Goal: Task Accomplishment & Management: Use online tool/utility

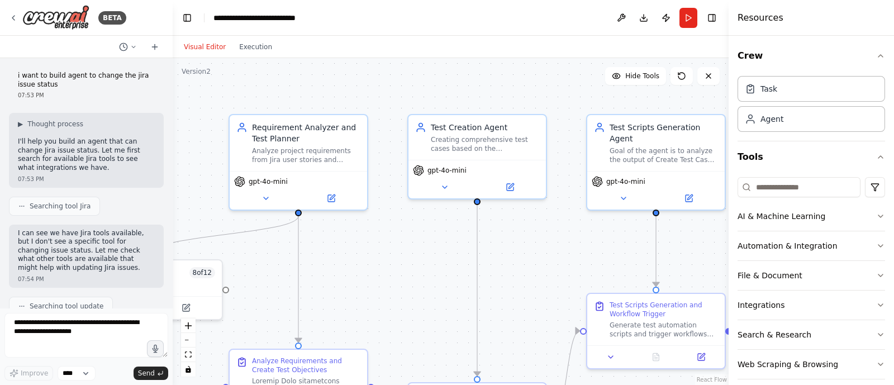
scroll to position [30773, 0]
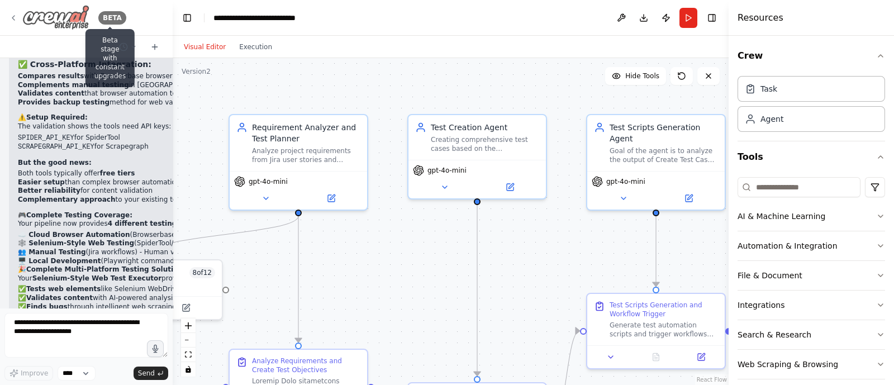
click at [111, 12] on div "BETA" at bounding box center [112, 17] width 28 height 13
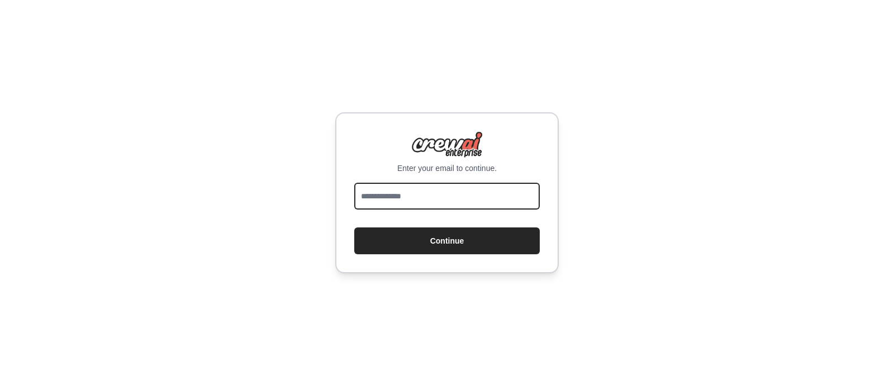
click at [406, 196] on input "email" at bounding box center [447, 196] width 186 height 27
type input "**********"
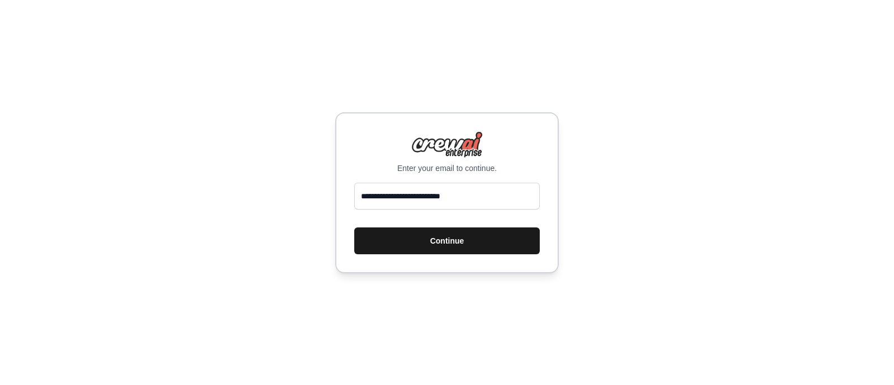
click at [477, 241] on button "Continue" at bounding box center [447, 241] width 186 height 27
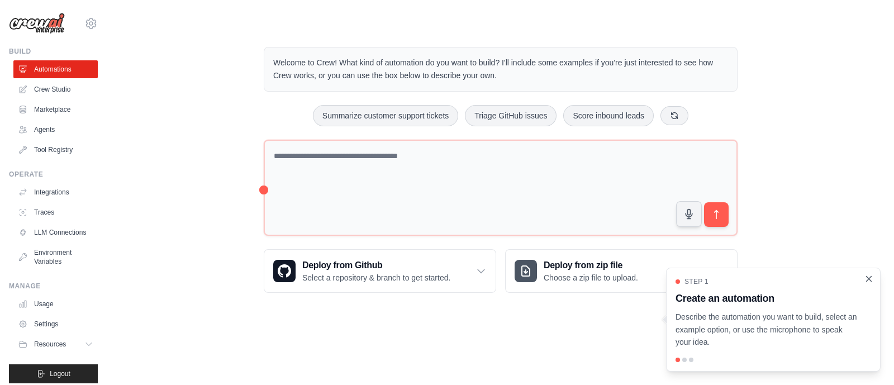
click at [869, 276] on icon "Close walkthrough" at bounding box center [869, 279] width 10 height 10
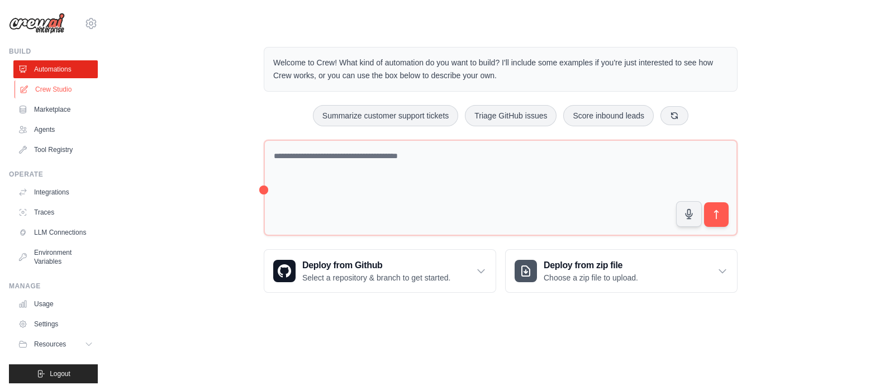
click at [58, 85] on link "Crew Studio" at bounding box center [57, 89] width 84 height 18
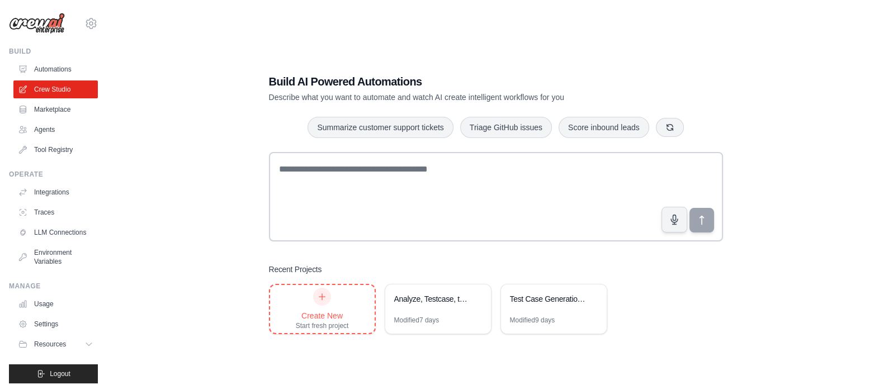
click at [320, 297] on icon at bounding box center [322, 296] width 9 height 9
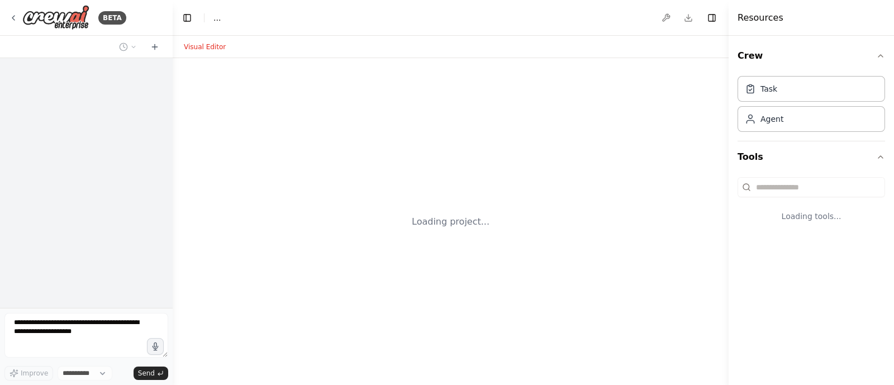
select select "****"
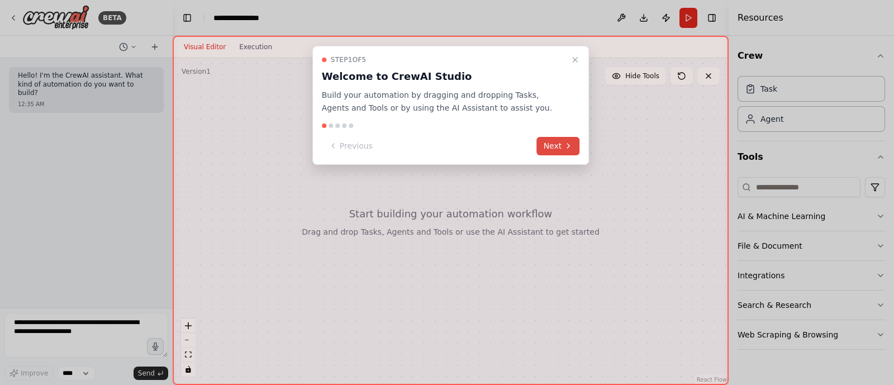
click at [559, 142] on button "Next" at bounding box center [558, 146] width 43 height 18
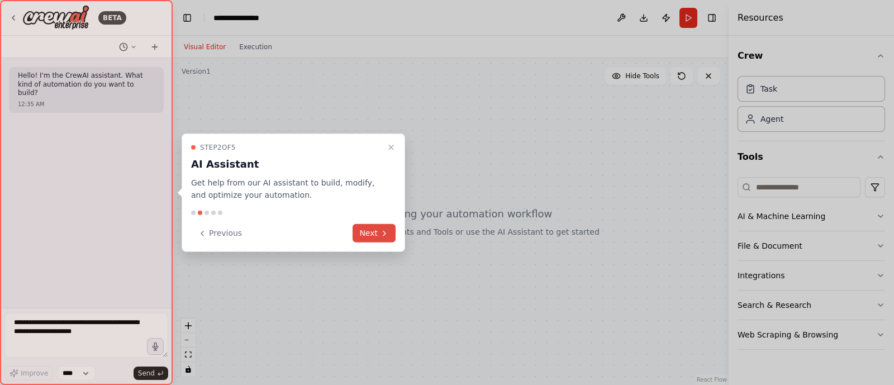
click at [378, 231] on button "Next" at bounding box center [374, 233] width 43 height 18
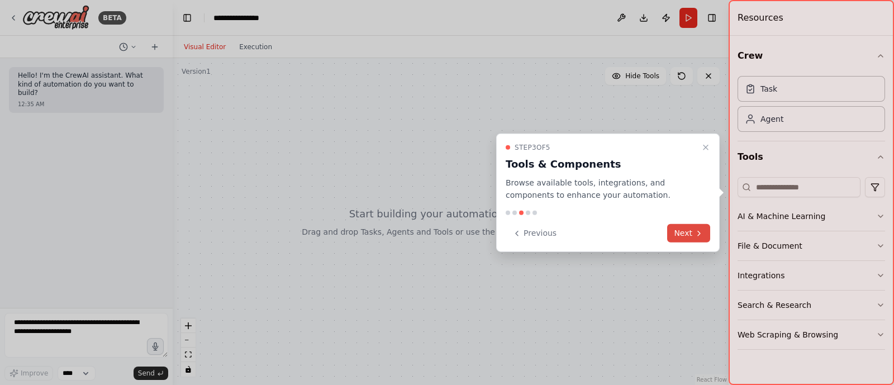
click at [685, 236] on button "Next" at bounding box center [688, 233] width 43 height 18
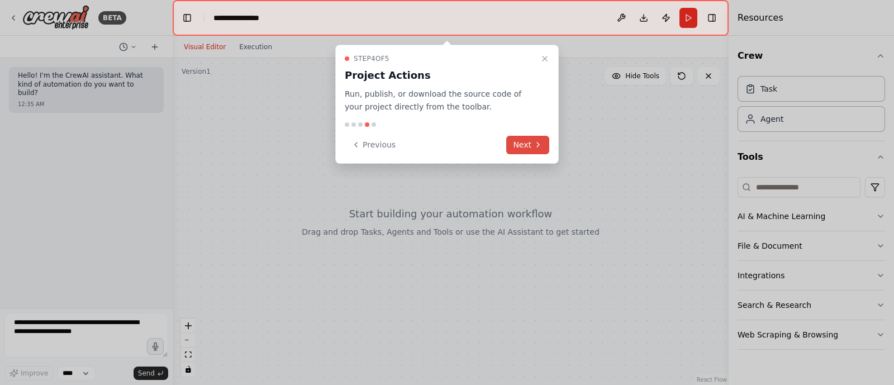
click at [515, 146] on button "Next" at bounding box center [527, 145] width 43 height 18
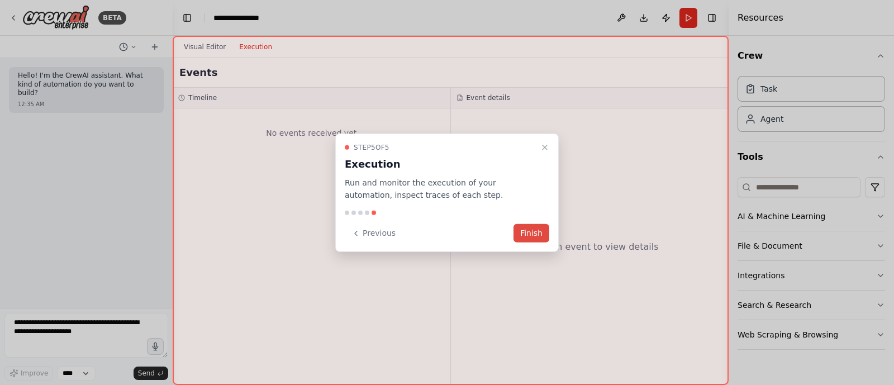
click at [534, 233] on button "Finish" at bounding box center [532, 233] width 36 height 18
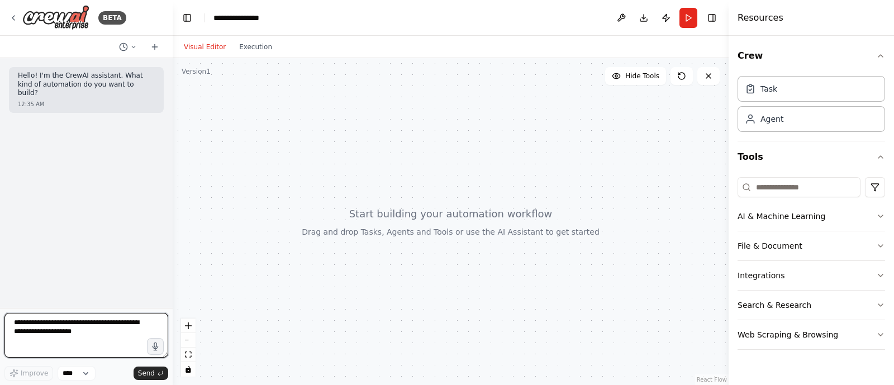
click at [68, 314] on textarea at bounding box center [86, 335] width 164 height 45
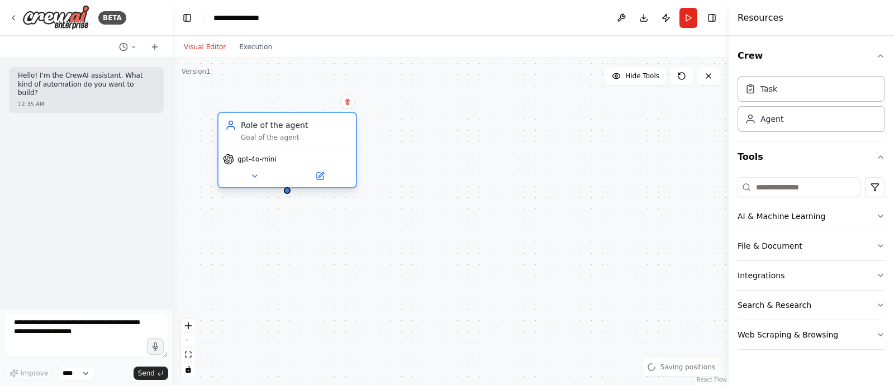
drag, startPoint x: 400, startPoint y: 154, endPoint x: 271, endPoint y: 127, distance: 131.9
click at [271, 127] on div "Role of the agent Goal of the agent" at bounding box center [295, 131] width 108 height 22
click at [321, 174] on icon at bounding box center [321, 174] width 5 height 5
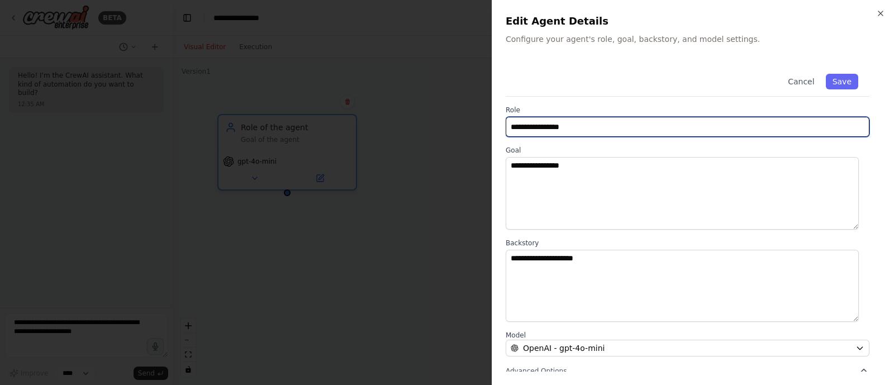
drag, startPoint x: 593, startPoint y: 130, endPoint x: 393, endPoint y: 133, distance: 199.6
click at [393, 133] on body "**********" at bounding box center [447, 192] width 894 height 385
type input "***"
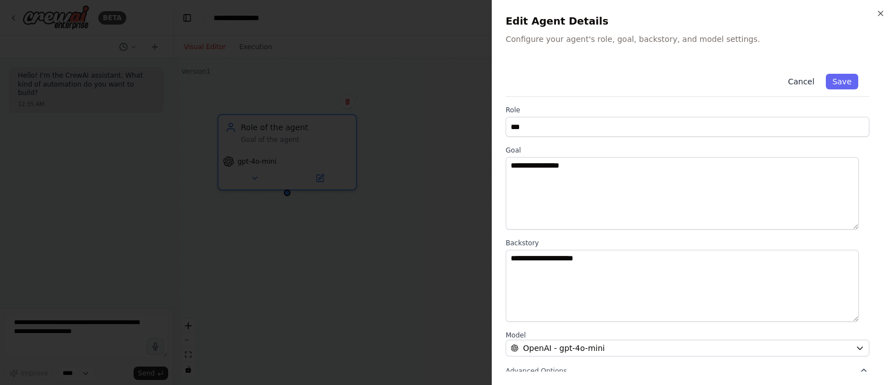
click at [809, 77] on button "Cancel" at bounding box center [802, 82] width 40 height 16
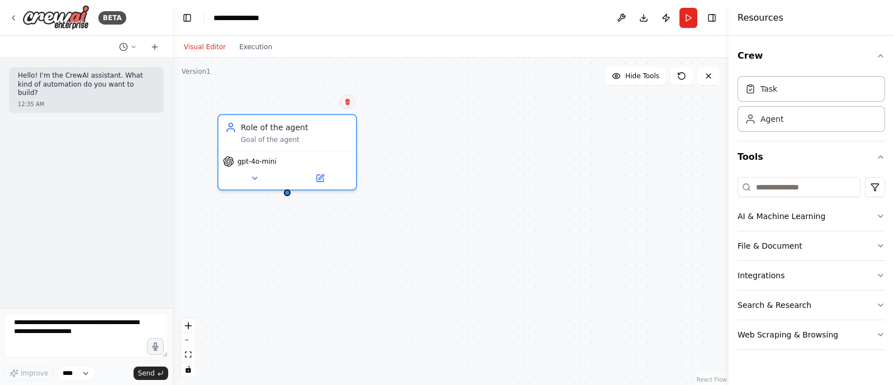
click at [351, 104] on icon at bounding box center [347, 101] width 7 height 7
click at [318, 98] on button "Confirm" at bounding box center [316, 101] width 40 height 13
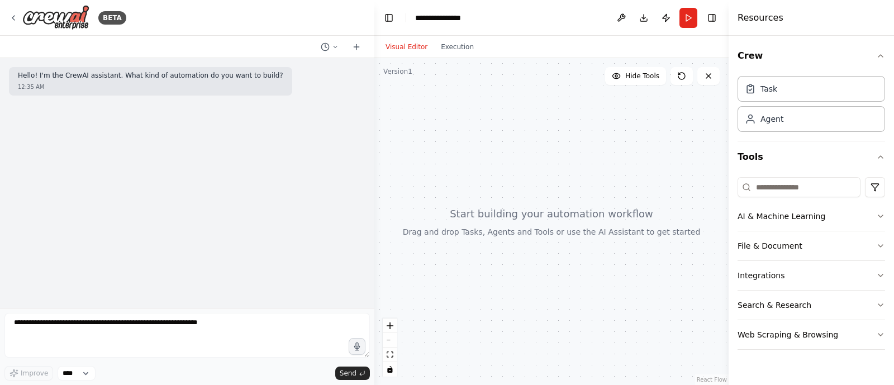
drag, startPoint x: 169, startPoint y: 171, endPoint x: 382, endPoint y: 173, distance: 212.4
click at [382, 173] on div "**********" at bounding box center [447, 192] width 894 height 385
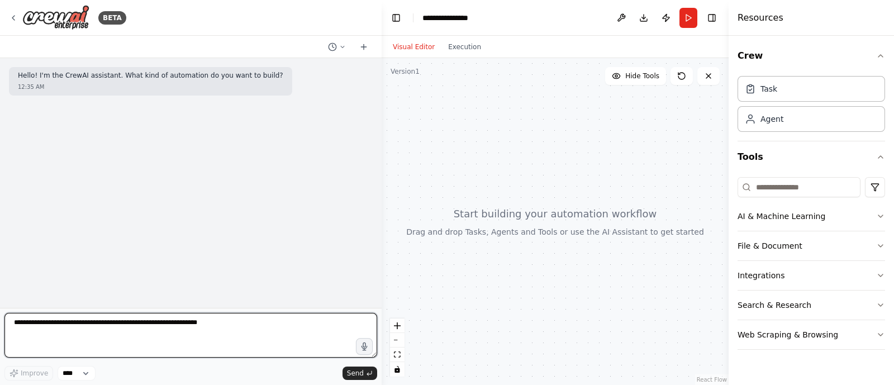
click at [162, 330] on textarea at bounding box center [190, 335] width 373 height 45
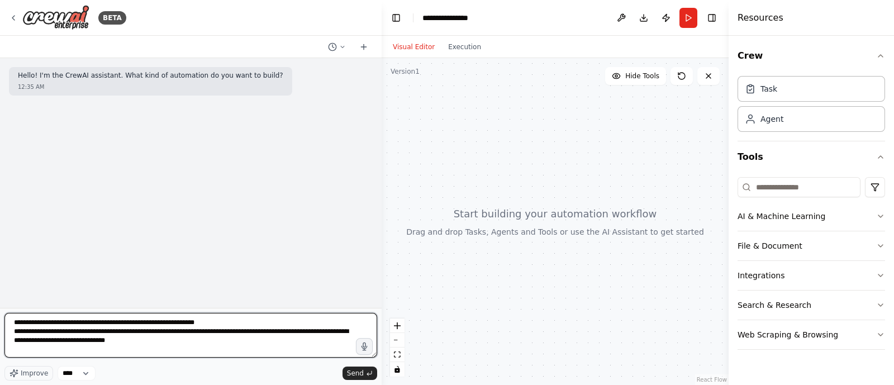
click at [126, 343] on textarea "**********" at bounding box center [190, 335] width 373 height 45
drag, startPoint x: 206, startPoint y: 317, endPoint x: 192, endPoint y: 322, distance: 14.9
click at [192, 322] on textarea "**********" at bounding box center [190, 335] width 373 height 45
click at [85, 348] on textarea "**********" at bounding box center [190, 335] width 373 height 45
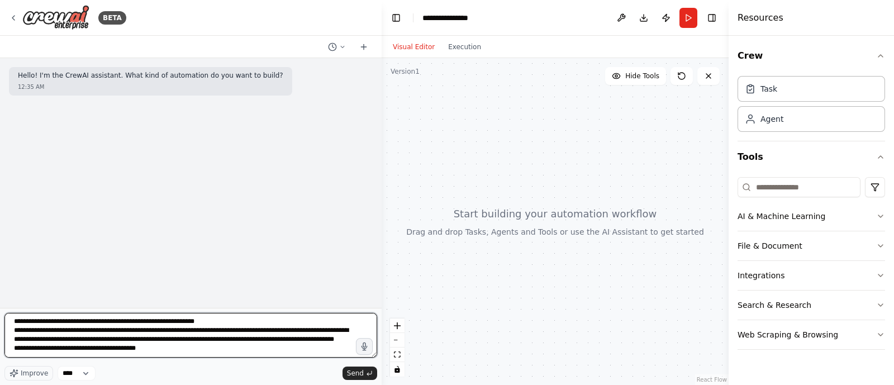
click at [117, 335] on textarea "**********" at bounding box center [190, 335] width 373 height 45
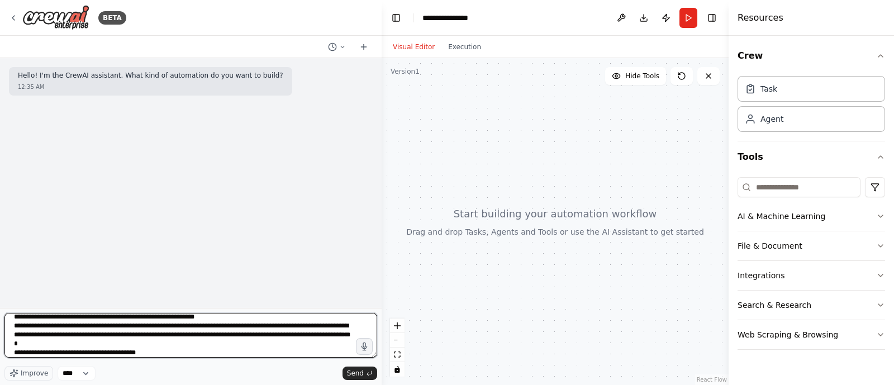
click at [146, 351] on textarea "**********" at bounding box center [190, 335] width 373 height 45
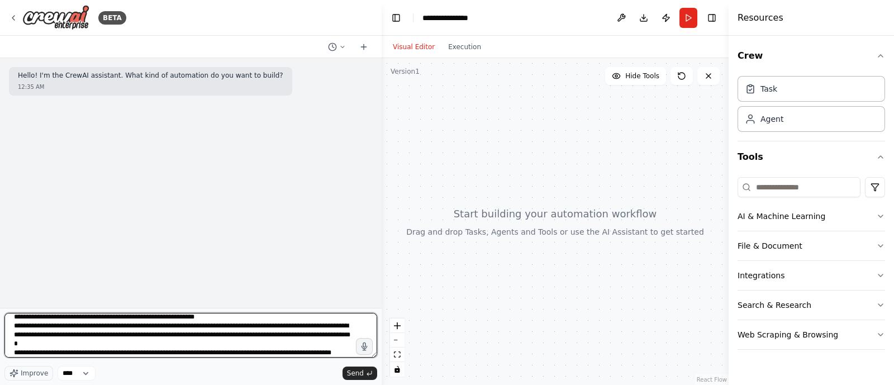
scroll to position [14, 0]
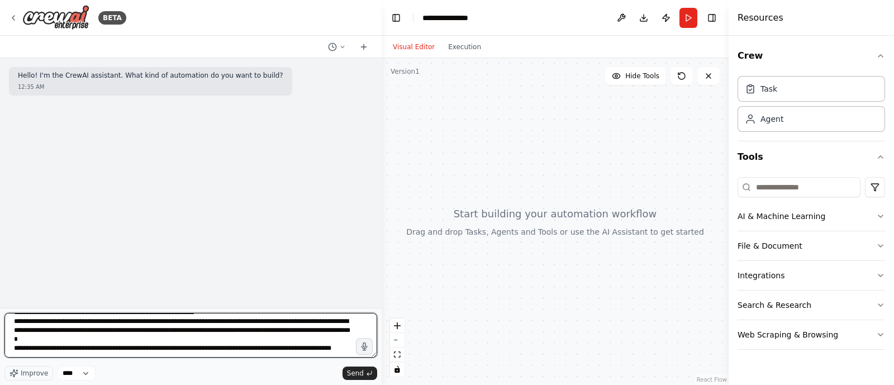
click at [264, 347] on textarea "**********" at bounding box center [190, 335] width 373 height 45
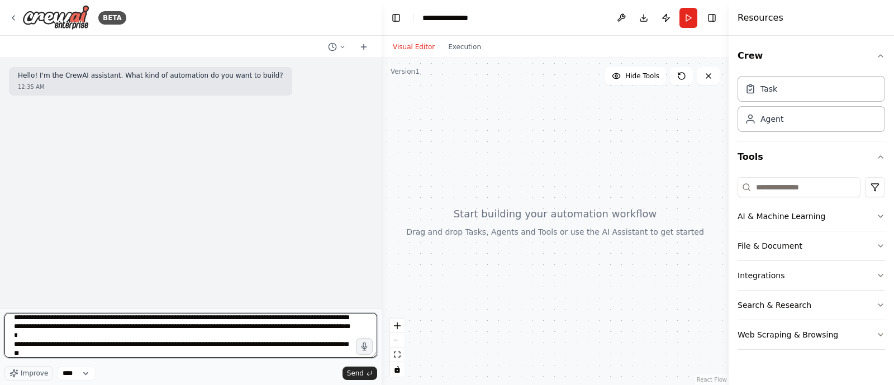
click at [109, 349] on textarea "**********" at bounding box center [190, 335] width 373 height 45
click at [61, 355] on textarea "**********" at bounding box center [190, 335] width 373 height 45
type textarea "**********"
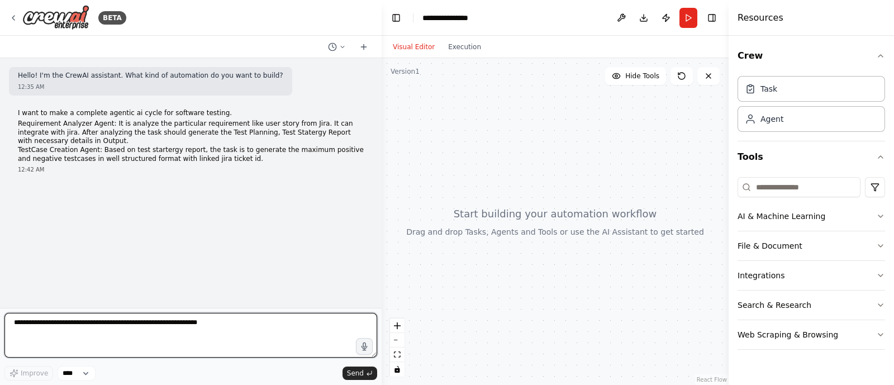
scroll to position [0, 0]
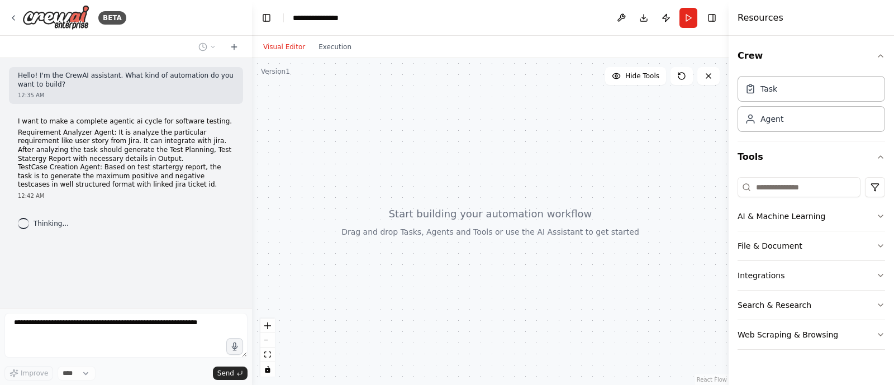
drag, startPoint x: 378, startPoint y: 194, endPoint x: 249, endPoint y: 201, distance: 129.9
click at [249, 201] on div "**********" at bounding box center [447, 192] width 894 height 385
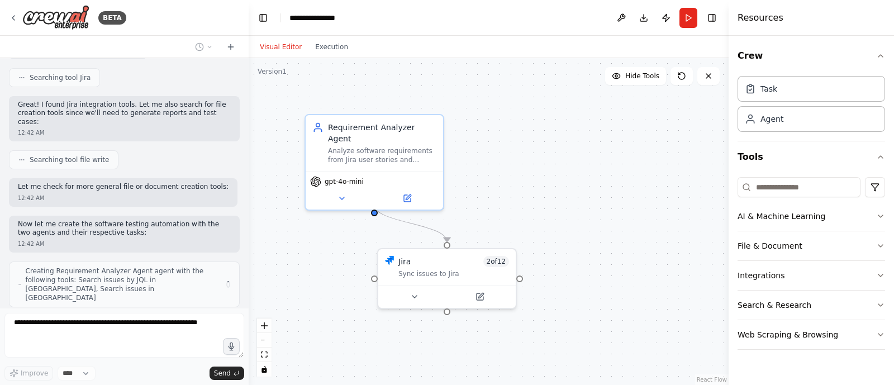
scroll to position [294, 0]
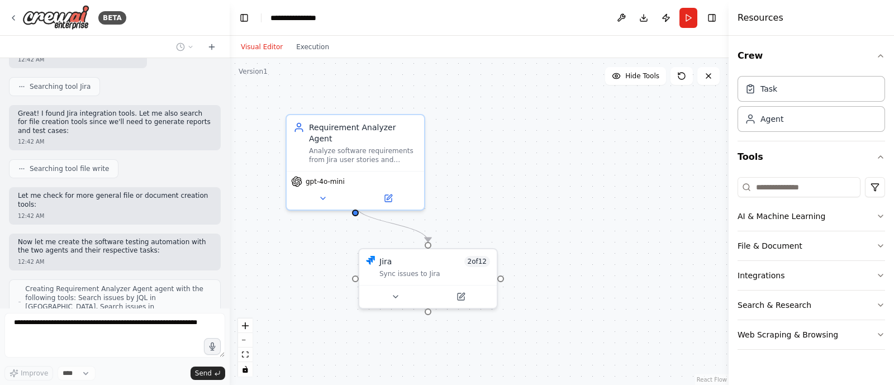
drag, startPoint x: 248, startPoint y: 183, endPoint x: 229, endPoint y: 181, distance: 19.1
click at [229, 181] on div "BETA Hello! I'm the CrewAI assistant. What kind of automation do you want to bu…" at bounding box center [447, 192] width 894 height 385
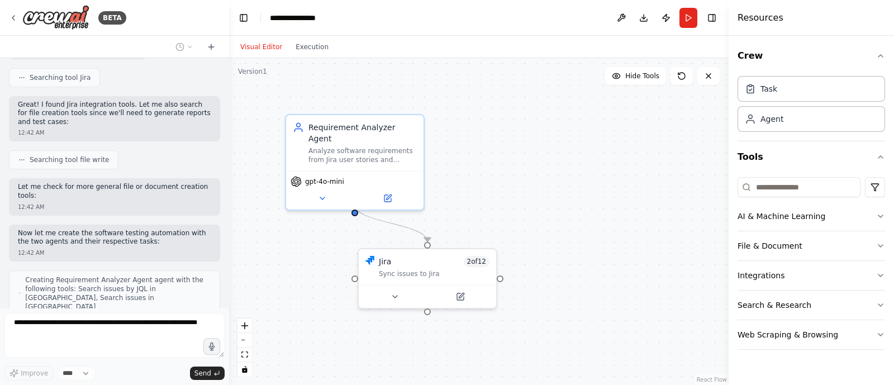
scroll to position [366, 0]
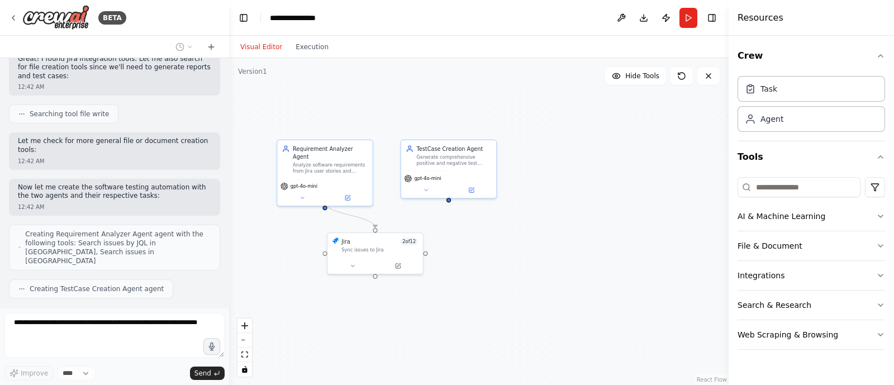
drag, startPoint x: 301, startPoint y: 311, endPoint x: 286, endPoint y: 278, distance: 37.0
click at [286, 278] on div ".deletable-edge-delete-btn { width: 20px; height: 20px; border: 0px solid #ffff…" at bounding box center [479, 221] width 500 height 327
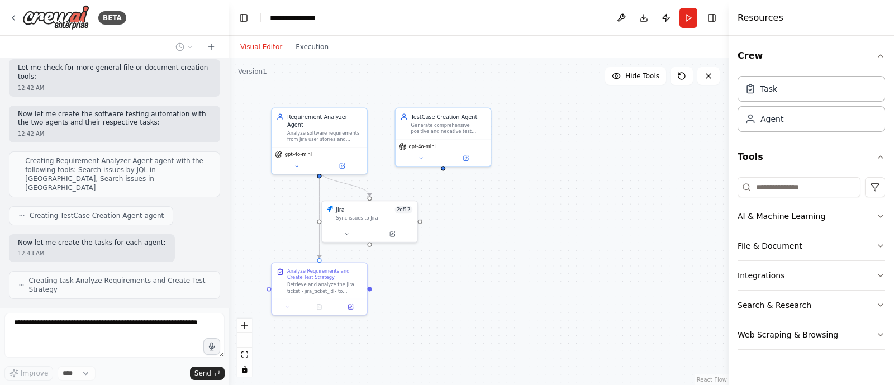
drag, startPoint x: 286, startPoint y: 278, endPoint x: 282, endPoint y: 244, distance: 33.7
click at [282, 244] on div ".deletable-edge-delete-btn { width: 20px; height: 20px; border: 0px solid #ffff…" at bounding box center [479, 221] width 500 height 327
drag, startPoint x: 376, startPoint y: 211, endPoint x: 282, endPoint y: 208, distance: 93.4
click at [282, 208] on div "Jira 2 of 12" at bounding box center [285, 209] width 77 height 8
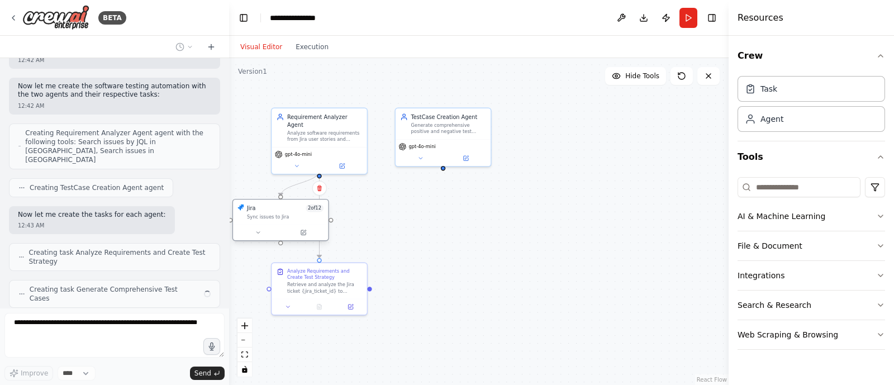
click at [282, 208] on div "Jira 2 of 12" at bounding box center [285, 209] width 77 height 8
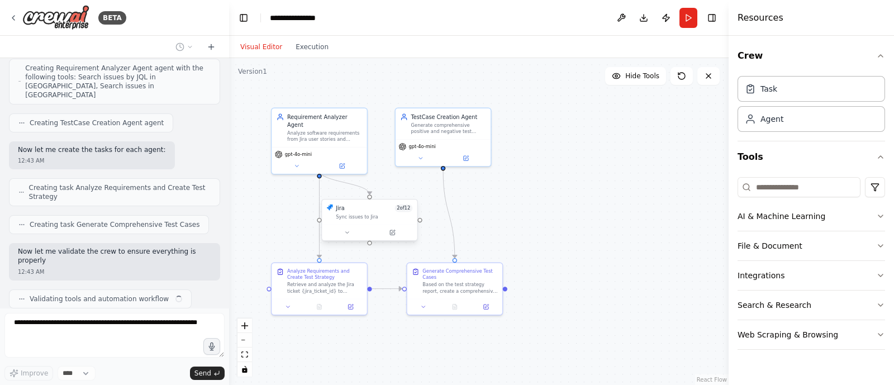
scroll to position [541, 0]
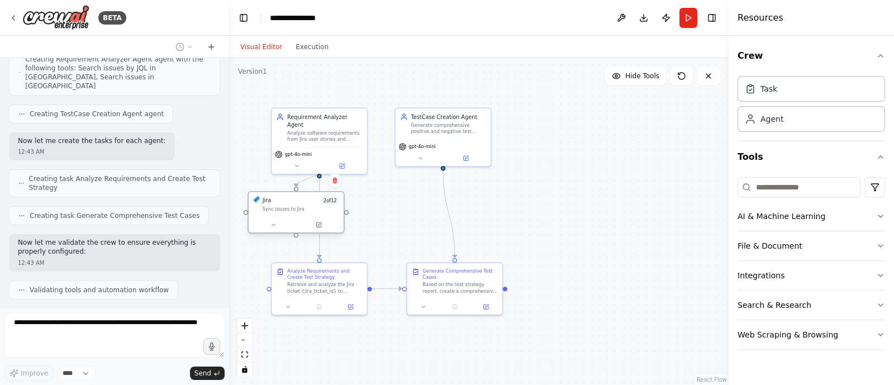
drag, startPoint x: 351, startPoint y: 216, endPoint x: 262, endPoint y: 211, distance: 89.6
click at [262, 211] on div "Jira 2 of 12 Sync issues to Jira" at bounding box center [296, 205] width 86 height 16
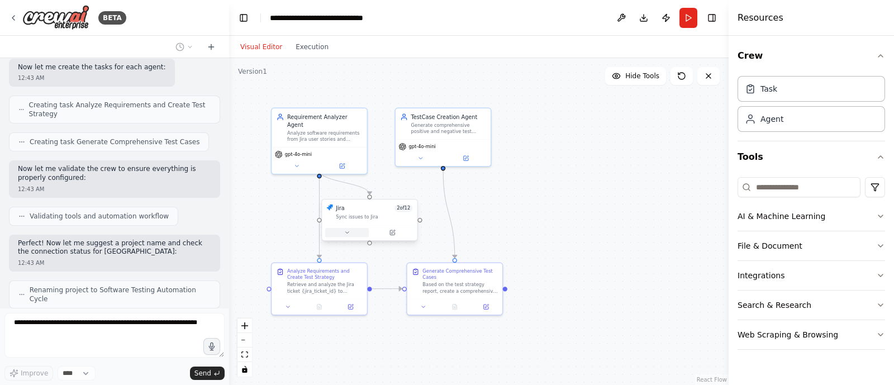
scroll to position [643, 0]
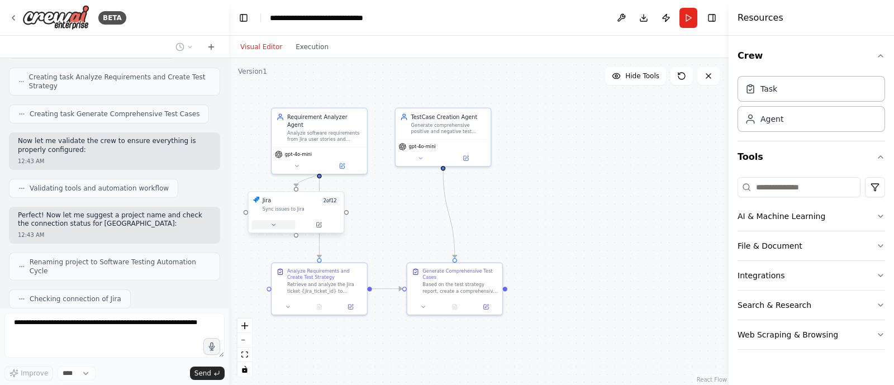
click at [277, 226] on button at bounding box center [274, 225] width 44 height 10
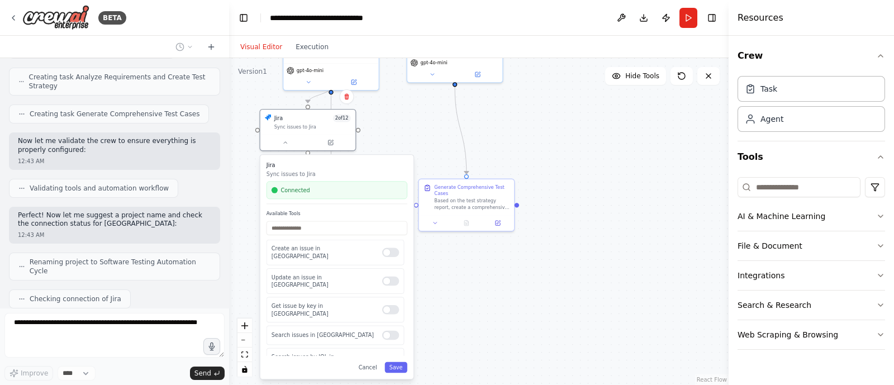
drag, startPoint x: 385, startPoint y: 208, endPoint x: 395, endPoint y: 86, distance: 122.8
click at [395, 86] on div ".deletable-edge-delete-btn { width: 20px; height: 20px; border: 0px solid #ffff…" at bounding box center [479, 221] width 500 height 327
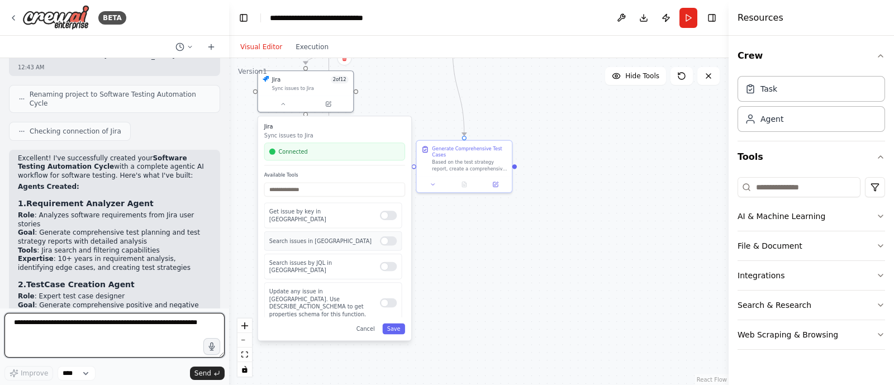
scroll to position [0, 0]
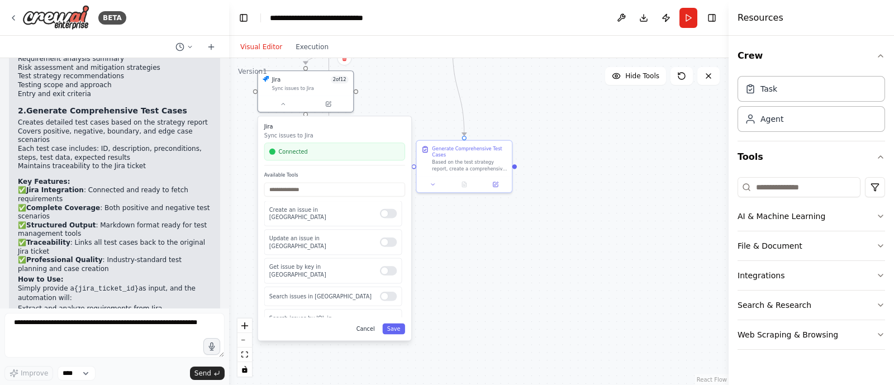
click at [372, 330] on button "Cancel" at bounding box center [365, 329] width 27 height 11
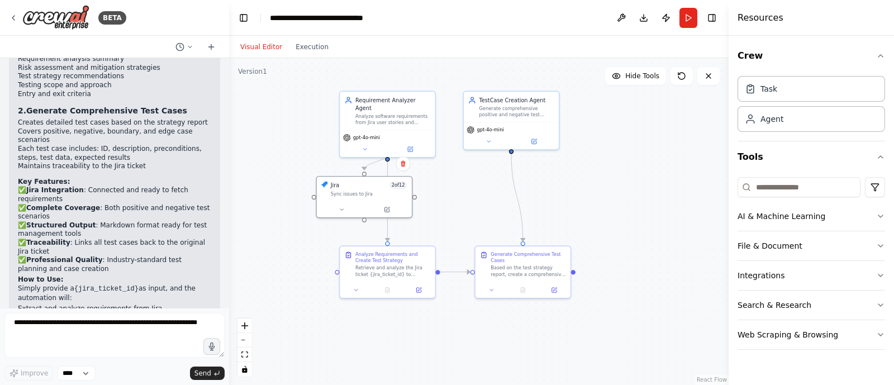
drag, startPoint x: 472, startPoint y: 269, endPoint x: 531, endPoint y: 375, distance: 120.9
click at [531, 375] on div ".deletable-edge-delete-btn { width: 20px; height: 20px; border: 0px solid #ffff…" at bounding box center [479, 221] width 500 height 327
click at [689, 21] on button "Run" at bounding box center [689, 18] width 18 height 20
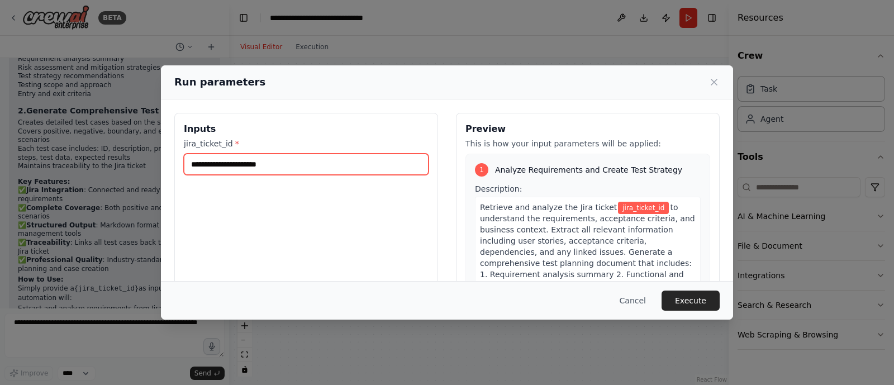
click at [255, 166] on input "jira_ticket_id *" at bounding box center [306, 164] width 245 height 21
click at [618, 209] on span "jira_ticket_id" at bounding box center [643, 208] width 51 height 12
click at [712, 82] on icon at bounding box center [714, 82] width 11 height 11
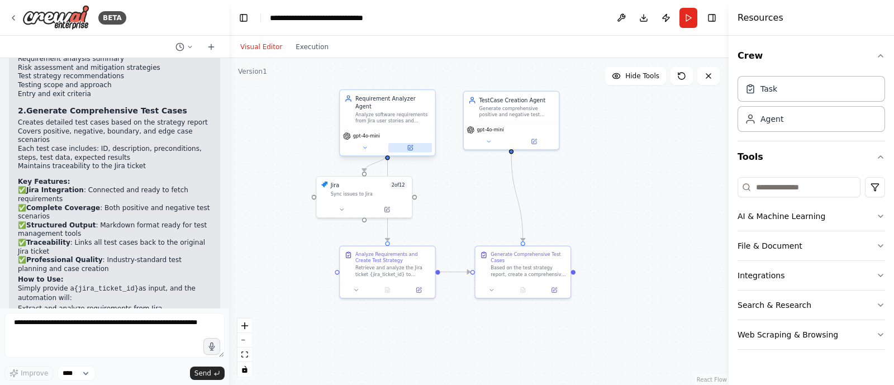
click at [416, 144] on button at bounding box center [411, 148] width 44 height 10
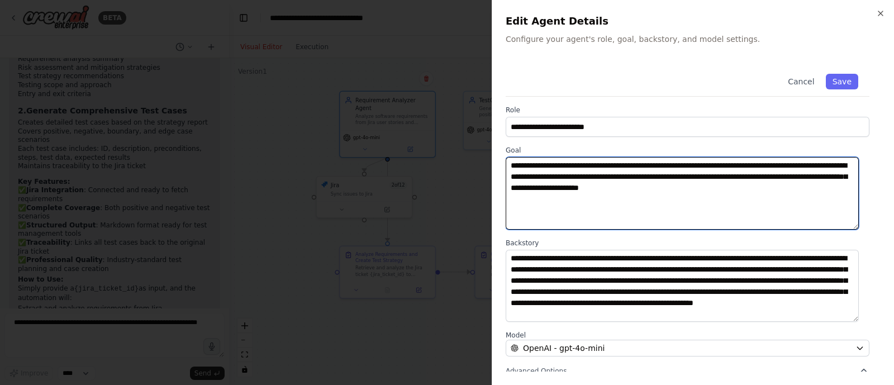
drag, startPoint x: 759, startPoint y: 188, endPoint x: 705, endPoint y: 186, distance: 53.2
click at [705, 186] on textarea "**********" at bounding box center [682, 193] width 353 height 73
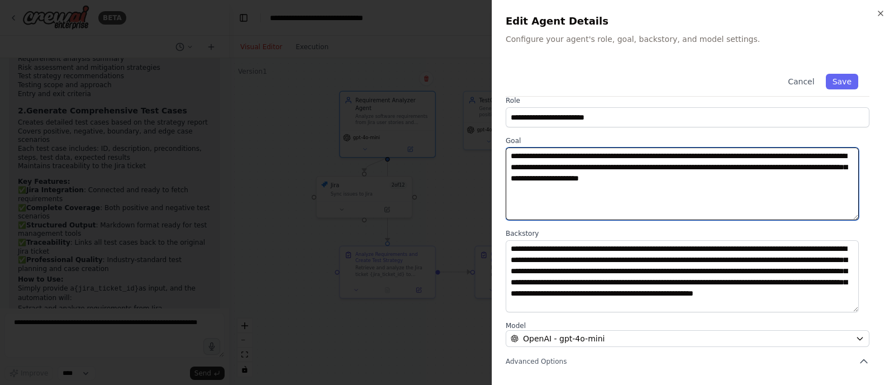
scroll to position [9, 0]
click at [761, 181] on textarea "**********" at bounding box center [682, 184] width 353 height 73
type textarea "**********"
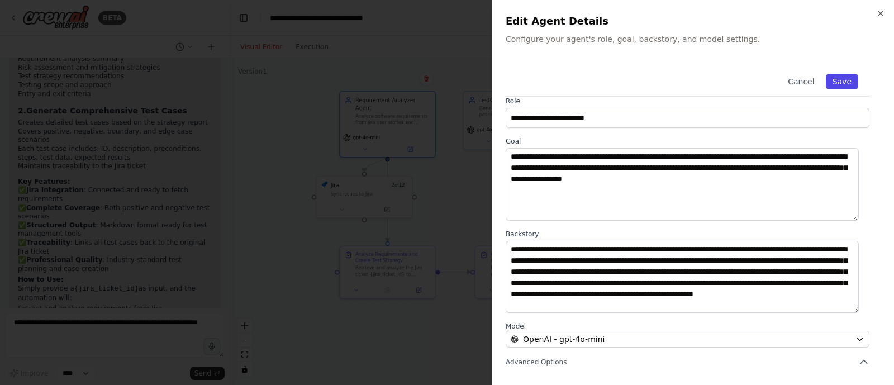
click at [835, 83] on button "Save" at bounding box center [842, 82] width 32 height 16
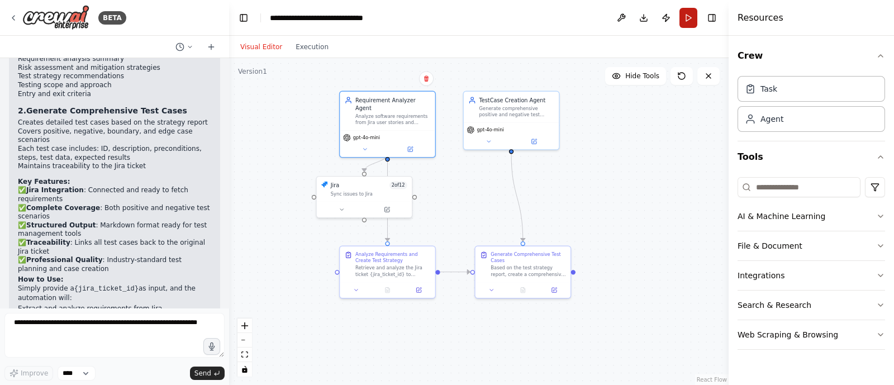
click at [683, 19] on button "Run" at bounding box center [689, 18] width 18 height 20
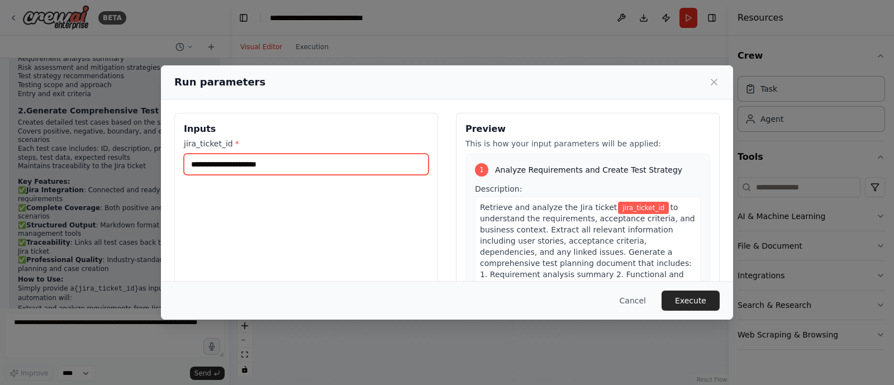
click at [239, 164] on input "jira_ticket_id *" at bounding box center [306, 164] width 245 height 21
type input "****"
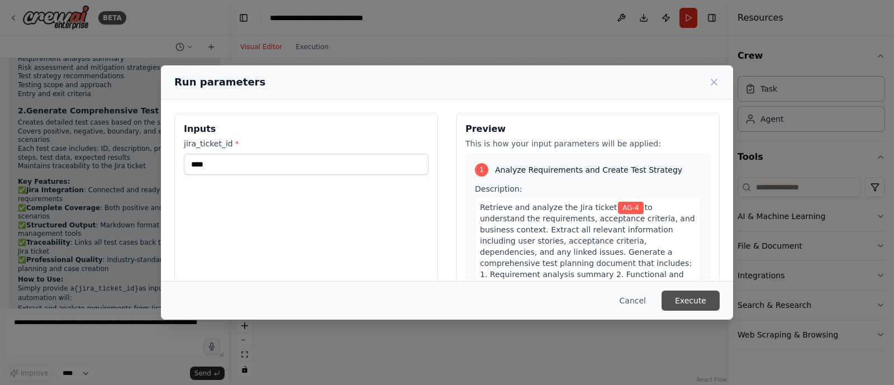
click at [709, 302] on button "Execute" at bounding box center [691, 301] width 58 height 20
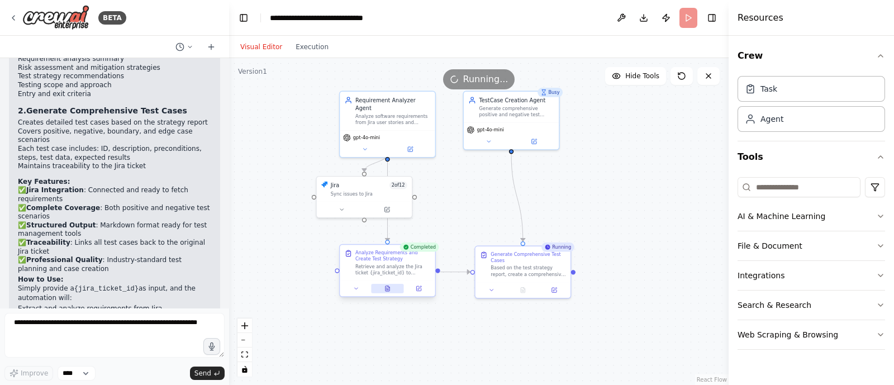
click at [386, 292] on button at bounding box center [387, 289] width 33 height 10
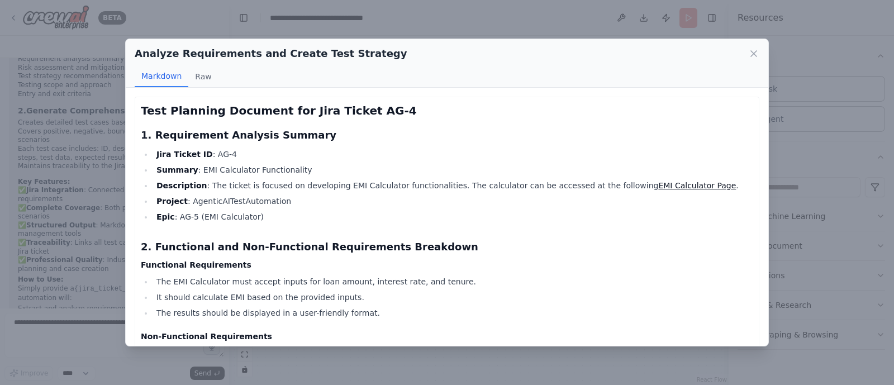
click at [659, 185] on link "EMI Calculator Page" at bounding box center [698, 185] width 78 height 9
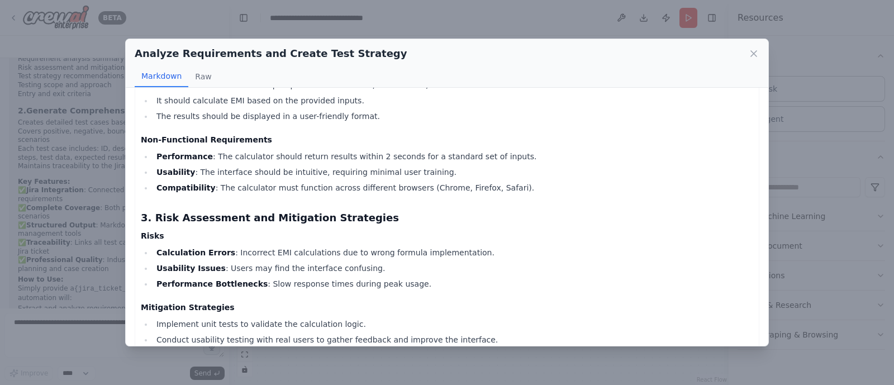
scroll to position [0, 0]
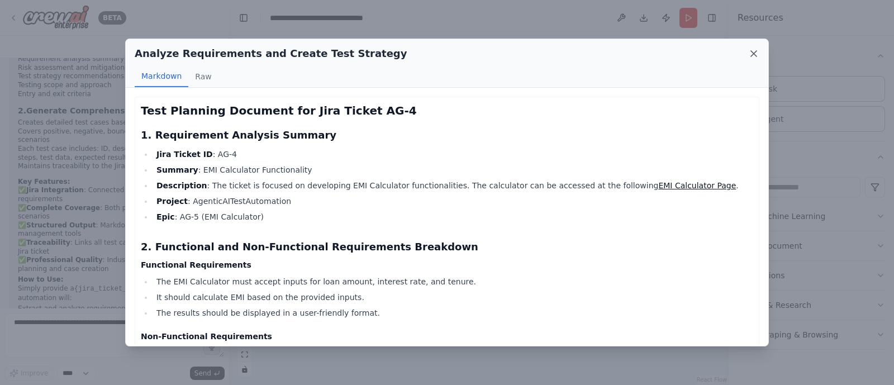
click at [754, 51] on icon at bounding box center [754, 53] width 11 height 11
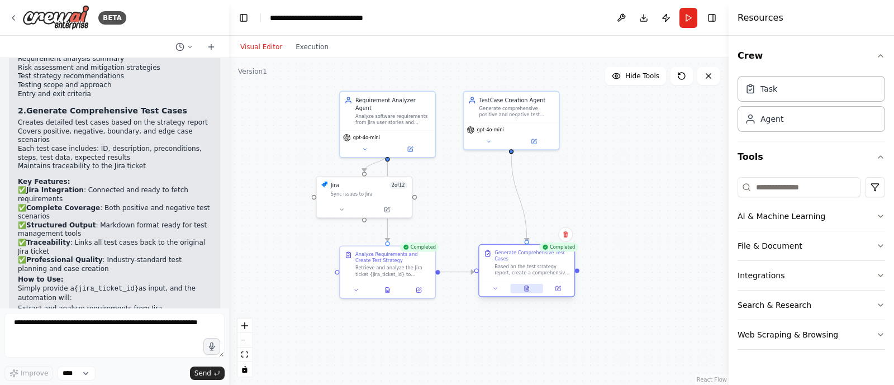
click at [522, 288] on button at bounding box center [526, 289] width 33 height 10
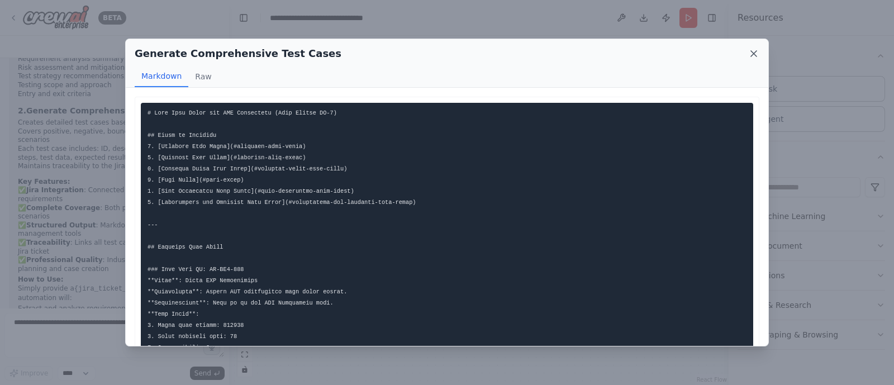
click at [754, 55] on icon at bounding box center [754, 53] width 11 height 11
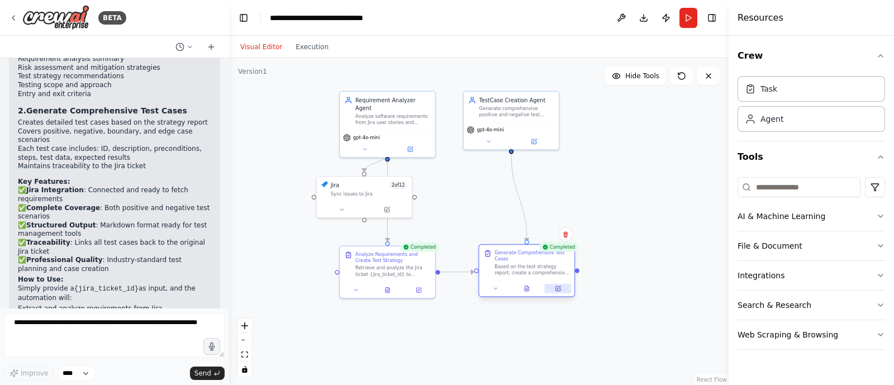
click at [559, 287] on icon at bounding box center [558, 287] width 3 height 3
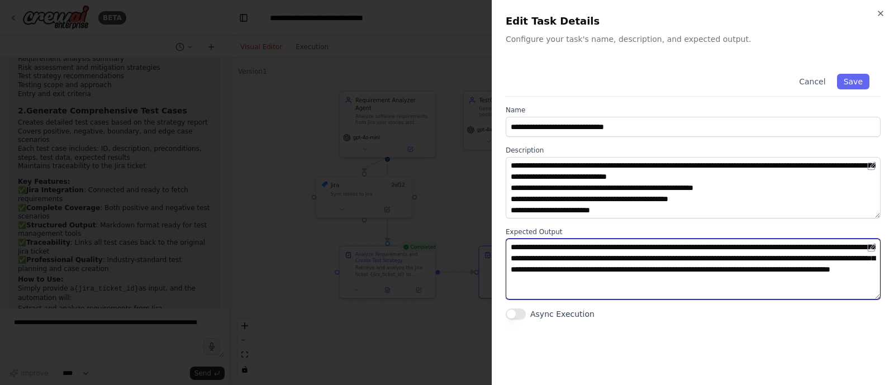
click at [629, 247] on textarea "**********" at bounding box center [693, 269] width 375 height 61
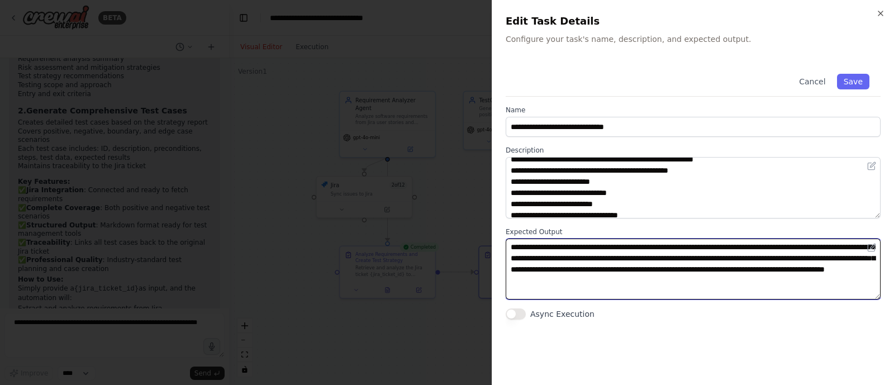
scroll to position [55, 0]
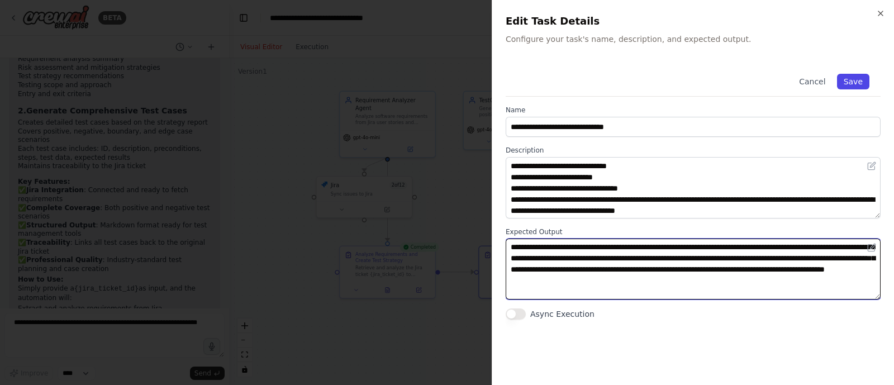
type textarea "**********"
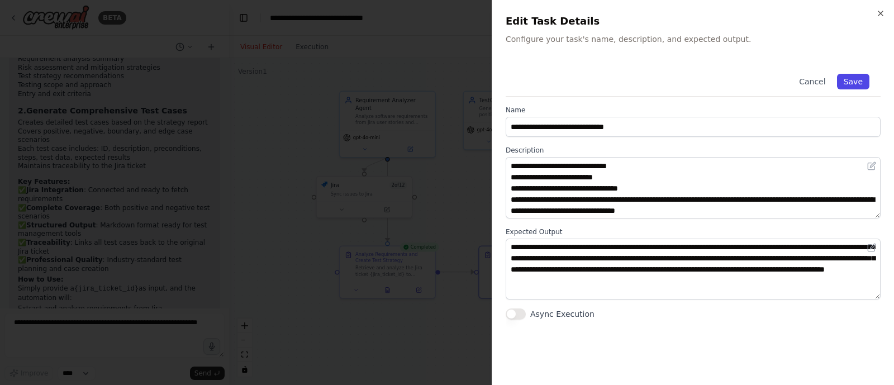
click at [852, 77] on button "Save" at bounding box center [853, 82] width 32 height 16
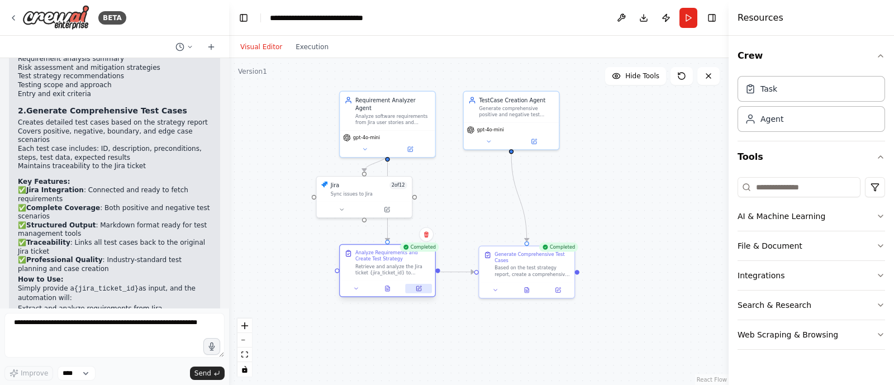
click at [408, 289] on button at bounding box center [419, 289] width 27 height 10
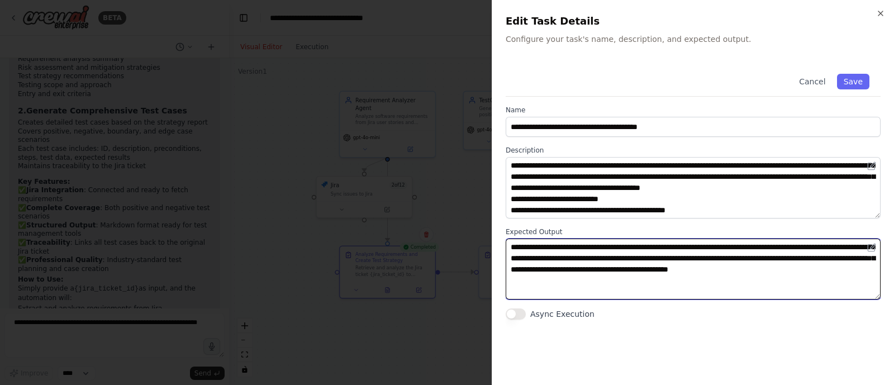
click at [567, 275] on textarea "**********" at bounding box center [693, 269] width 375 height 61
paste textarea "**********"
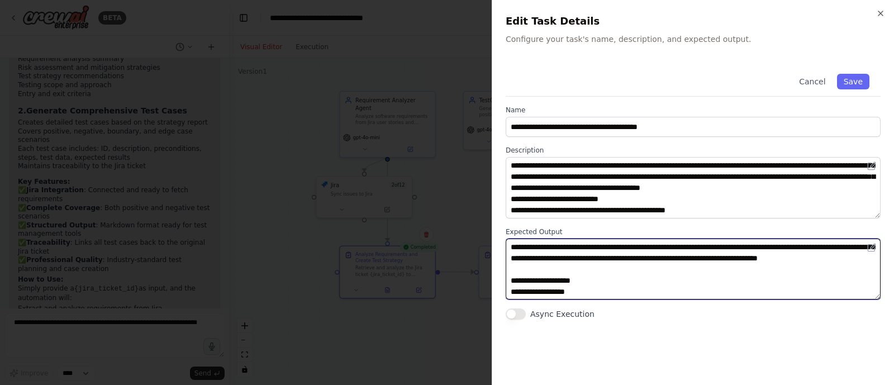
scroll to position [277, 0]
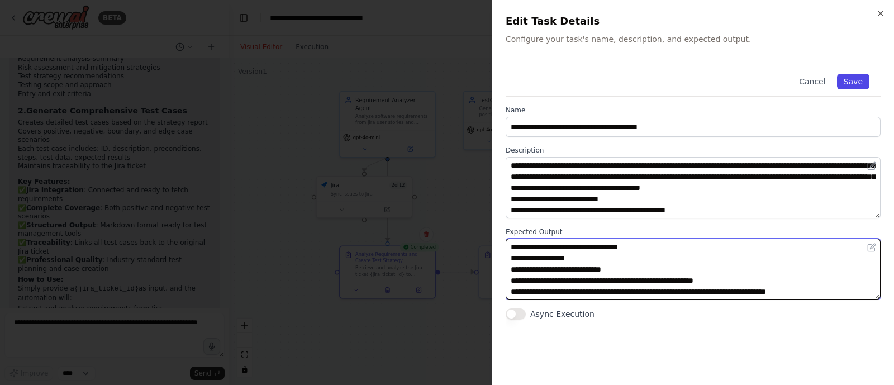
type textarea "**********"
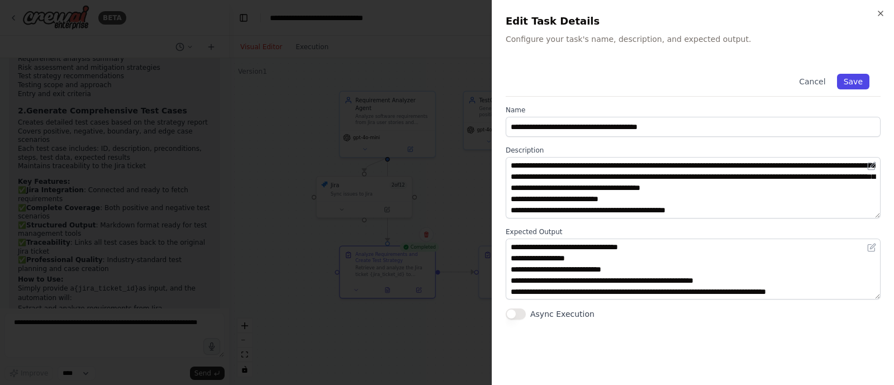
click at [853, 83] on button "Save" at bounding box center [853, 82] width 32 height 16
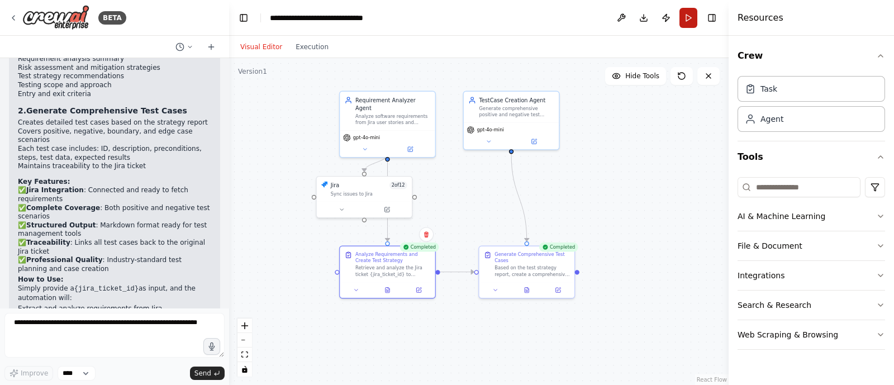
click at [688, 16] on button "Run" at bounding box center [689, 18] width 18 height 20
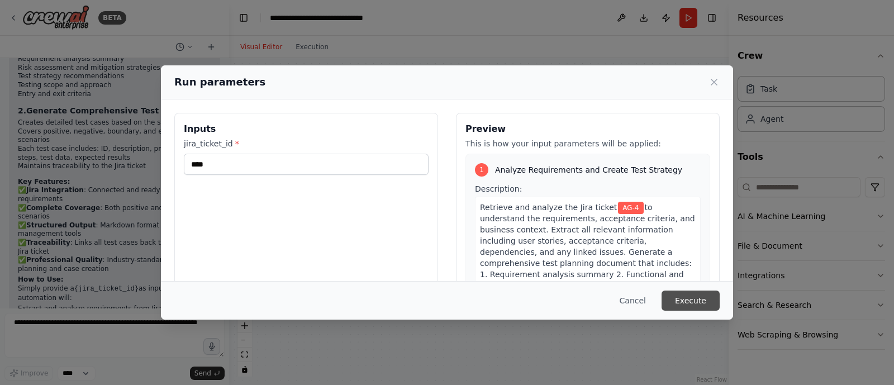
click at [707, 295] on button "Execute" at bounding box center [691, 301] width 58 height 20
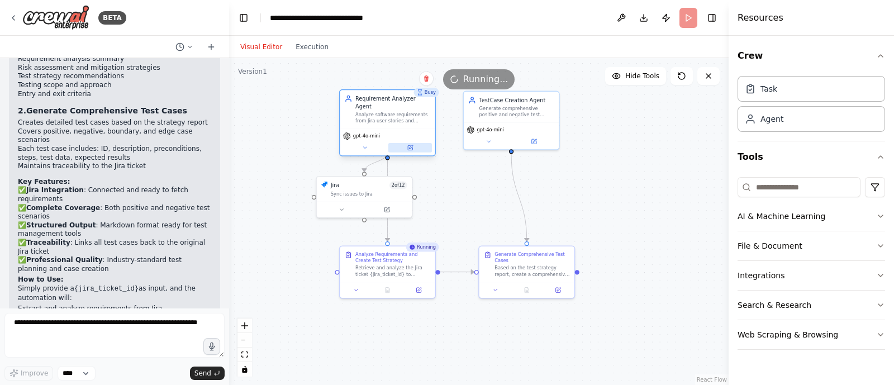
click at [414, 143] on button at bounding box center [411, 148] width 44 height 10
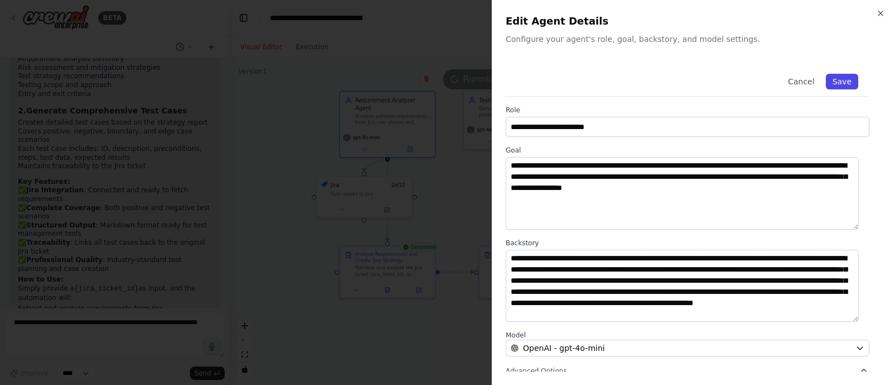
click at [840, 82] on button "Save" at bounding box center [842, 82] width 32 height 16
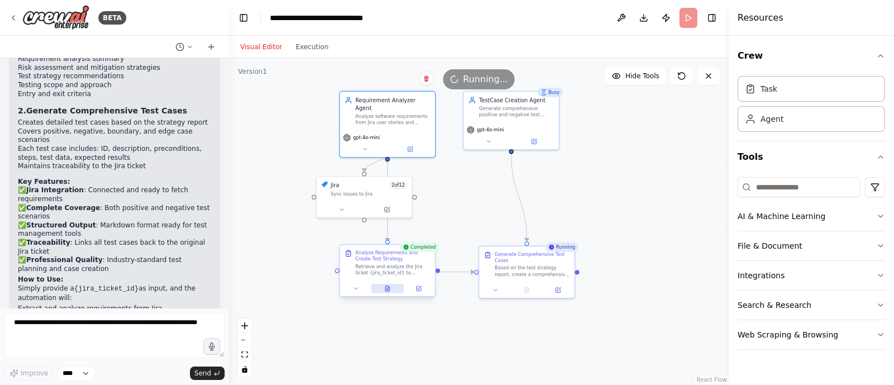
click at [389, 290] on icon at bounding box center [388, 290] width 2 height 0
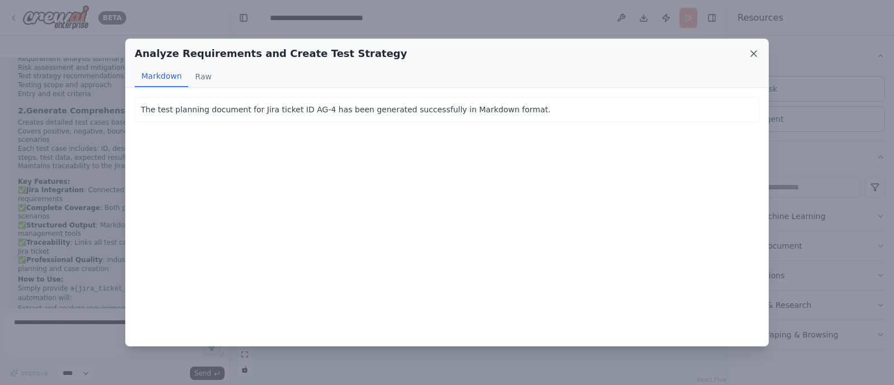
click at [755, 51] on icon at bounding box center [754, 54] width 6 height 6
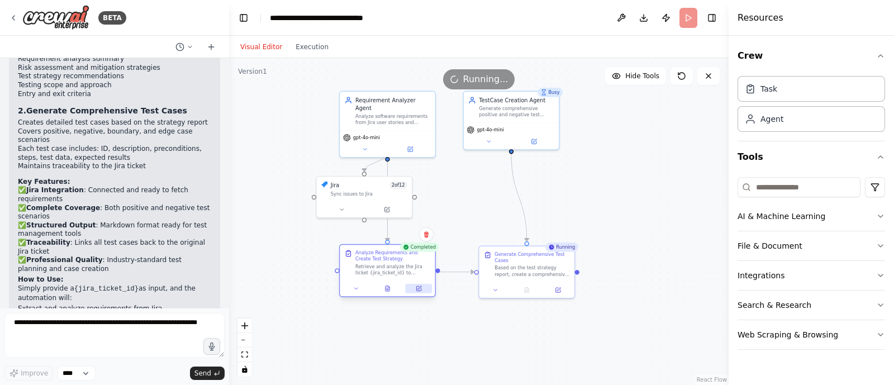
click at [413, 288] on button at bounding box center [419, 289] width 27 height 10
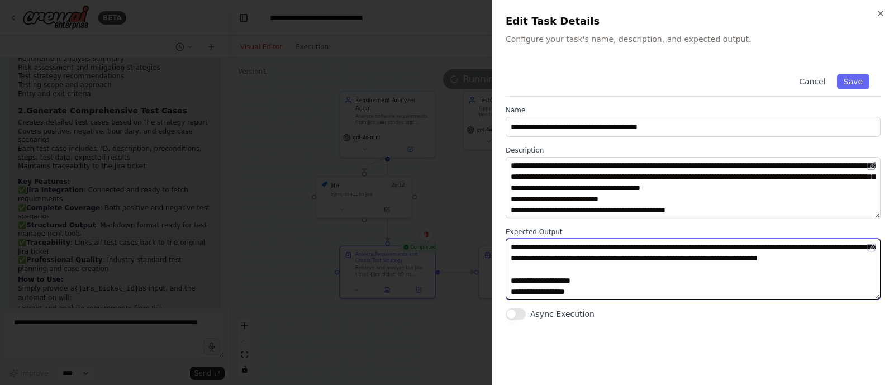
click at [559, 267] on textarea at bounding box center [693, 269] width 375 height 61
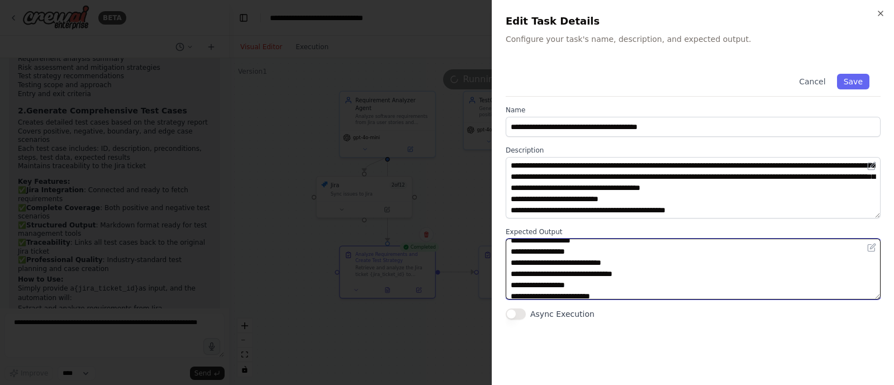
scroll to position [0, 0]
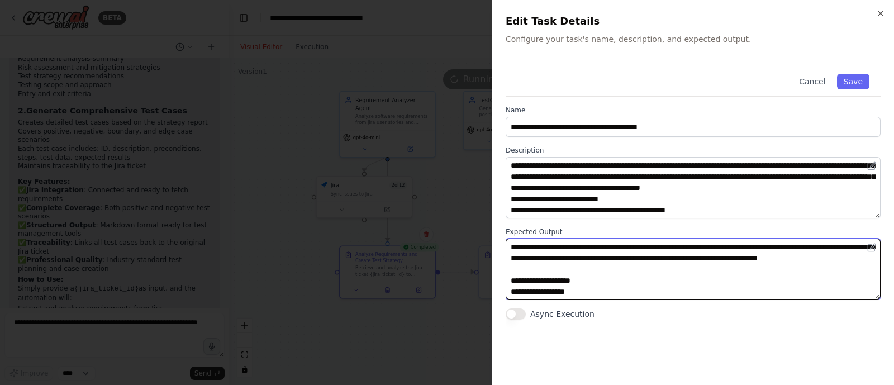
click at [570, 245] on textarea at bounding box center [693, 269] width 375 height 61
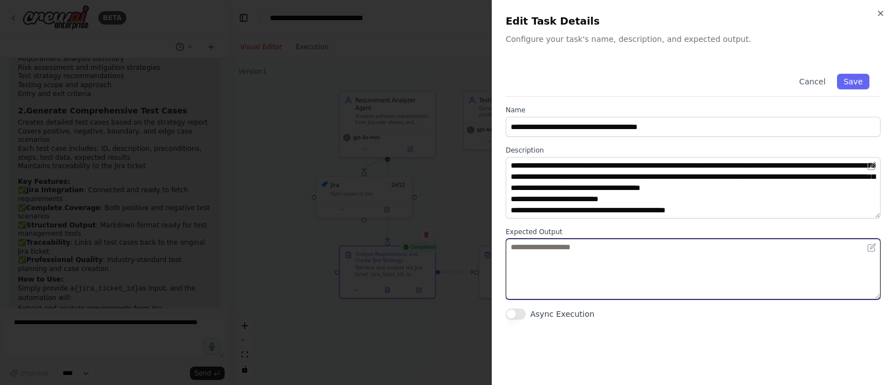
paste textarea "**********"
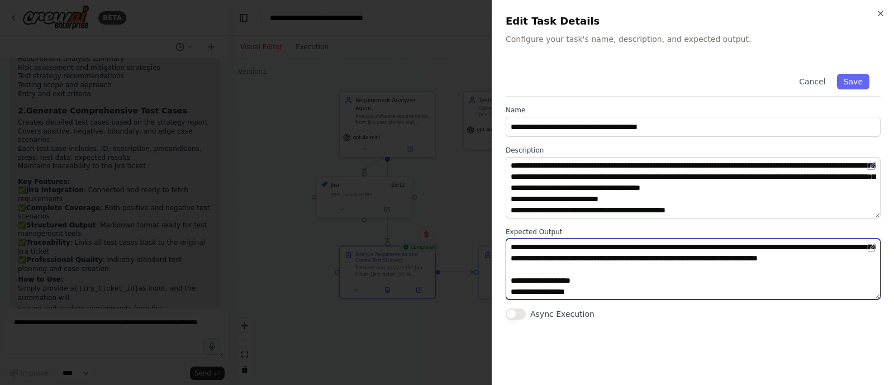
click at [757, 249] on textarea at bounding box center [693, 269] width 375 height 61
type textarea "**********"
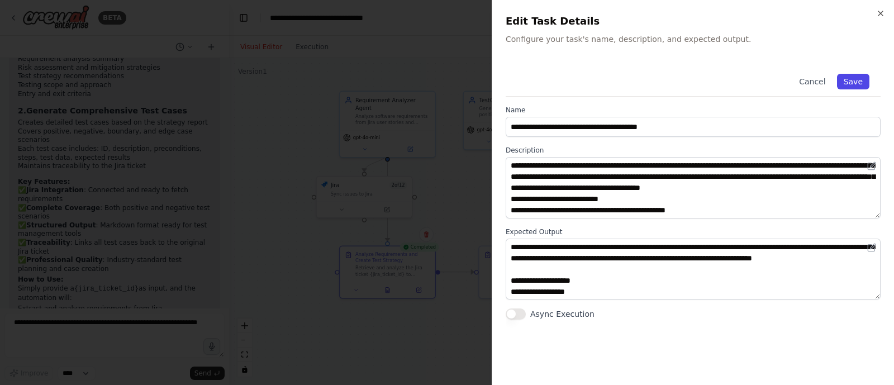
click at [856, 82] on button "Save" at bounding box center [853, 82] width 32 height 16
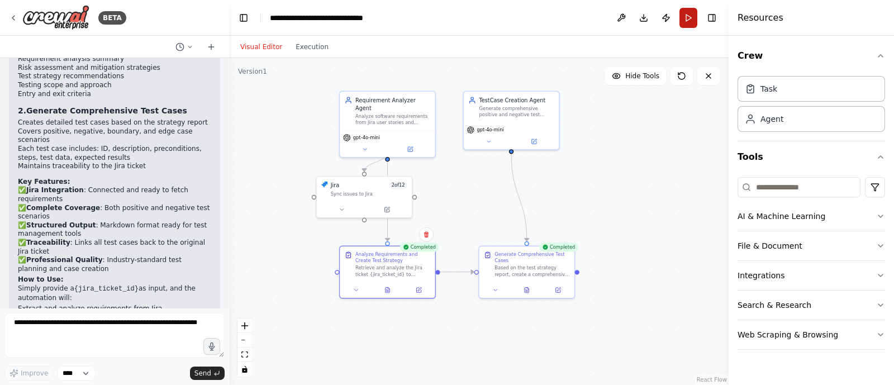
click at [687, 17] on button "Run" at bounding box center [689, 18] width 18 height 20
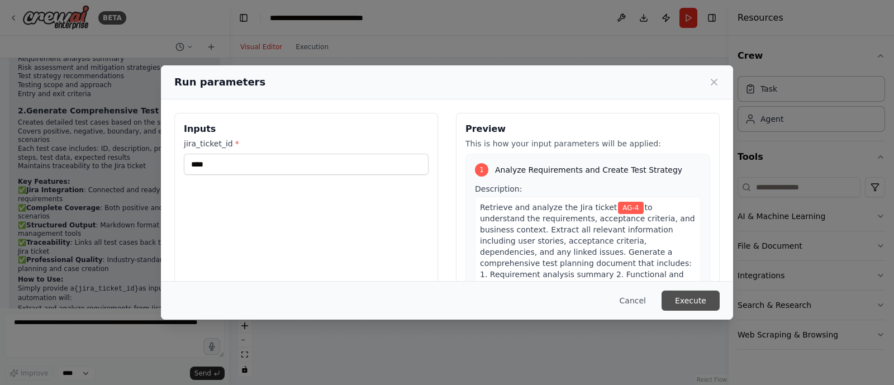
click at [689, 292] on button "Execute" at bounding box center [691, 301] width 58 height 20
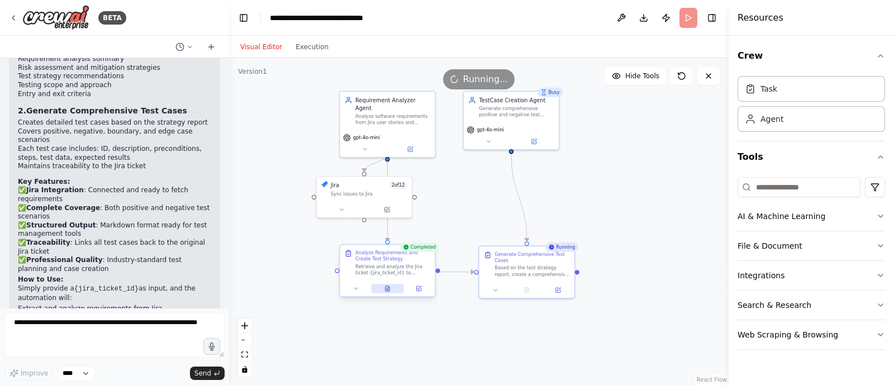
click at [389, 288] on icon at bounding box center [388, 288] width 4 height 5
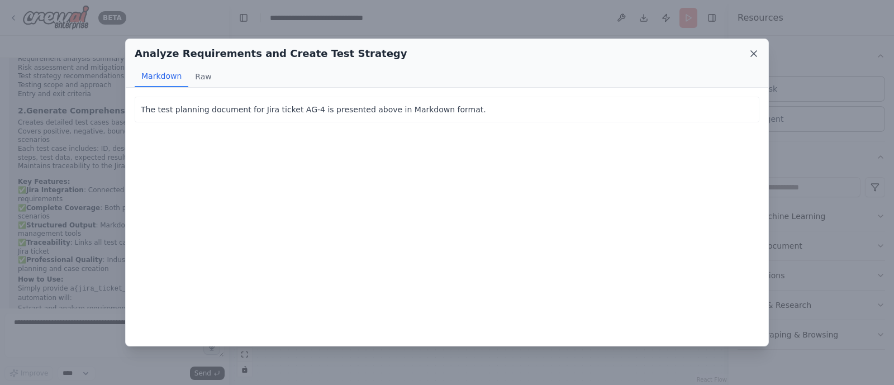
click at [752, 51] on icon at bounding box center [754, 54] width 6 height 6
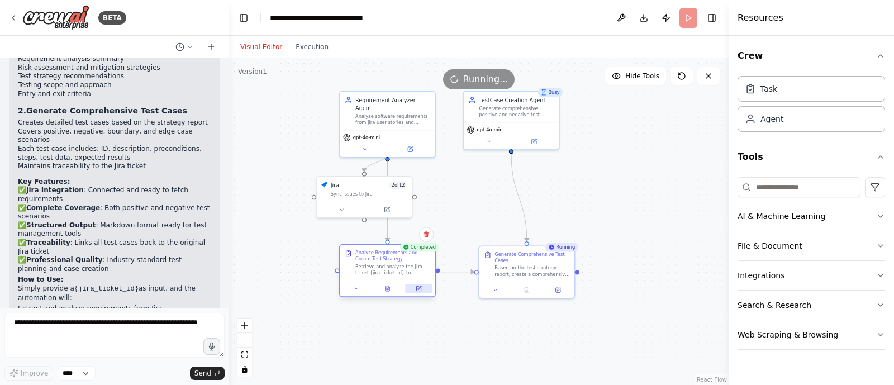
click at [420, 290] on icon at bounding box center [418, 288] width 4 height 4
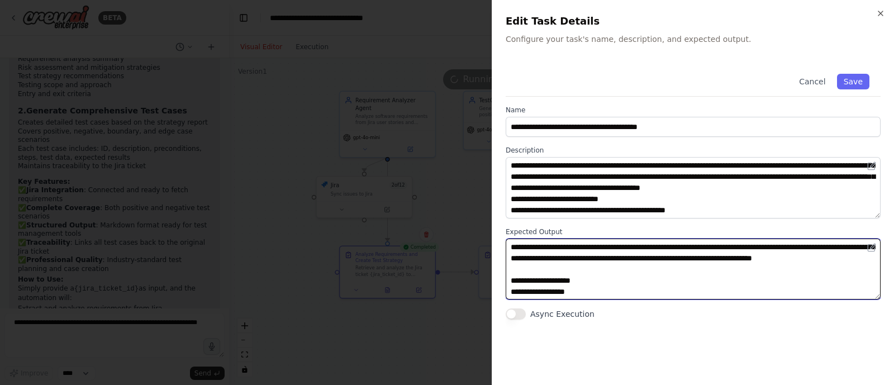
click at [619, 257] on textarea at bounding box center [693, 269] width 375 height 61
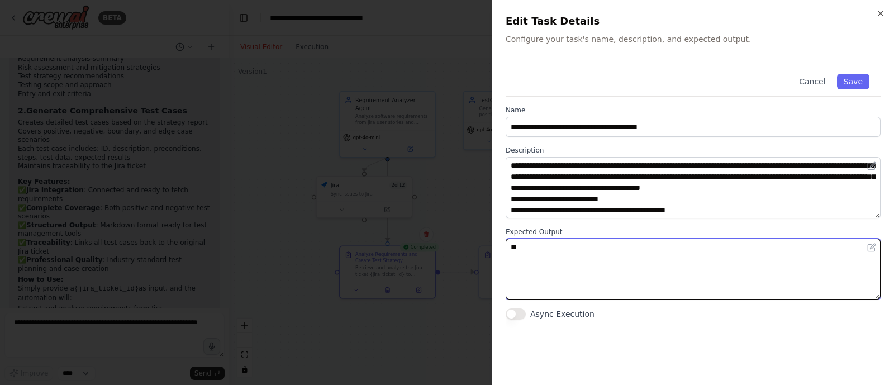
type textarea "*"
paste textarea "**********"
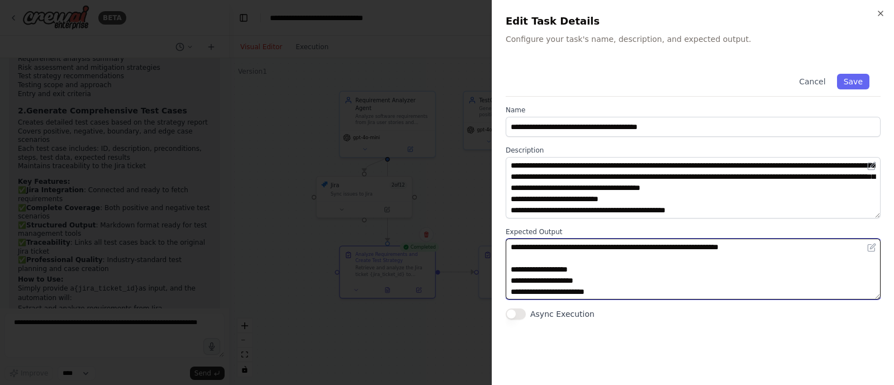
click at [679, 248] on textarea at bounding box center [693, 269] width 375 height 61
click at [686, 247] on textarea at bounding box center [693, 269] width 375 height 61
click at [672, 250] on textarea at bounding box center [693, 269] width 375 height 61
type textarea "**********"
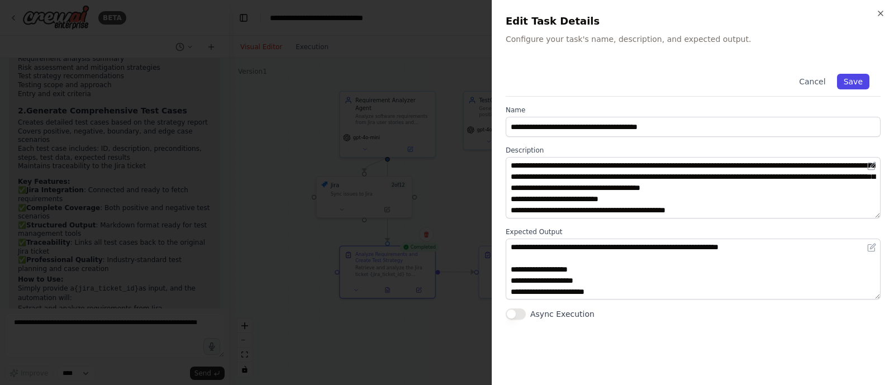
click at [859, 78] on button "Save" at bounding box center [853, 82] width 32 height 16
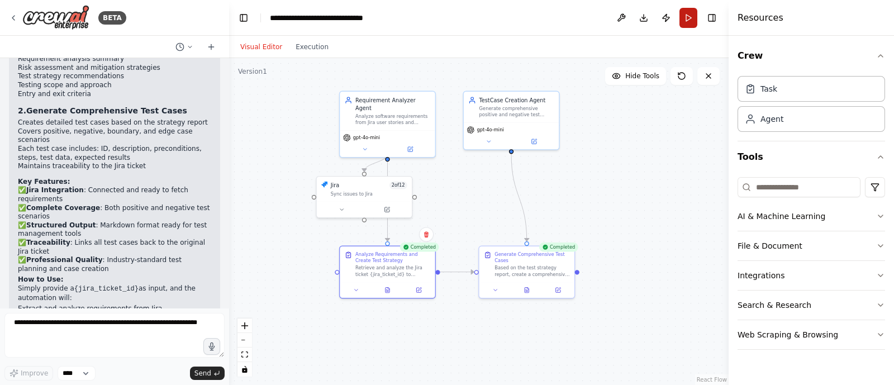
click at [685, 15] on button "Run" at bounding box center [689, 18] width 18 height 20
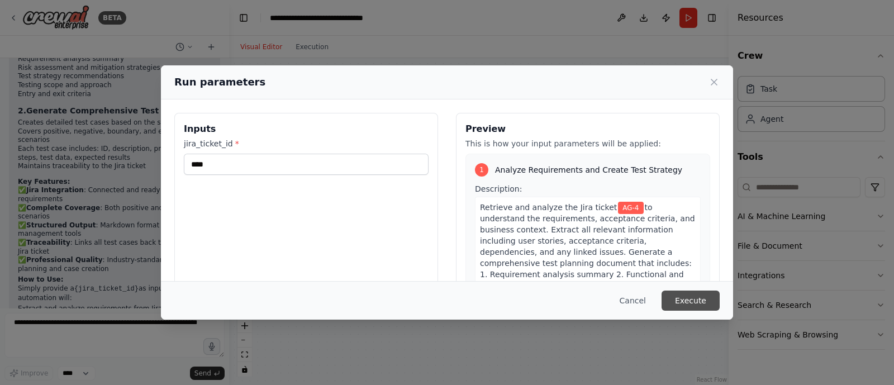
click at [687, 306] on button "Execute" at bounding box center [691, 301] width 58 height 20
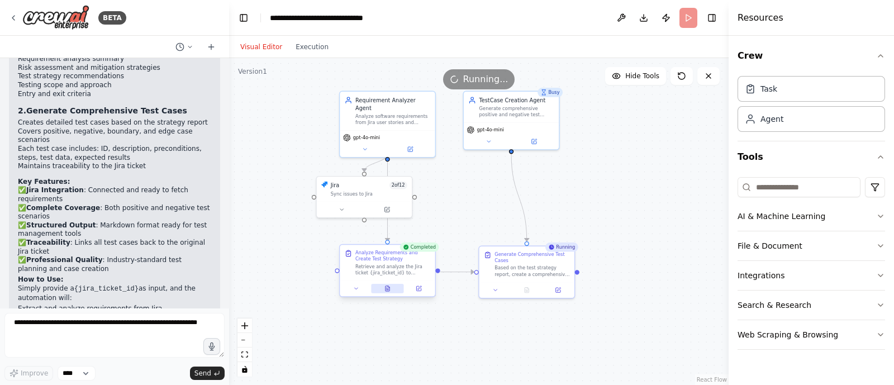
click at [388, 291] on icon at bounding box center [388, 288] width 4 height 5
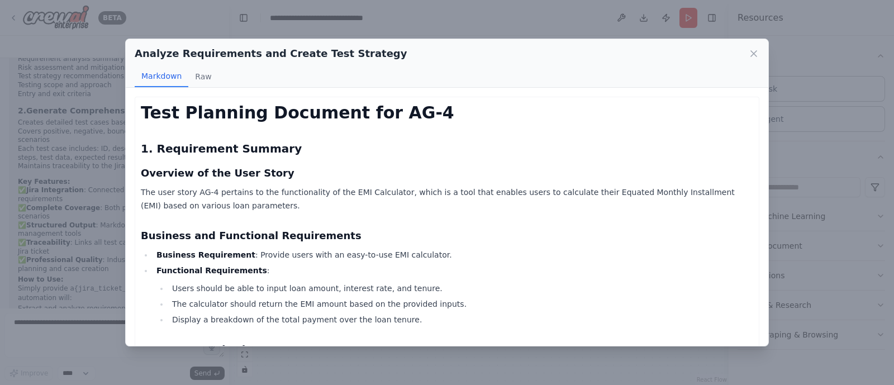
scroll to position [26, 0]
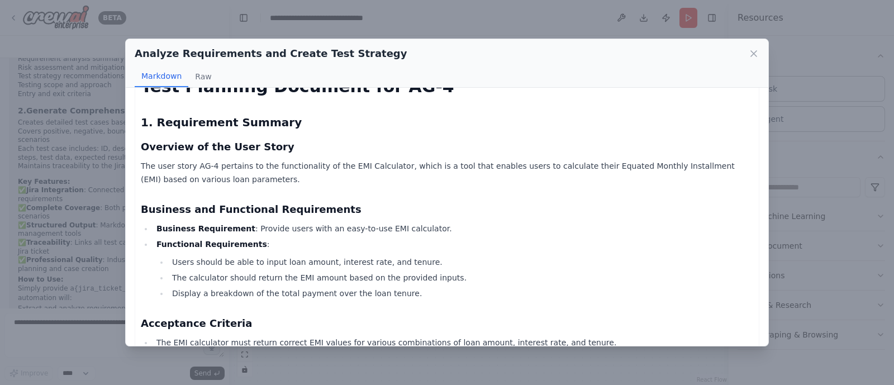
click at [570, 222] on li "Business Requirement : Provide users with an easy-to-use EMI calculator." at bounding box center [453, 228] width 600 height 13
click at [757, 54] on icon at bounding box center [754, 53] width 11 height 11
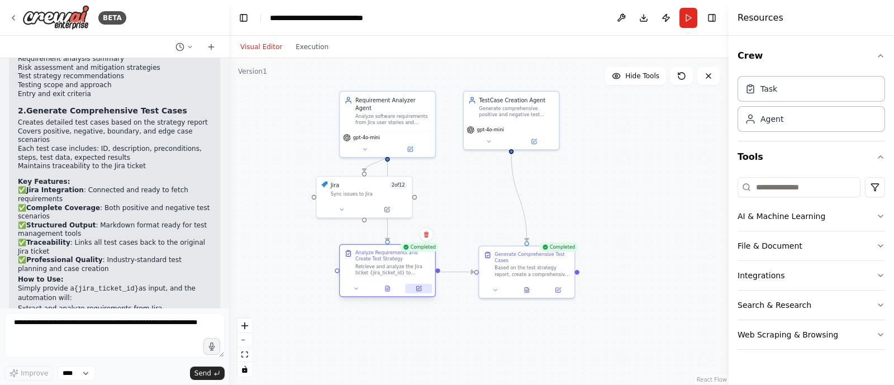
click at [416, 292] on button at bounding box center [419, 289] width 27 height 10
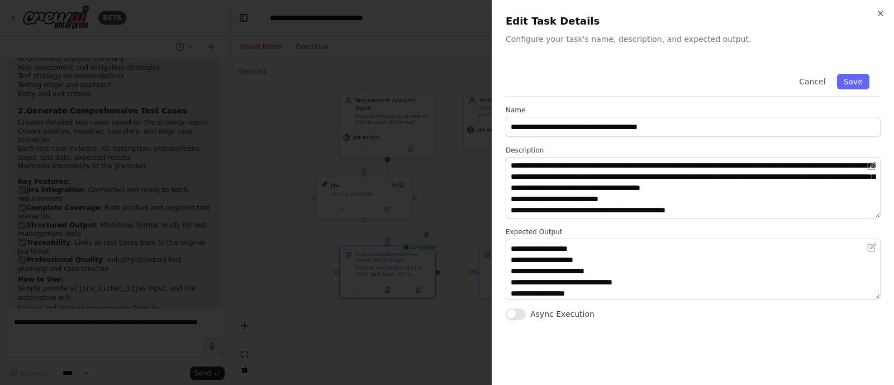
scroll to position [23, 0]
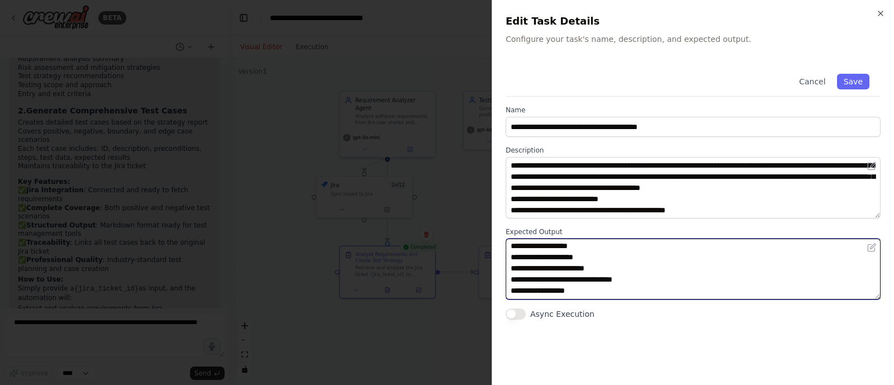
click at [607, 267] on textarea at bounding box center [693, 269] width 375 height 61
type textarea "**********"
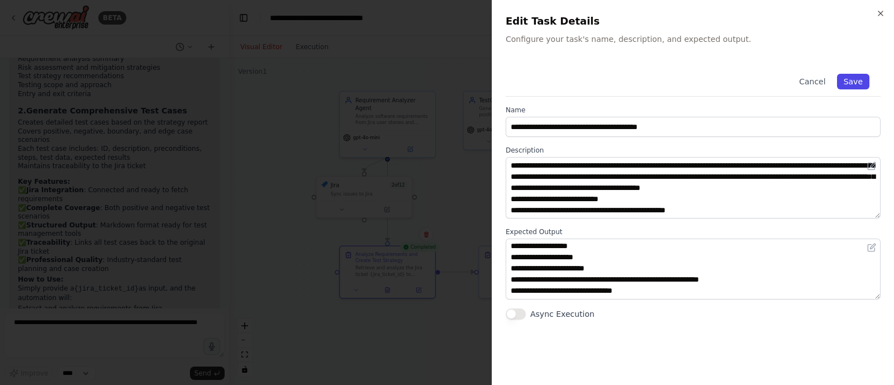
click at [861, 77] on button "Save" at bounding box center [853, 82] width 32 height 16
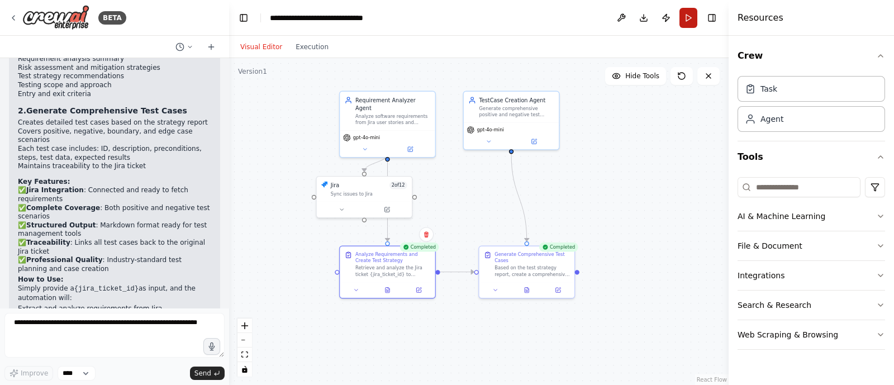
click at [688, 21] on button "Run" at bounding box center [689, 18] width 18 height 20
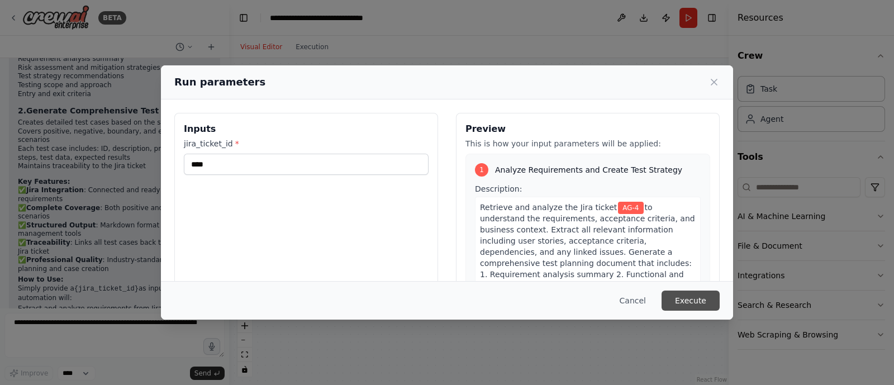
click at [690, 300] on button "Execute" at bounding box center [691, 301] width 58 height 20
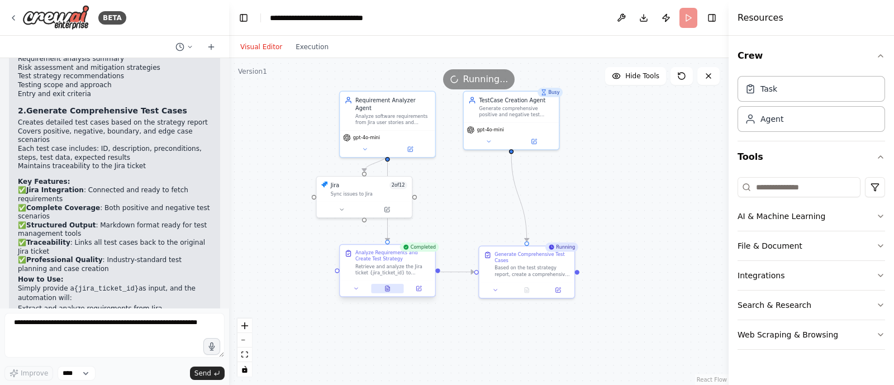
click at [388, 292] on button at bounding box center [387, 289] width 33 height 10
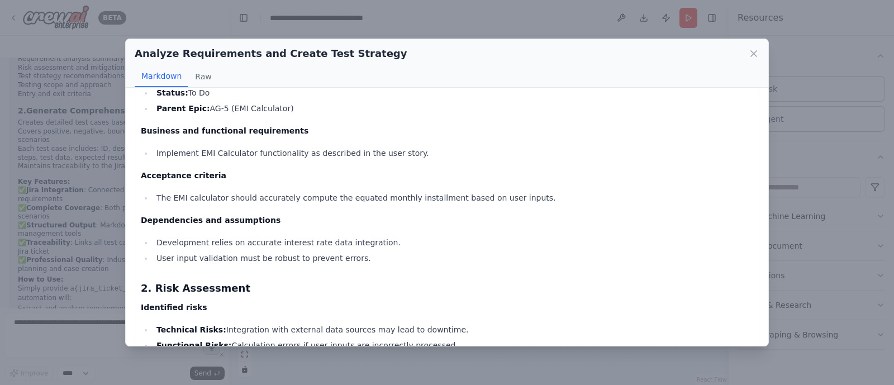
scroll to position [0, 0]
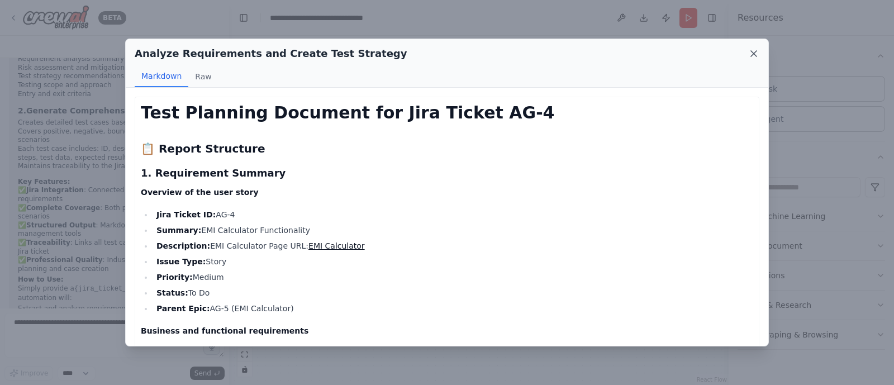
click at [754, 53] on icon at bounding box center [754, 54] width 6 height 6
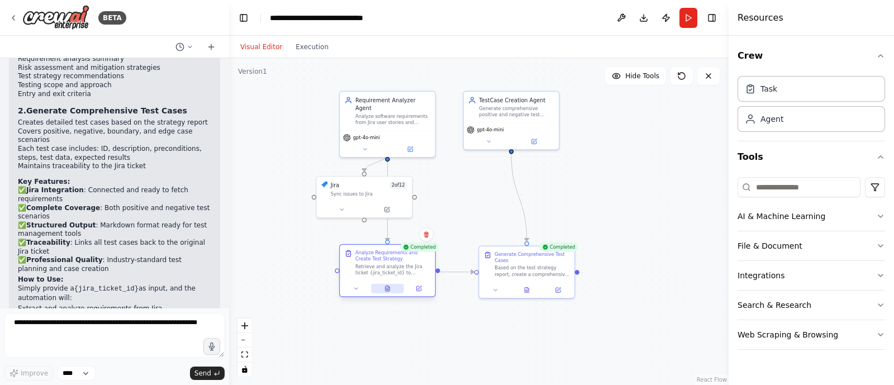
click at [386, 292] on button at bounding box center [387, 289] width 33 height 10
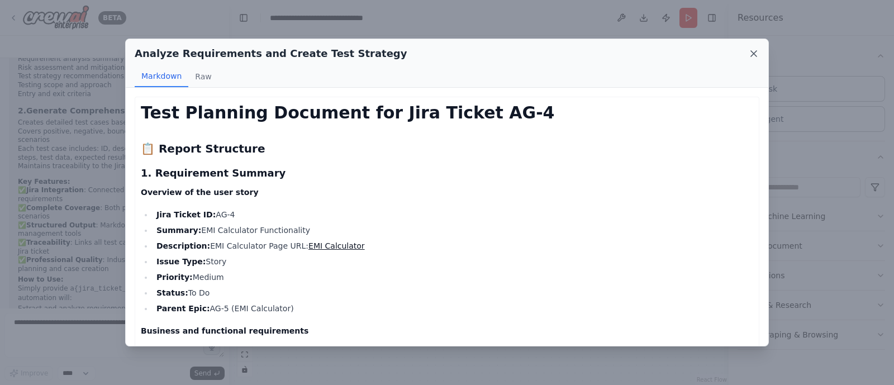
click at [752, 53] on icon at bounding box center [754, 53] width 11 height 11
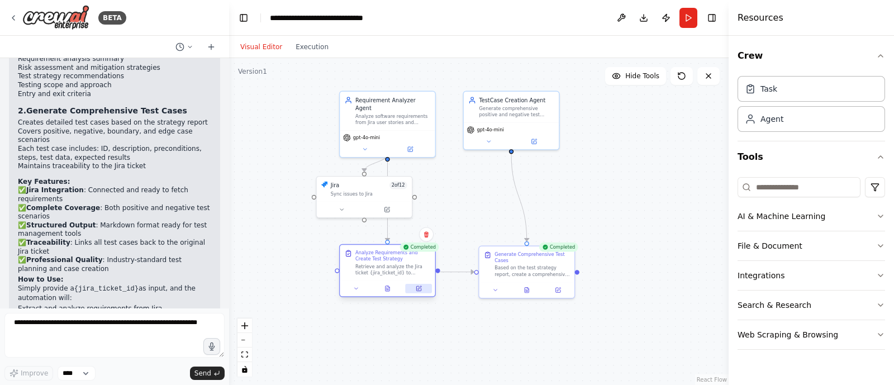
click at [419, 289] on icon at bounding box center [418, 288] width 4 height 4
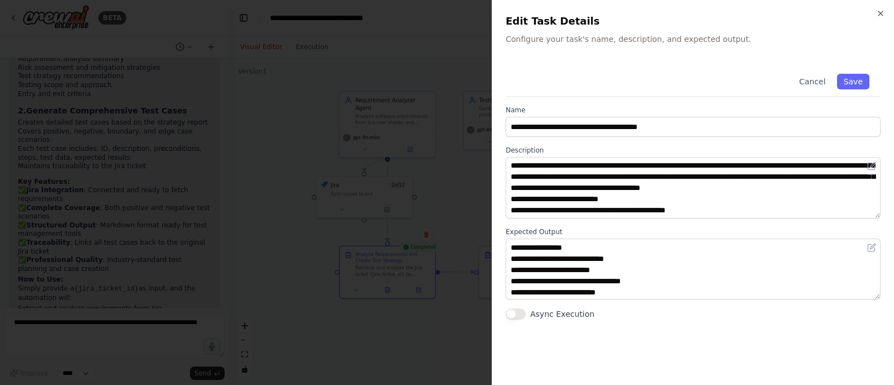
scroll to position [268, 0]
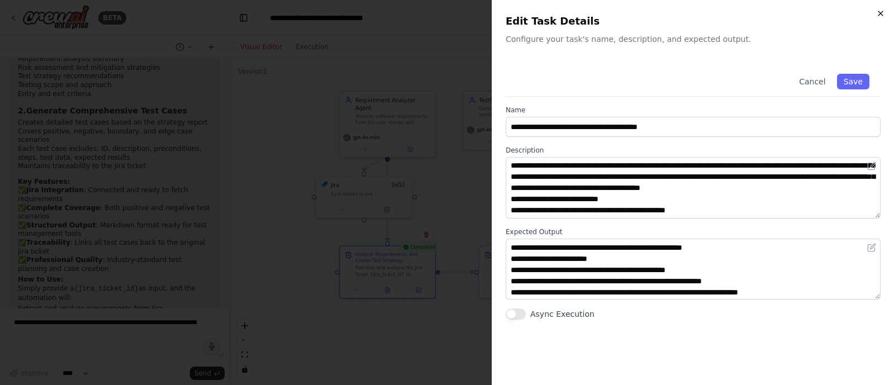
click at [883, 10] on icon "button" at bounding box center [881, 13] width 9 height 9
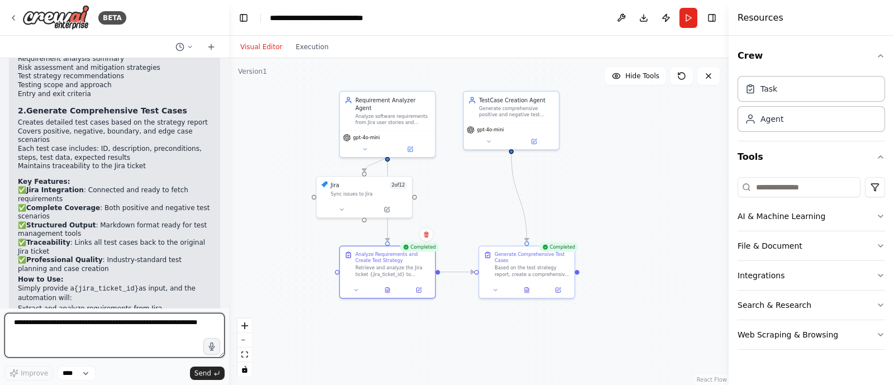
click at [34, 337] on textarea at bounding box center [114, 335] width 220 height 45
type textarea "**********"
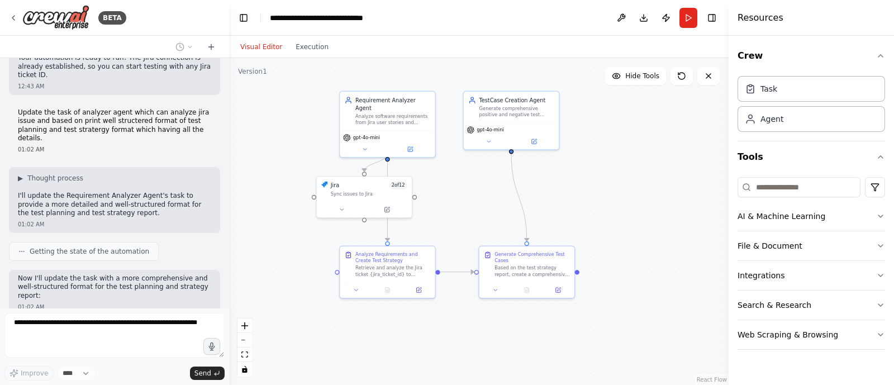
scroll to position [1479, 0]
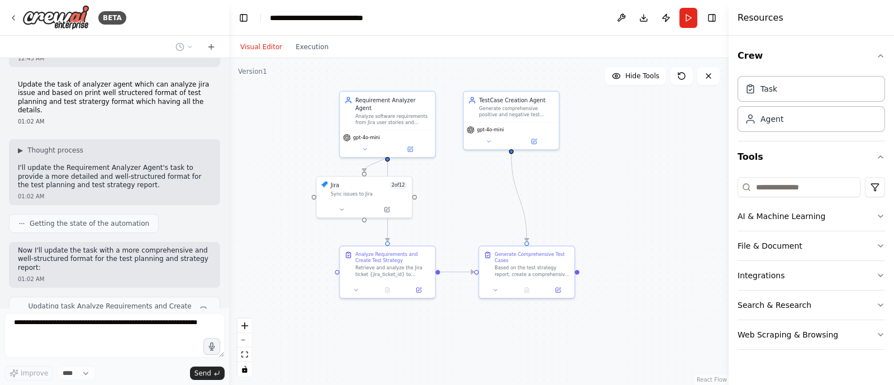
drag, startPoint x: 187, startPoint y: 230, endPoint x: 222, endPoint y: 225, distance: 35.7
click at [222, 225] on div "Hello! I'm the CrewAI assistant. What kind of automation do you want to build? …" at bounding box center [114, 183] width 229 height 250
click at [197, 304] on button at bounding box center [203, 310] width 13 height 13
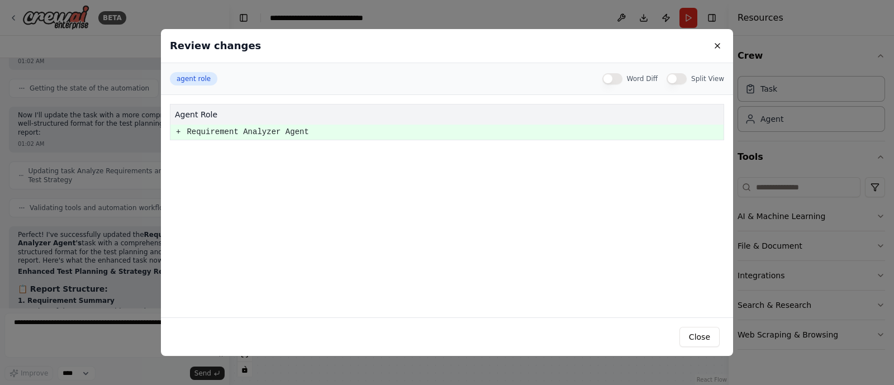
click at [619, 80] on button "Word Diff" at bounding box center [613, 78] width 20 height 11
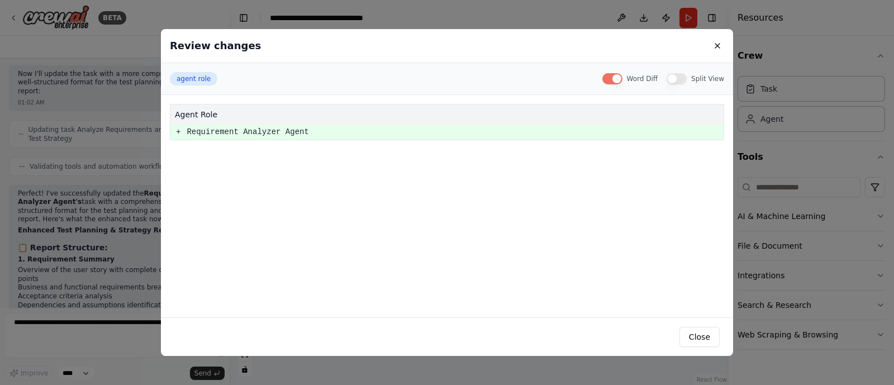
click at [619, 80] on button "Word Diff" at bounding box center [613, 78] width 20 height 11
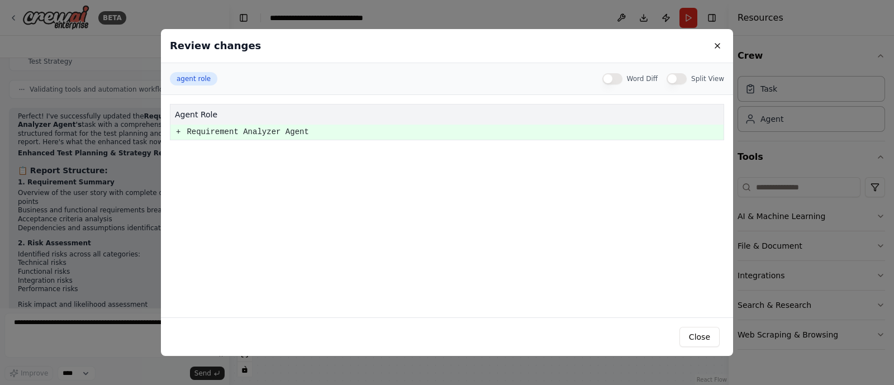
click at [683, 75] on button "Split View" at bounding box center [677, 78] width 20 height 11
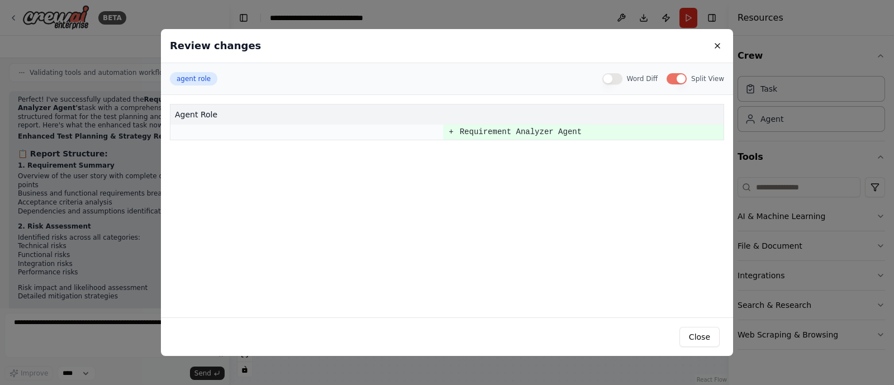
click at [683, 75] on button "Split View" at bounding box center [677, 78] width 20 height 11
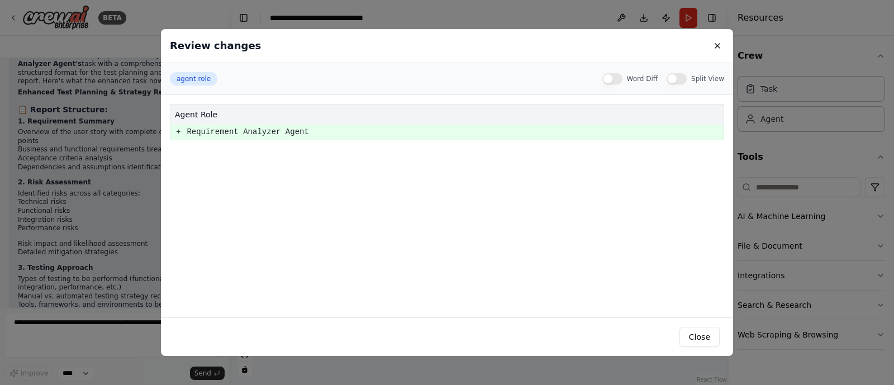
click at [683, 75] on button "Split View" at bounding box center [677, 78] width 20 height 11
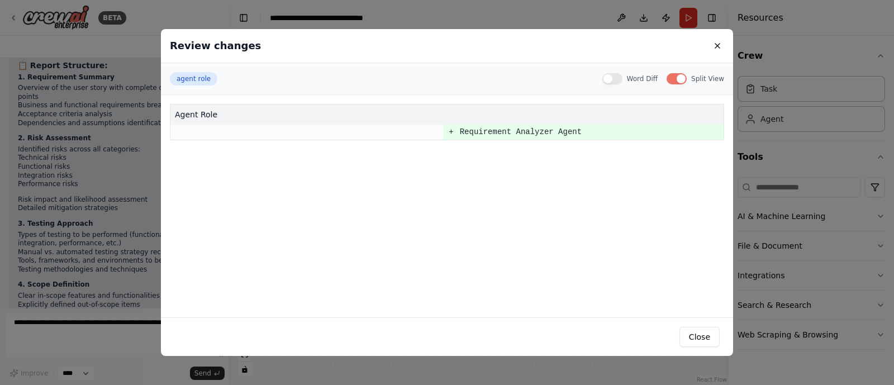
click at [683, 75] on button "Split View" at bounding box center [677, 78] width 20 height 11
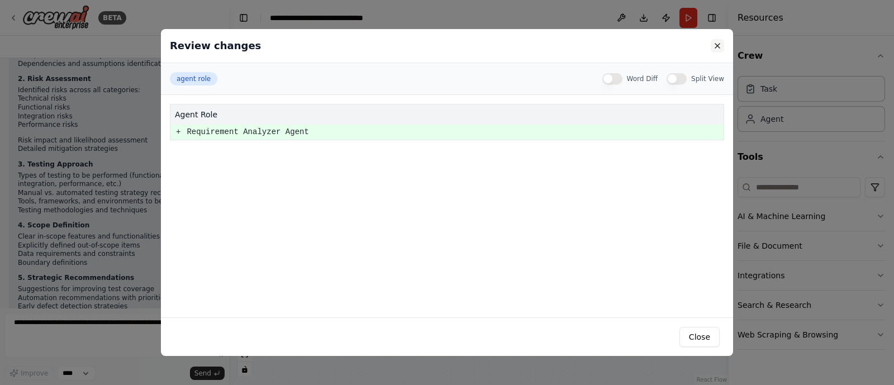
click at [717, 44] on button at bounding box center [717, 45] width 13 height 13
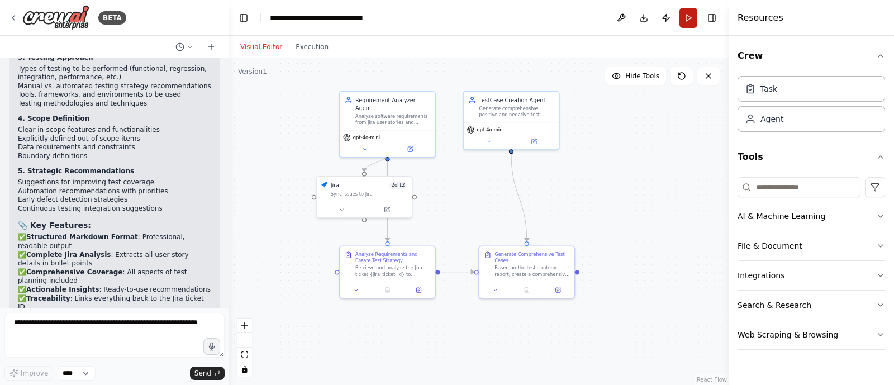
scroll to position [2012, 0]
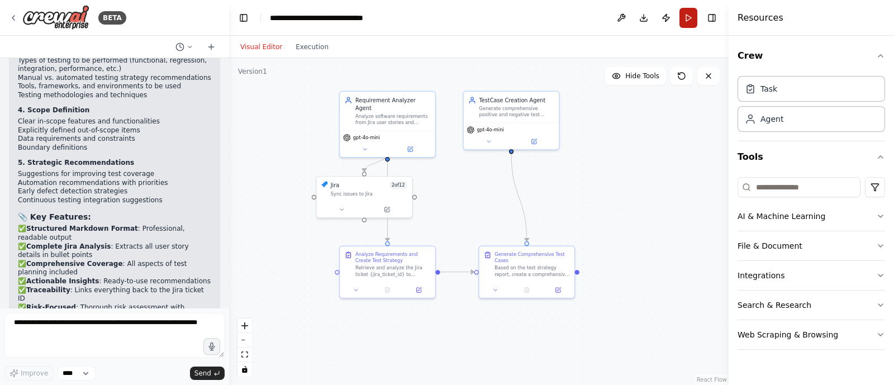
click at [688, 17] on button "Run" at bounding box center [689, 18] width 18 height 20
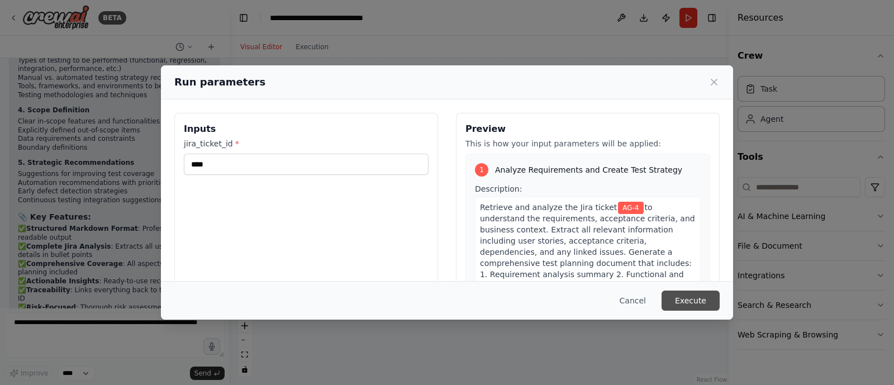
click at [687, 294] on button "Execute" at bounding box center [691, 301] width 58 height 20
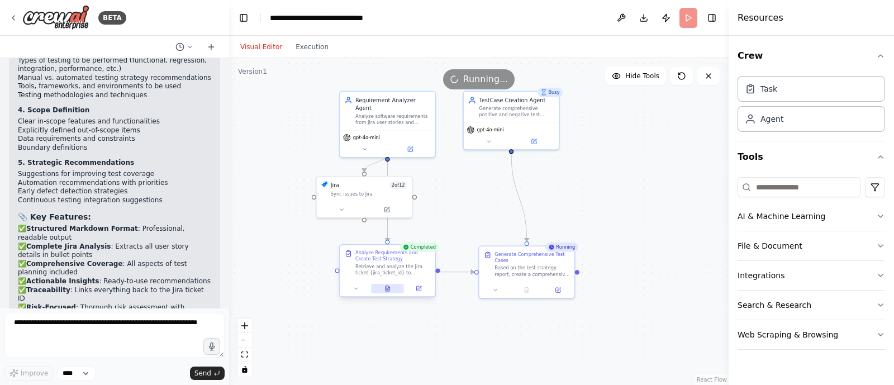
click at [391, 286] on button at bounding box center [387, 289] width 33 height 10
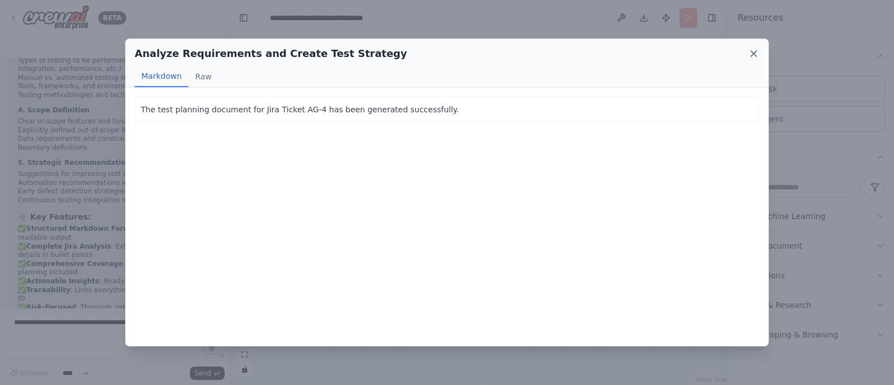
click at [751, 54] on icon at bounding box center [754, 53] width 11 height 11
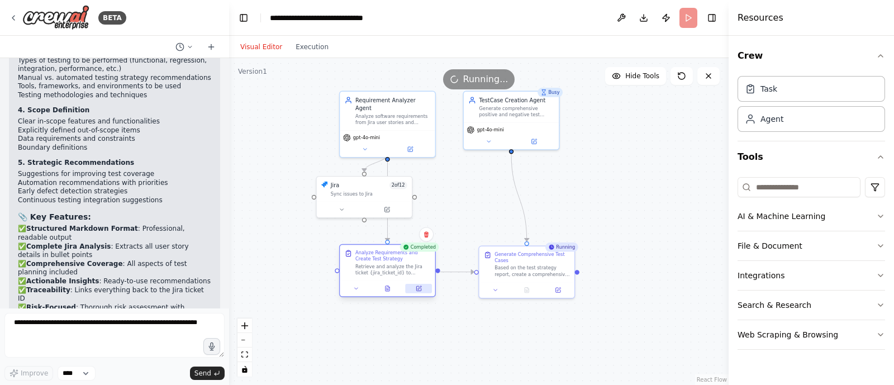
click at [413, 288] on button at bounding box center [419, 289] width 27 height 10
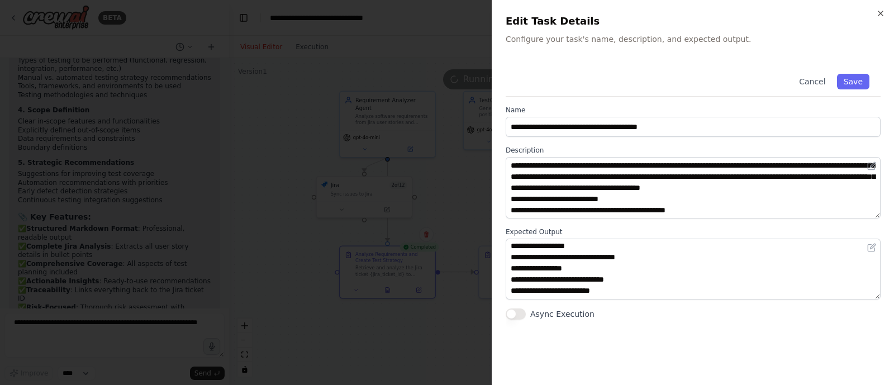
scroll to position [0, 0]
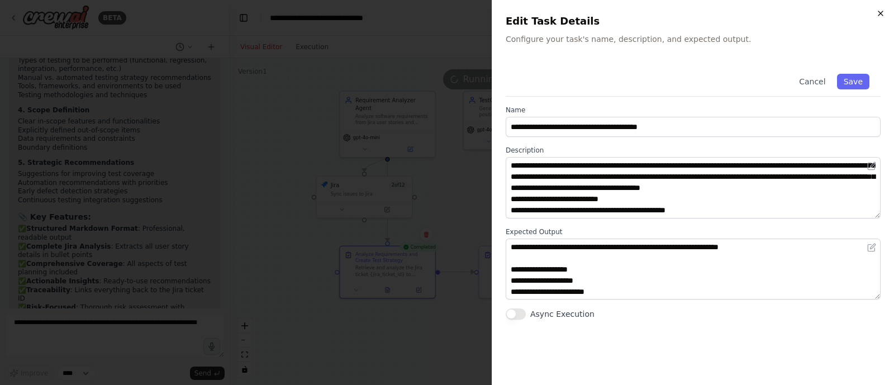
click at [880, 13] on icon "button" at bounding box center [881, 13] width 9 height 9
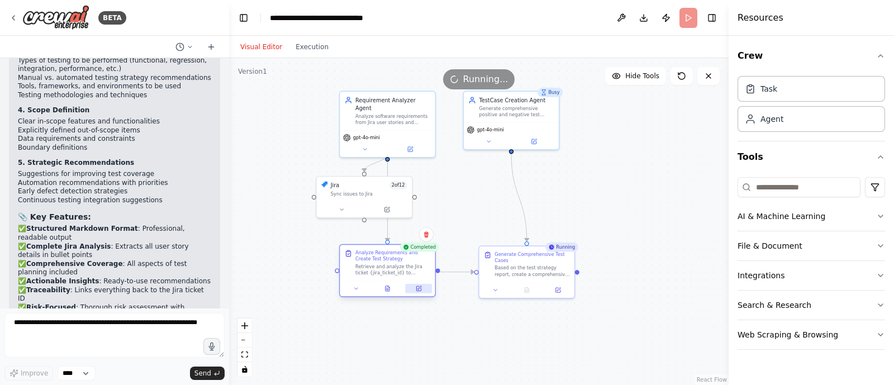
click at [416, 287] on icon at bounding box center [419, 289] width 6 height 6
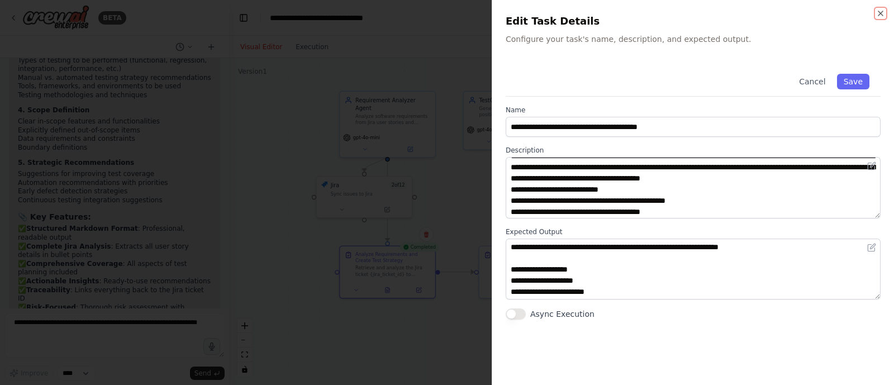
scroll to position [11, 0]
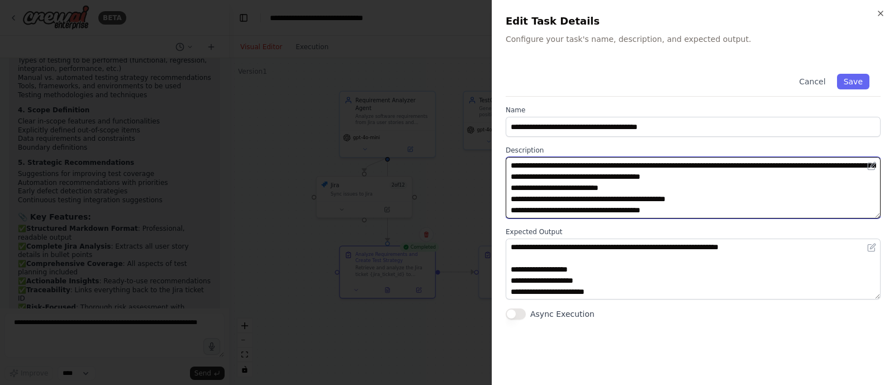
click at [795, 176] on textarea "**********" at bounding box center [693, 187] width 375 height 61
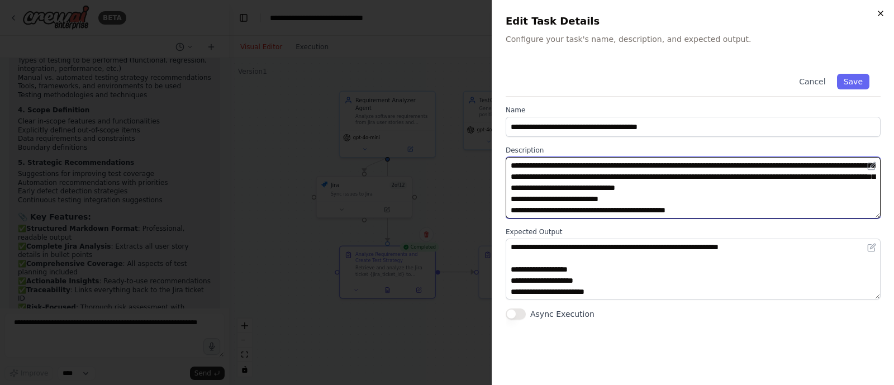
type textarea "**********"
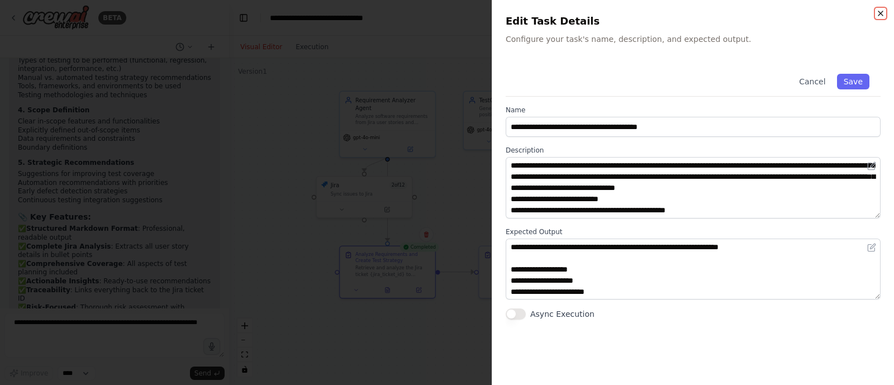
click at [883, 13] on icon "button" at bounding box center [881, 13] width 9 height 9
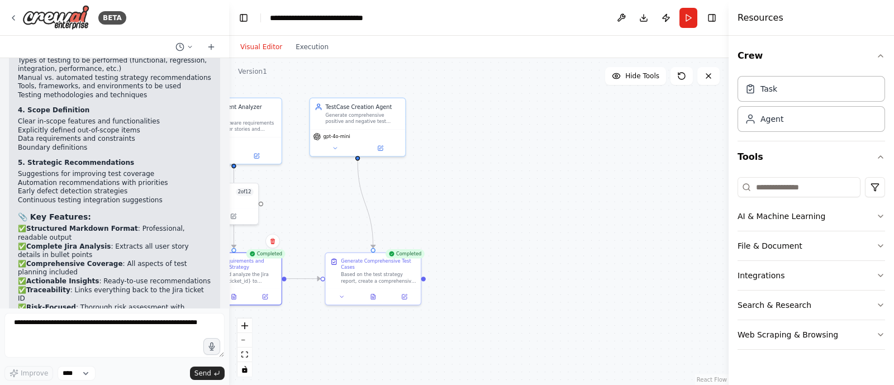
drag, startPoint x: 334, startPoint y: 314, endPoint x: 131, endPoint y: 324, distance: 203.2
click at [131, 324] on div "BETA Hello! I'm the CrewAI assistant. What kind of automation do you want to bu…" at bounding box center [447, 192] width 894 height 385
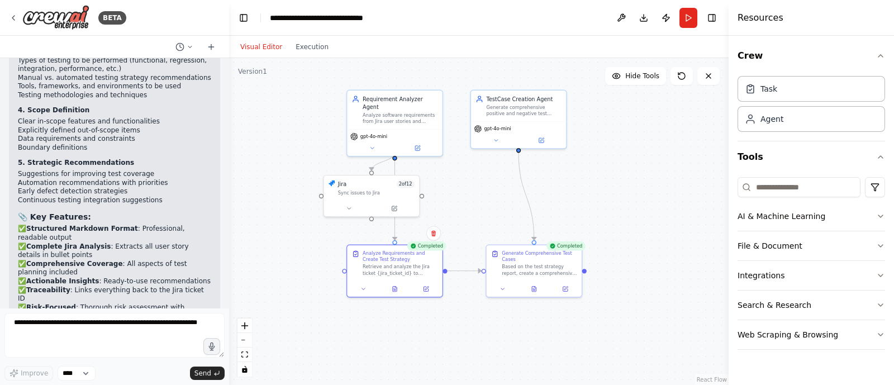
drag, startPoint x: 430, startPoint y: 216, endPoint x: 636, endPoint y: 202, distance: 206.2
click at [636, 202] on div ".deletable-edge-delete-btn { width: 20px; height: 20px; border: 0px solid #ffff…" at bounding box center [479, 221] width 500 height 327
click at [423, 284] on icon at bounding box center [421, 284] width 4 height 4
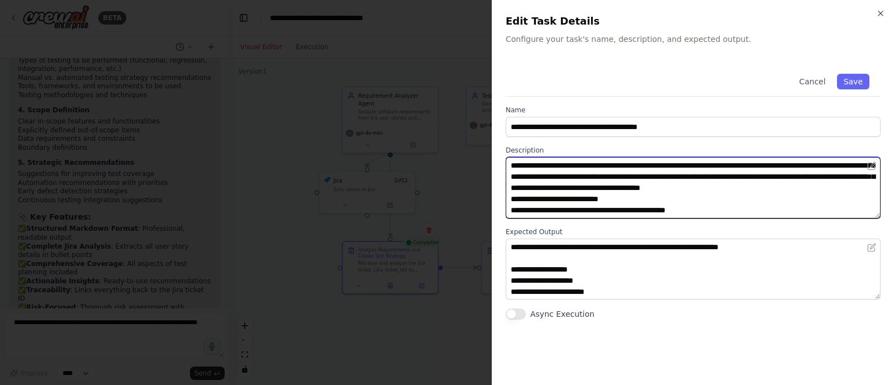
click at [650, 165] on textarea "**********" at bounding box center [693, 187] width 375 height 61
paste textarea "**********"
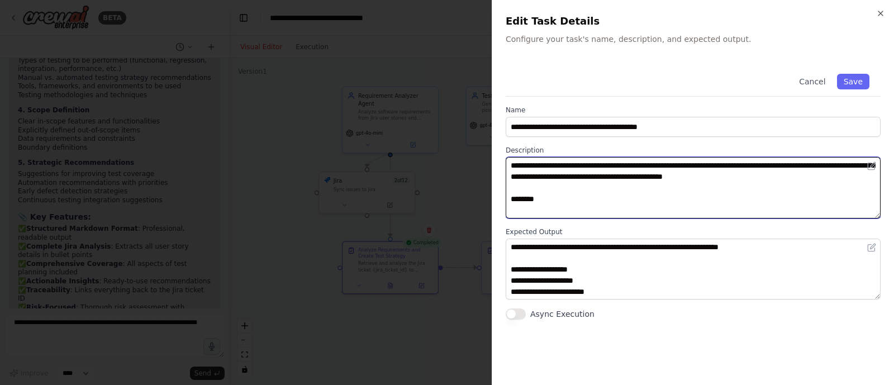
type textarea "**********"
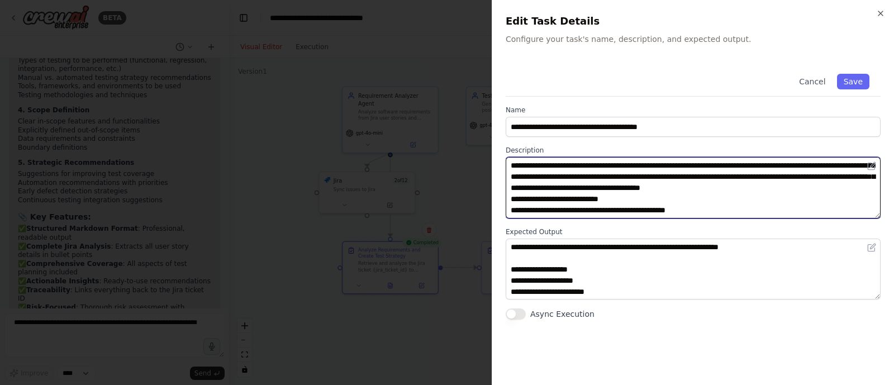
click at [674, 192] on textarea "**********" at bounding box center [693, 187] width 375 height 61
click at [612, 182] on textarea "**********" at bounding box center [693, 187] width 375 height 61
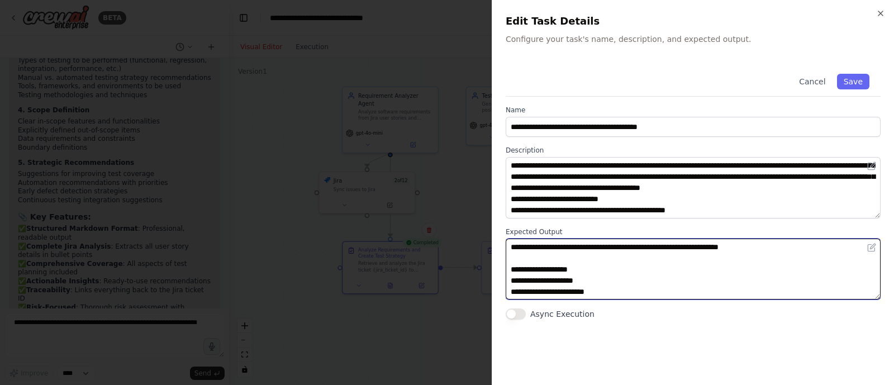
click at [584, 284] on textarea at bounding box center [693, 269] width 375 height 61
paste textarea "**********"
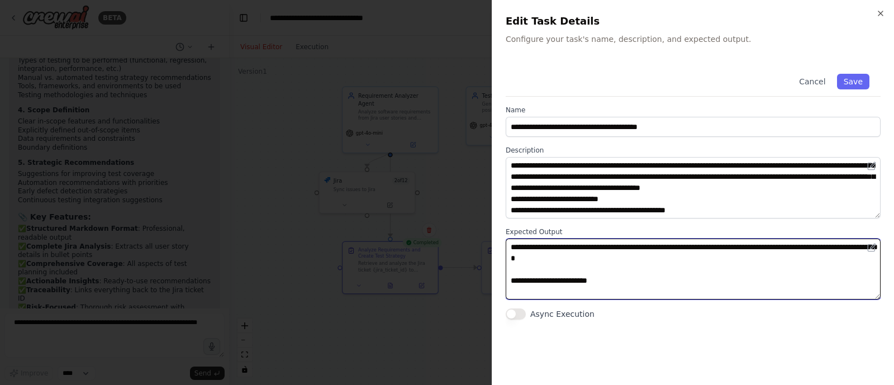
scroll to position [1026, 0]
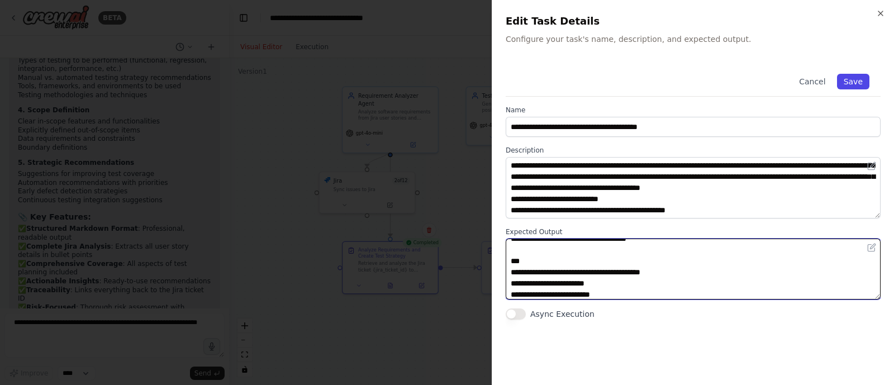
type textarea "**********"
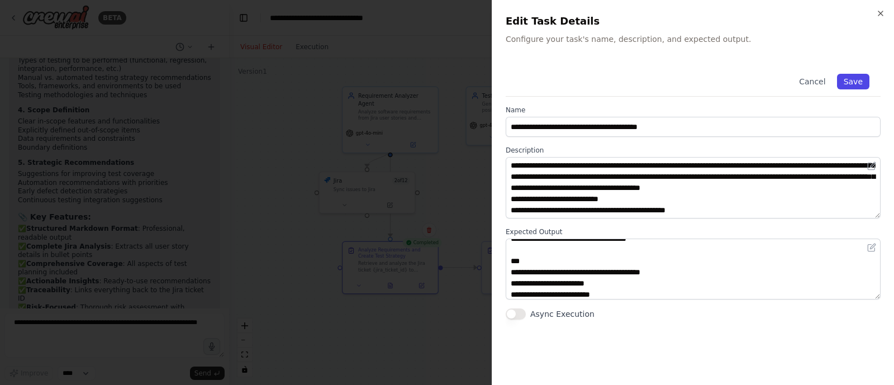
click at [857, 77] on button "Save" at bounding box center [853, 82] width 32 height 16
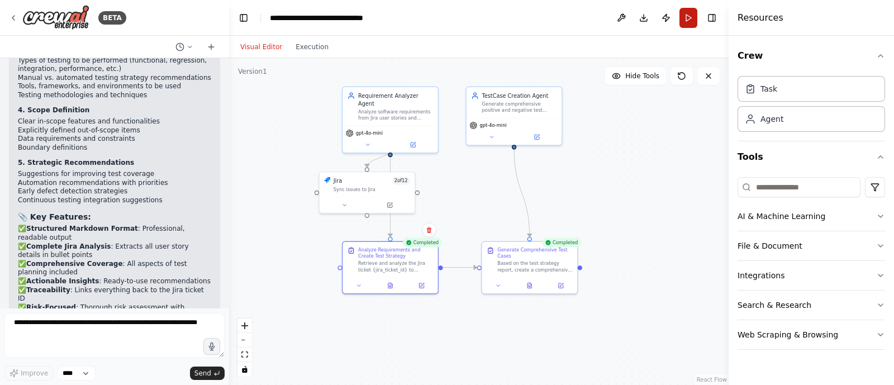
click at [690, 21] on button "Run" at bounding box center [689, 18] width 18 height 20
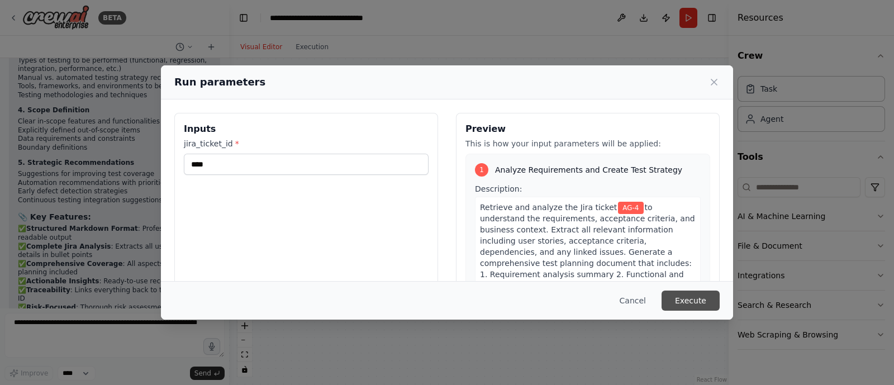
click at [685, 297] on button "Execute" at bounding box center [691, 301] width 58 height 20
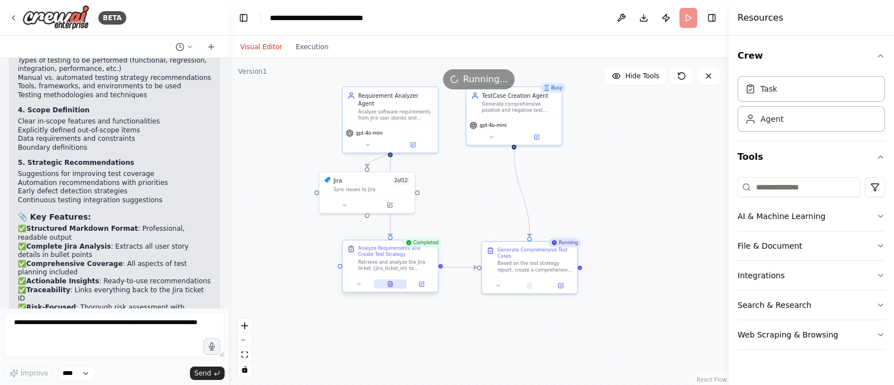
click at [392, 282] on icon at bounding box center [390, 284] width 6 height 6
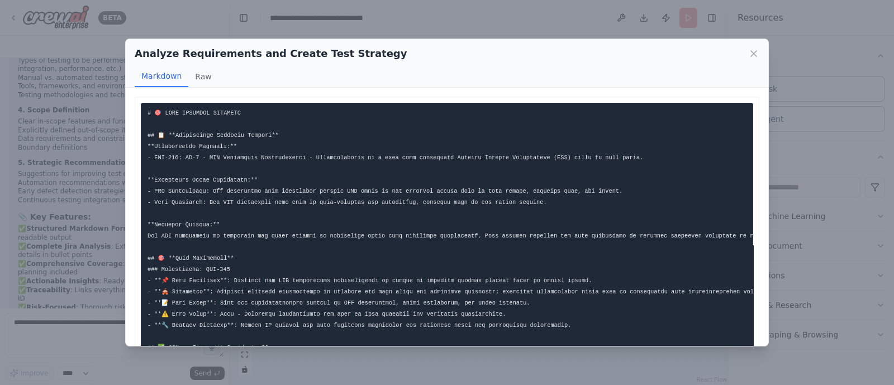
scroll to position [6, 0]
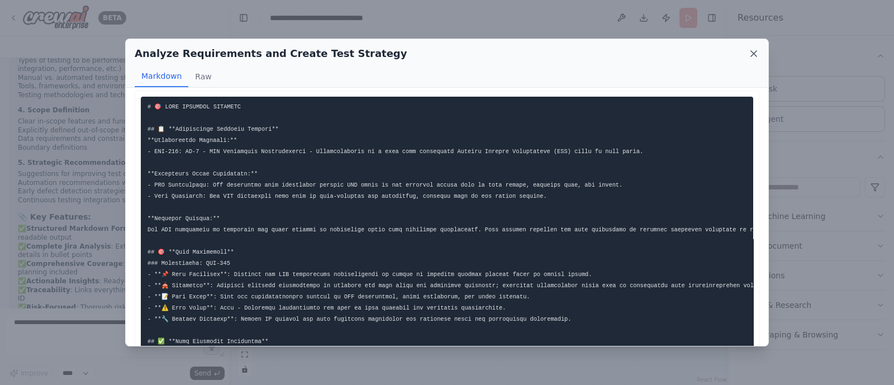
click at [755, 52] on icon at bounding box center [754, 54] width 6 height 6
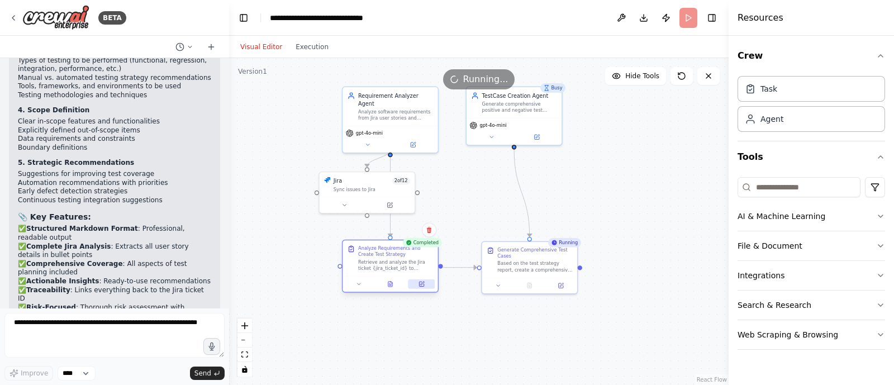
click at [423, 286] on icon at bounding box center [421, 284] width 4 height 4
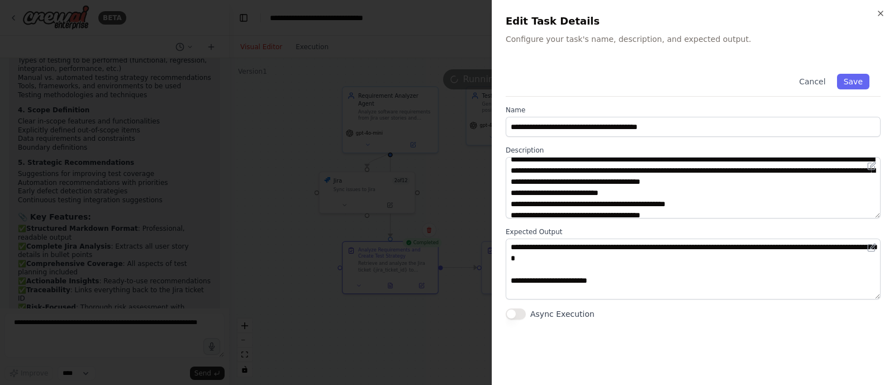
scroll to position [23, 0]
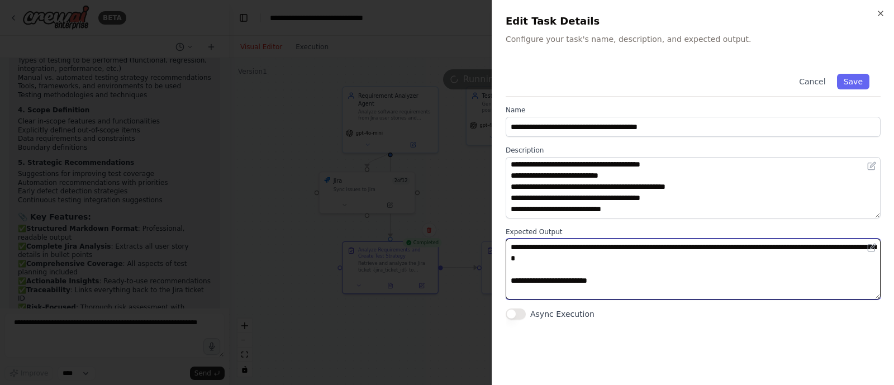
click at [694, 259] on textarea at bounding box center [693, 269] width 375 height 61
click at [512, 245] on textarea at bounding box center [693, 269] width 375 height 61
type textarea "**********"
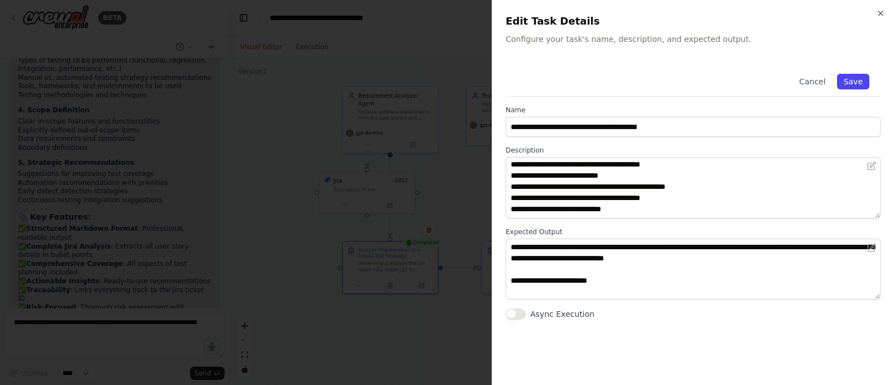
click at [853, 85] on button "Save" at bounding box center [853, 82] width 32 height 16
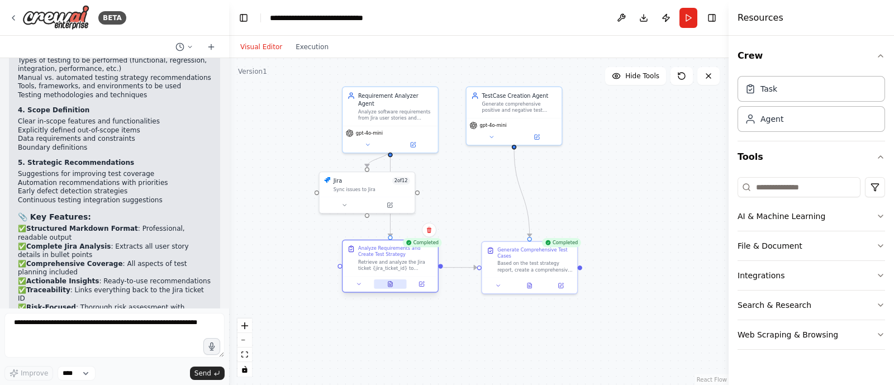
click at [400, 284] on button at bounding box center [390, 285] width 33 height 10
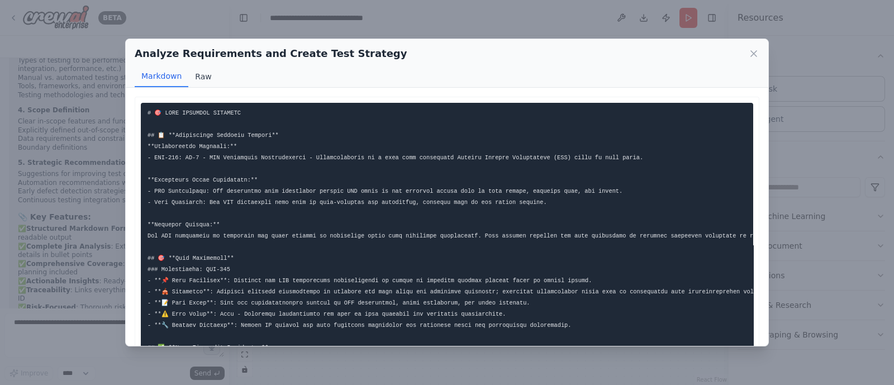
click at [202, 74] on button "Raw" at bounding box center [203, 76] width 30 height 21
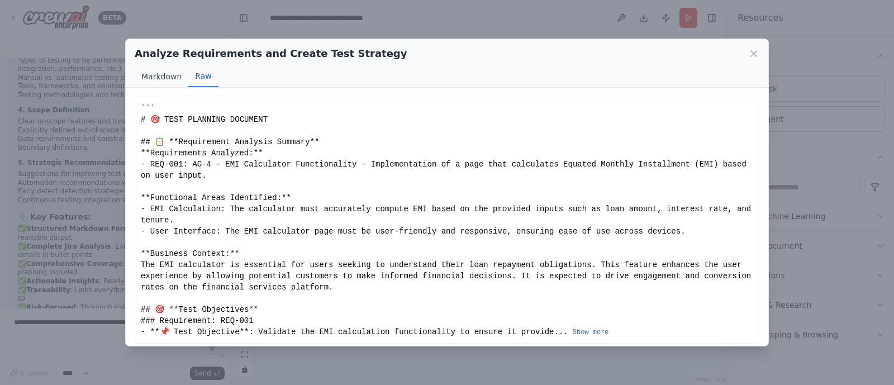
click at [173, 74] on button "Markdown" at bounding box center [162, 76] width 54 height 21
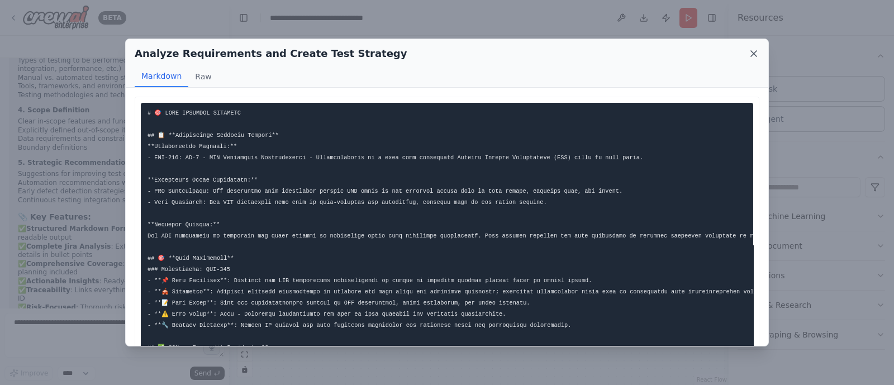
click at [751, 51] on icon at bounding box center [754, 53] width 11 height 11
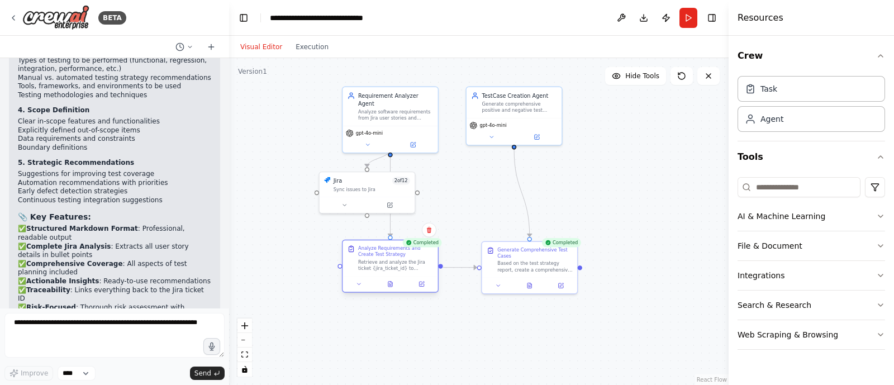
click at [419, 290] on div at bounding box center [390, 284] width 95 height 16
click at [422, 287] on button at bounding box center [422, 285] width 27 height 10
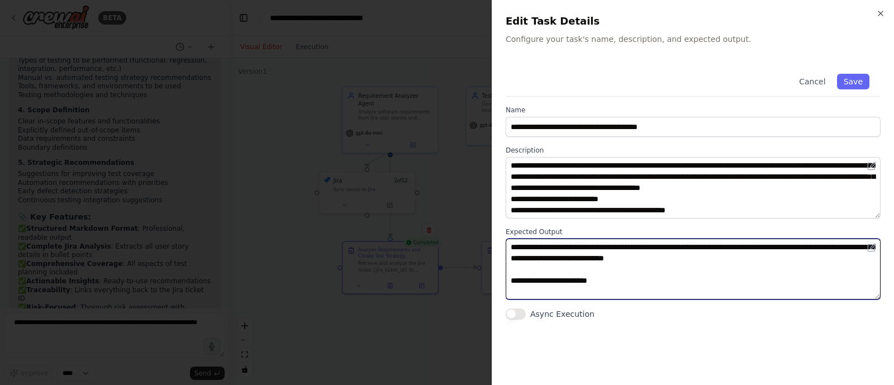
click at [573, 247] on textarea at bounding box center [693, 269] width 375 height 61
click at [629, 248] on textarea at bounding box center [693, 269] width 375 height 61
type textarea "**********"
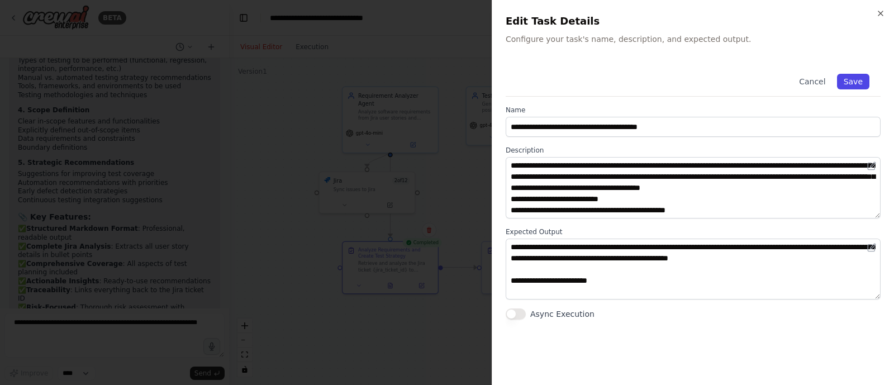
click at [851, 78] on button "Save" at bounding box center [853, 82] width 32 height 16
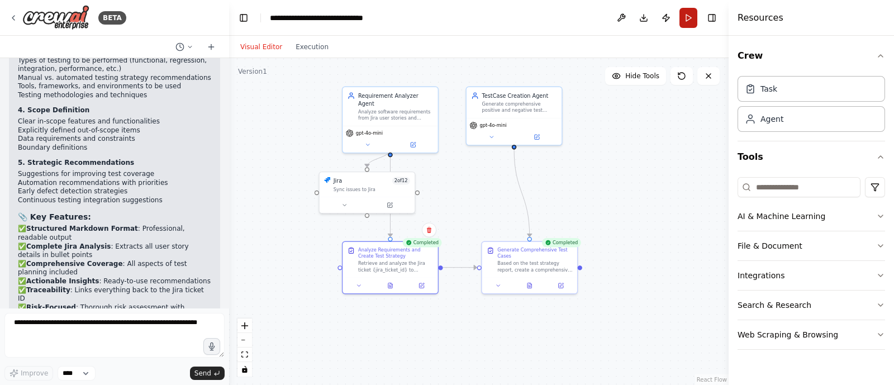
click at [689, 26] on button "Run" at bounding box center [689, 18] width 18 height 20
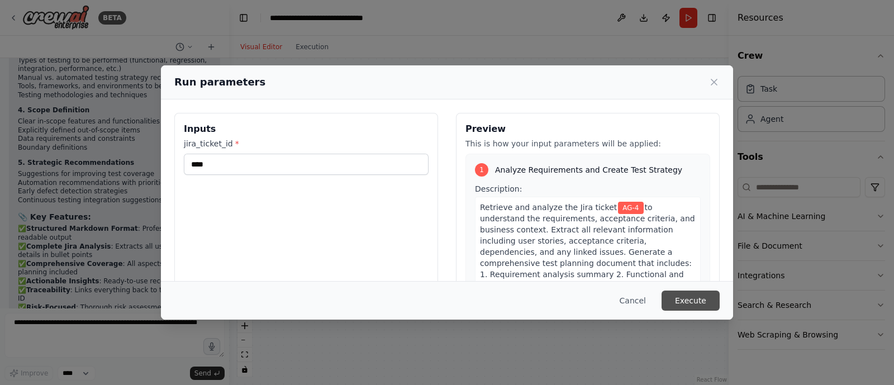
click at [688, 304] on button "Execute" at bounding box center [691, 301] width 58 height 20
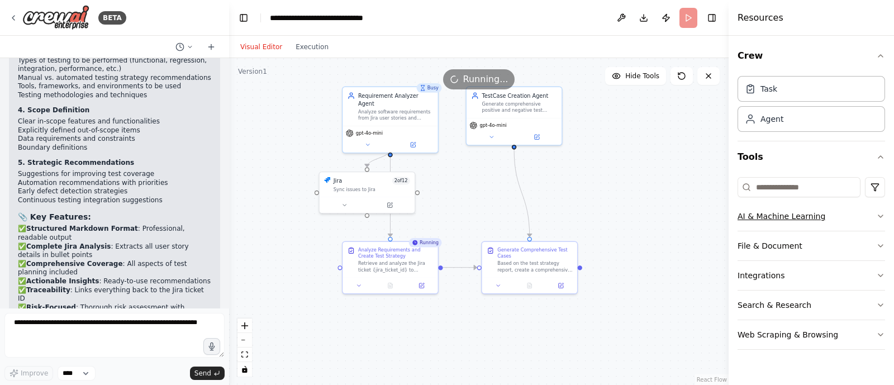
click at [881, 213] on icon "button" at bounding box center [881, 216] width 9 height 9
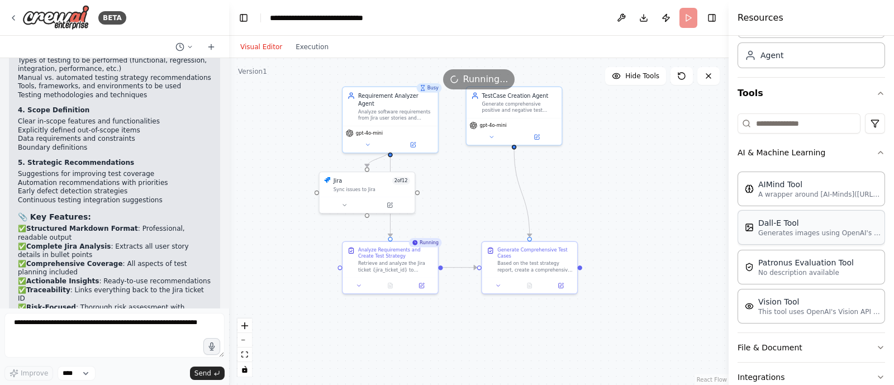
scroll to position [64, 0]
click at [877, 155] on icon "button" at bounding box center [881, 152] width 9 height 9
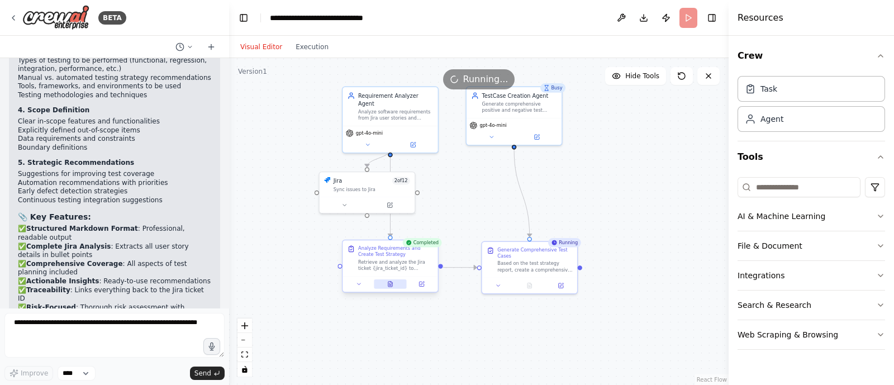
click at [392, 286] on icon at bounding box center [391, 284] width 4 height 5
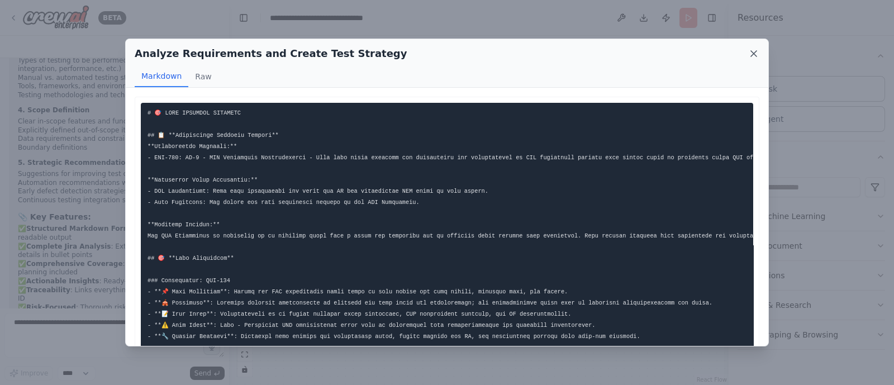
click at [756, 50] on icon at bounding box center [754, 53] width 11 height 11
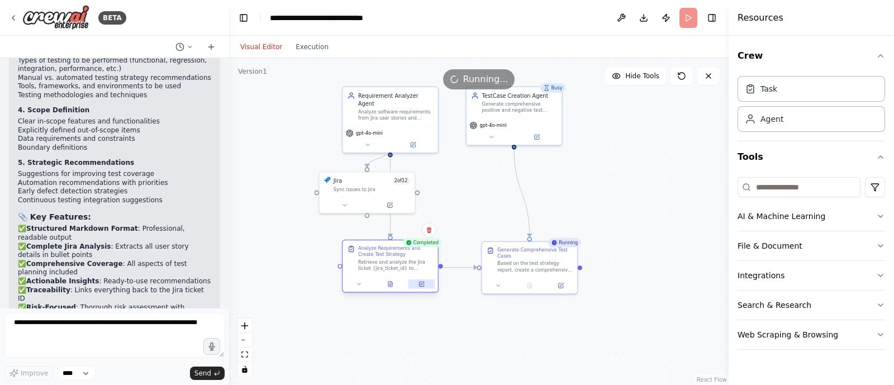
click at [424, 286] on icon at bounding box center [422, 284] width 6 height 6
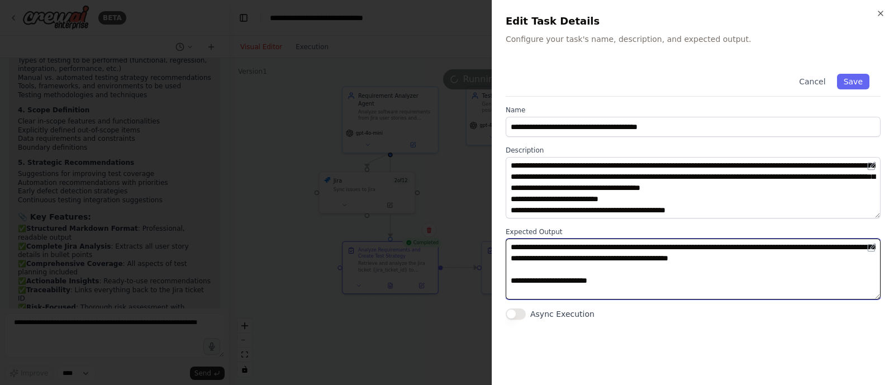
click at [588, 248] on textarea at bounding box center [693, 269] width 375 height 61
type textarea "**********"
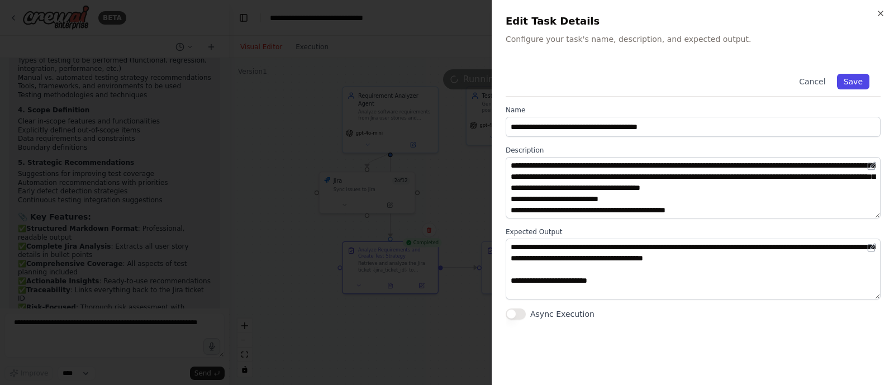
click at [847, 80] on button "Save" at bounding box center [853, 82] width 32 height 16
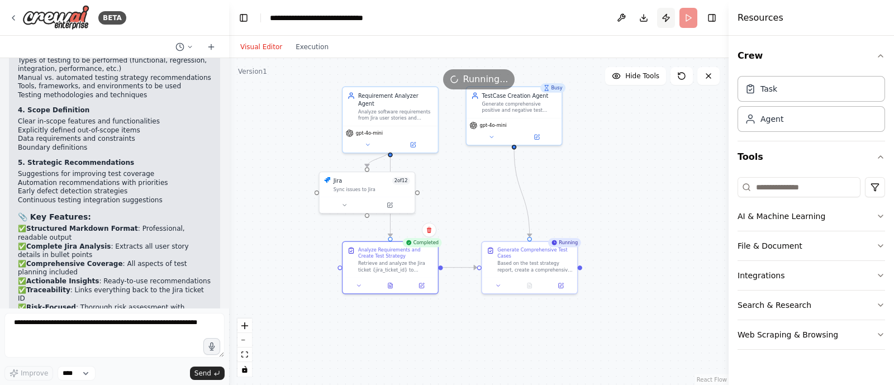
click at [669, 15] on button "Publish" at bounding box center [666, 18] width 18 height 20
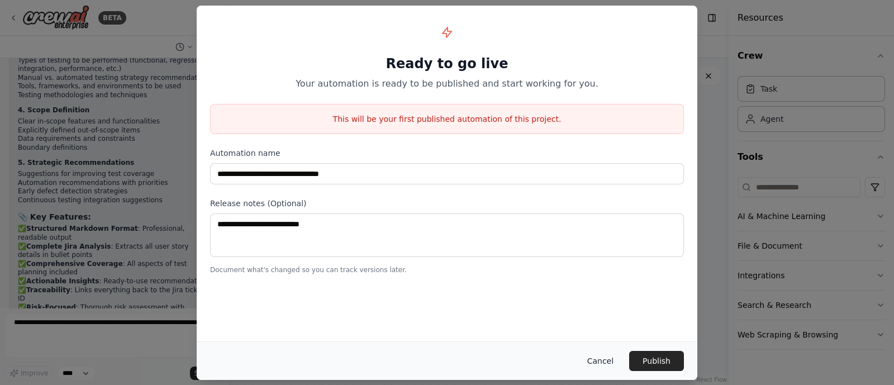
click at [605, 358] on button "Cancel" at bounding box center [601, 361] width 44 height 20
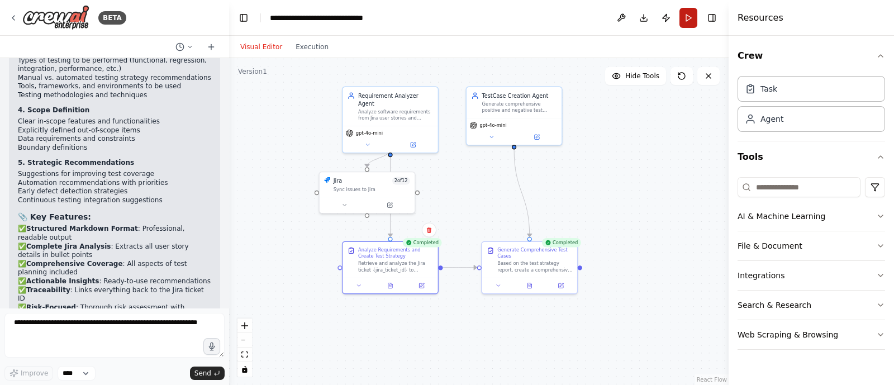
click at [692, 23] on button "Run" at bounding box center [689, 18] width 18 height 20
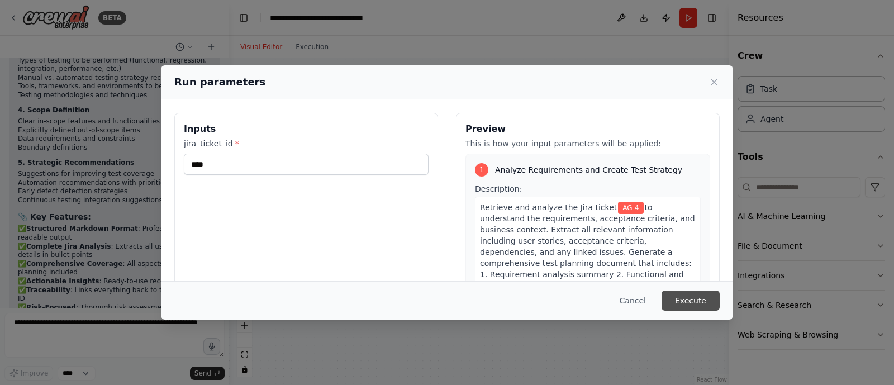
click at [687, 296] on button "Execute" at bounding box center [691, 301] width 58 height 20
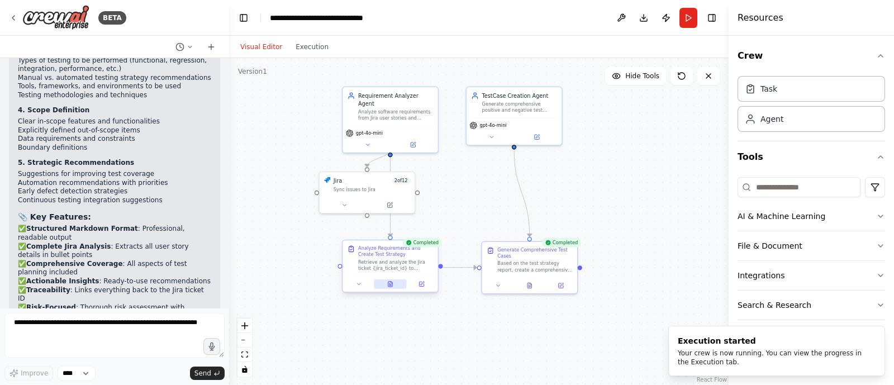
click at [394, 285] on button at bounding box center [390, 285] width 33 height 10
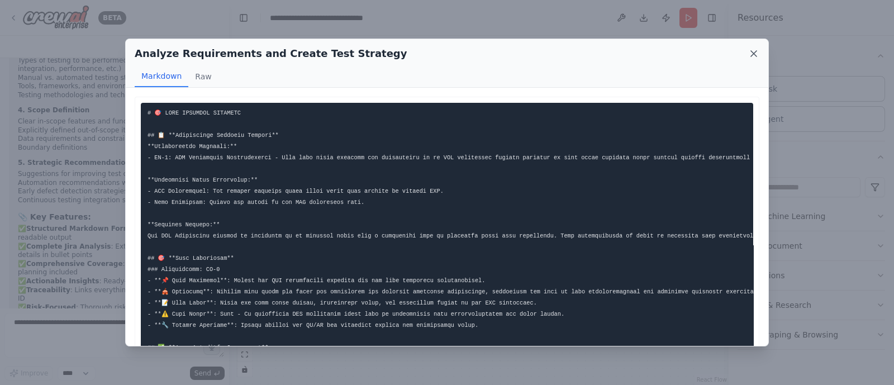
click at [757, 56] on icon at bounding box center [754, 53] width 11 height 11
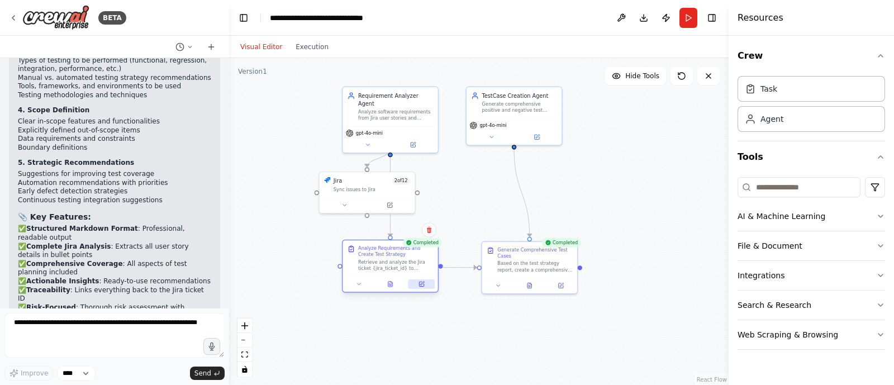
click at [428, 286] on button at bounding box center [422, 285] width 27 height 10
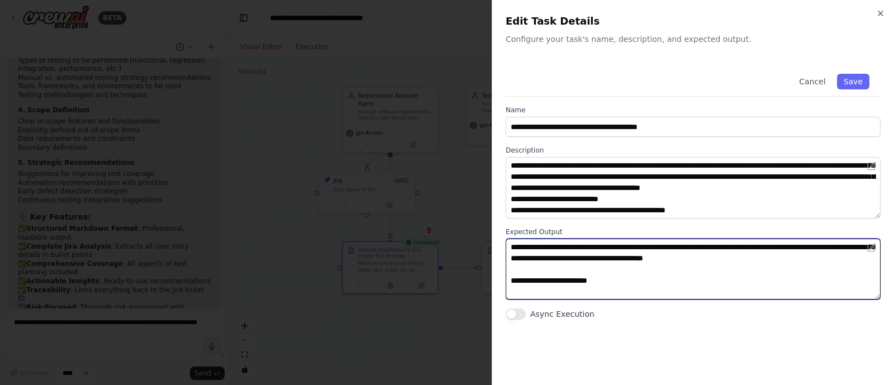
click at [566, 249] on textarea at bounding box center [693, 269] width 375 height 61
drag, startPoint x: 665, startPoint y: 247, endPoint x: 489, endPoint y: 225, distance: 177.5
click at [489, 225] on body "BETA Hello! I'm the CrewAI assistant. What kind of automation do you want to bu…" at bounding box center [447, 192] width 894 height 385
click at [698, 259] on textarea at bounding box center [693, 269] width 375 height 61
click at [511, 263] on textarea at bounding box center [693, 269] width 375 height 61
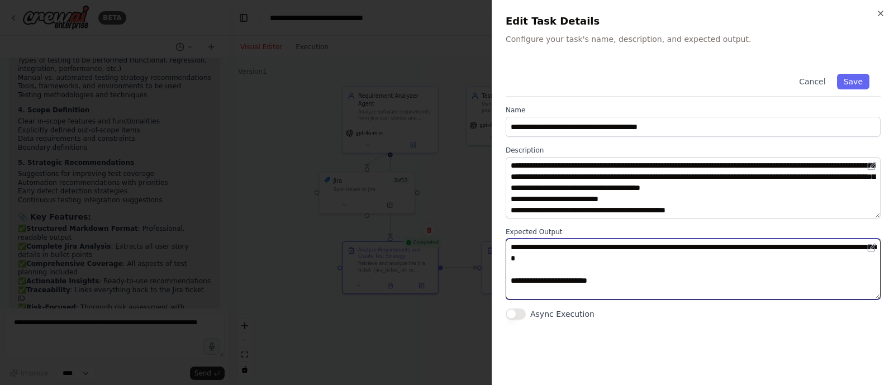
click at [525, 266] on textarea at bounding box center [693, 269] width 375 height 61
type textarea "**********"
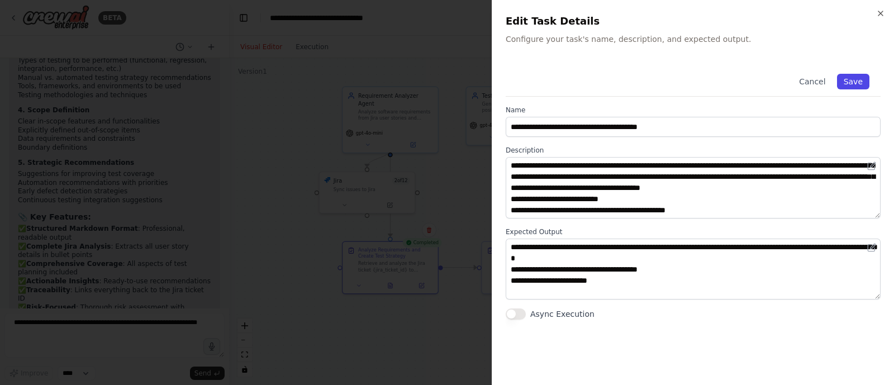
click at [853, 75] on button "Save" at bounding box center [853, 82] width 32 height 16
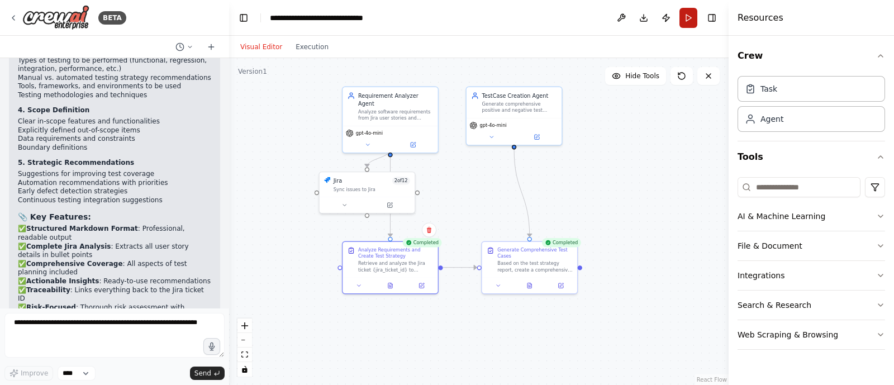
click at [690, 20] on button "Run" at bounding box center [689, 18] width 18 height 20
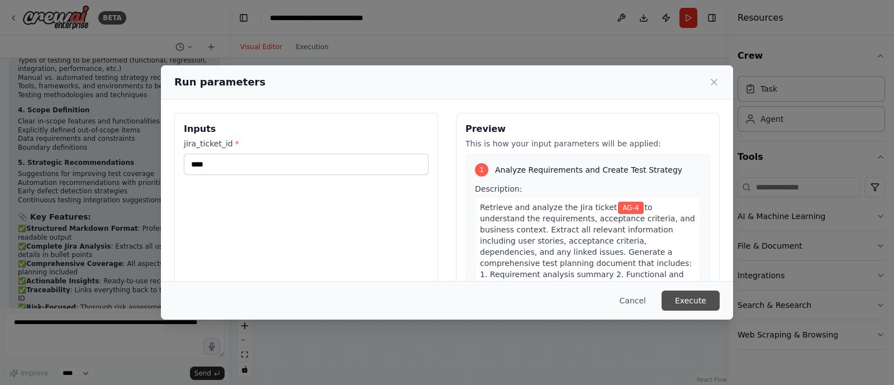
click at [696, 300] on button "Execute" at bounding box center [691, 301] width 58 height 20
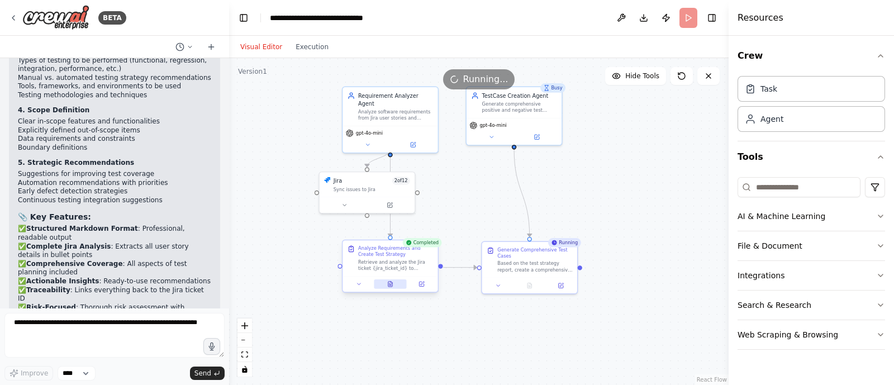
click at [387, 282] on icon at bounding box center [390, 284] width 6 height 6
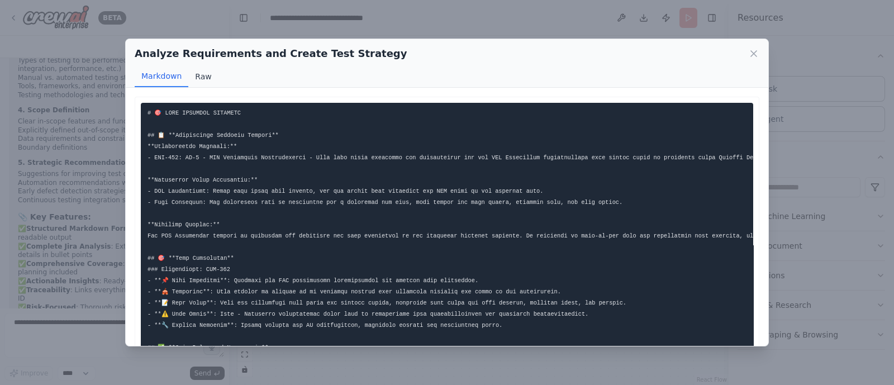
click at [197, 73] on button "Raw" at bounding box center [203, 76] width 30 height 21
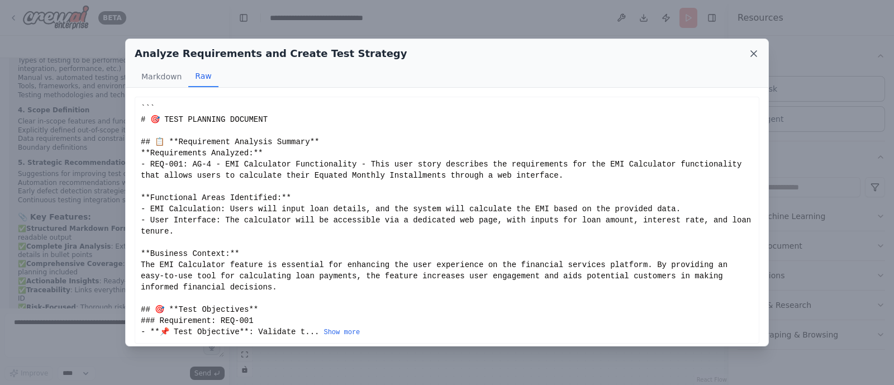
click at [754, 57] on icon at bounding box center [754, 53] width 11 height 11
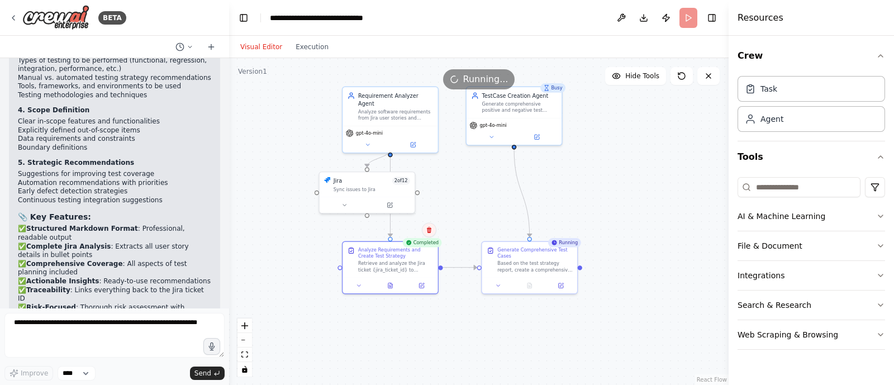
click at [426, 235] on button at bounding box center [429, 230] width 15 height 15
click at [401, 231] on button "Confirm" at bounding box center [398, 230] width 40 height 13
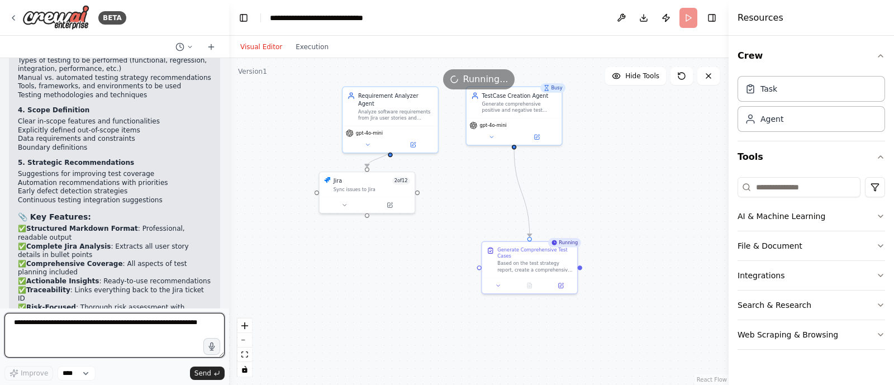
click at [84, 335] on textarea at bounding box center [114, 335] width 220 height 45
type textarea "*"
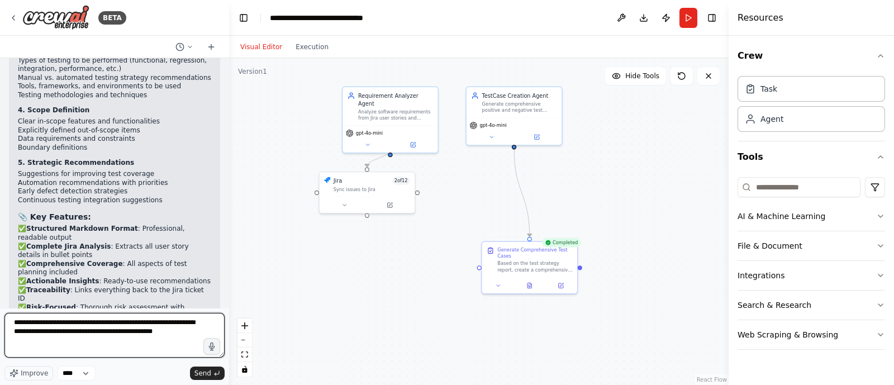
click at [126, 331] on textarea "**********" at bounding box center [114, 335] width 220 height 45
click at [164, 338] on textarea "**********" at bounding box center [114, 335] width 220 height 45
type textarea "**********"
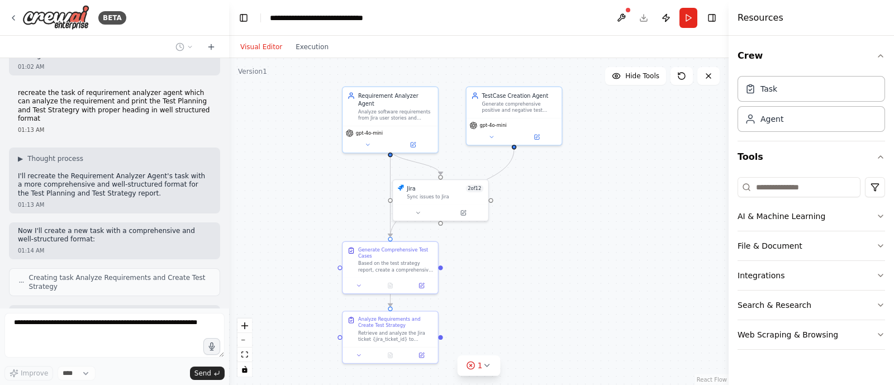
scroll to position [2392, 0]
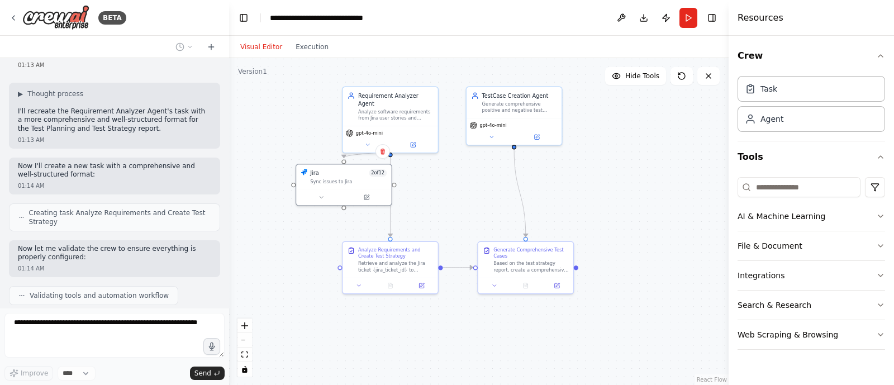
drag, startPoint x: 446, startPoint y: 191, endPoint x: 255, endPoint y: 181, distance: 191.5
click at [255, 181] on div ".deletable-edge-delete-btn { width: 20px; height: 20px; border: 0px solid #ffff…" at bounding box center [479, 221] width 500 height 327
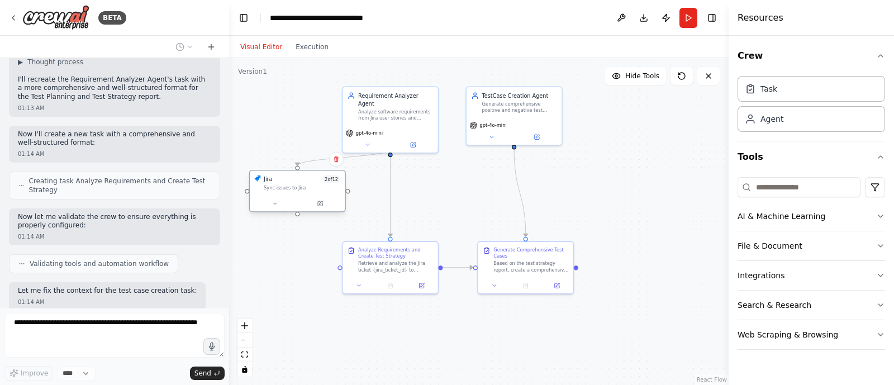
drag, startPoint x: 440, startPoint y: 197, endPoint x: 282, endPoint y: 192, distance: 158.3
click at [282, 192] on div "Jira 2 of 12 Sync issues to Jira" at bounding box center [297, 183] width 95 height 25
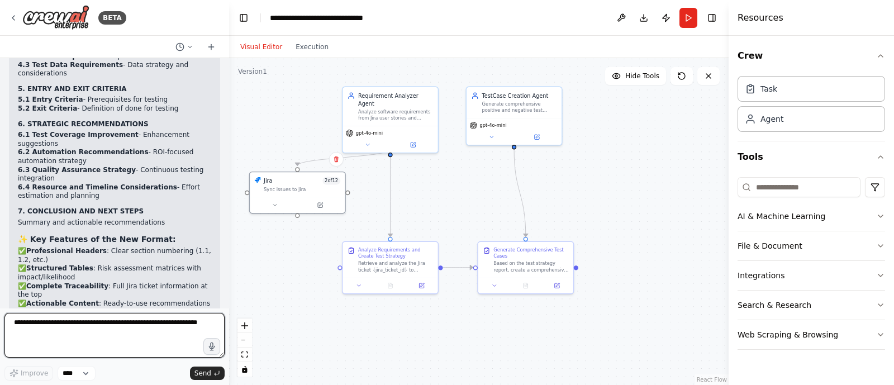
scroll to position [3103, 0]
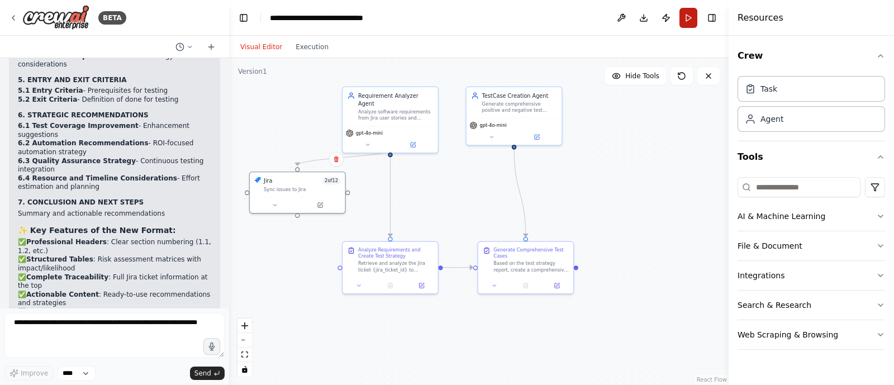
click at [692, 13] on button "Run" at bounding box center [689, 18] width 18 height 20
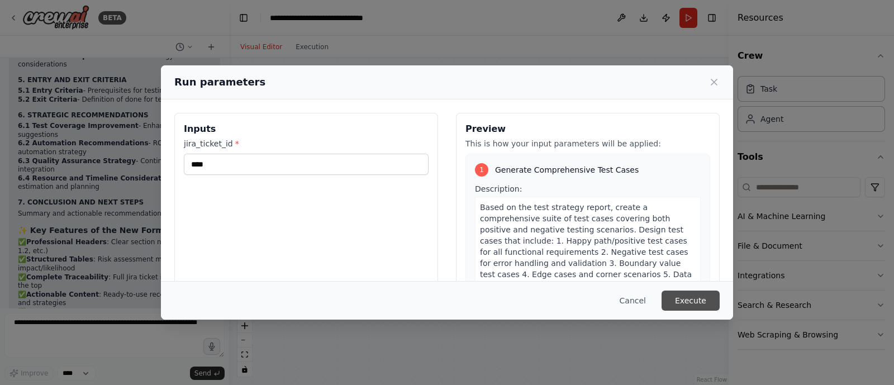
click at [684, 296] on button "Execute" at bounding box center [691, 301] width 58 height 20
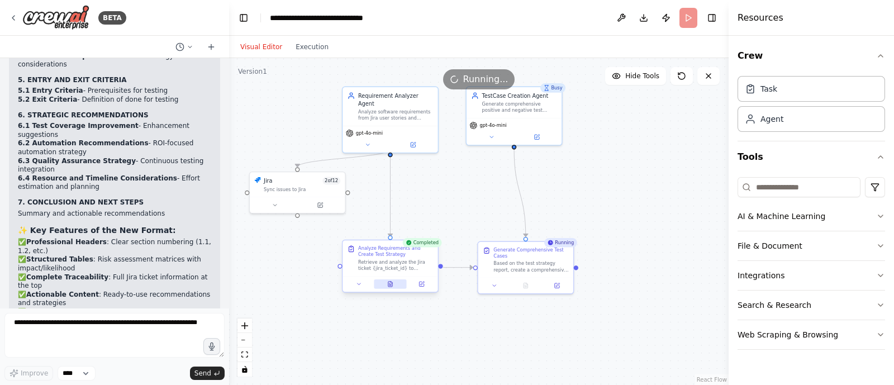
click at [389, 282] on icon at bounding box center [391, 284] width 4 height 5
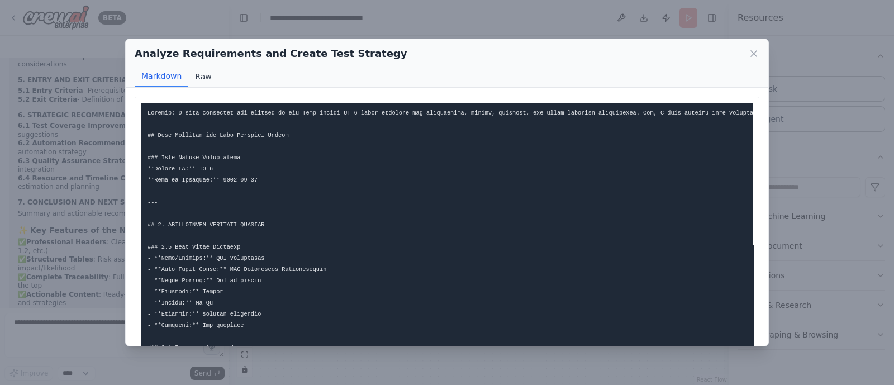
click at [202, 78] on button "Raw" at bounding box center [203, 76] width 30 height 21
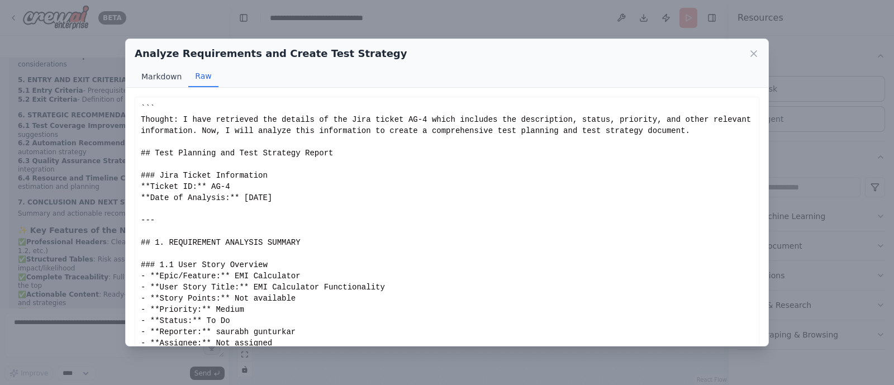
click at [160, 75] on button "Markdown" at bounding box center [162, 76] width 54 height 21
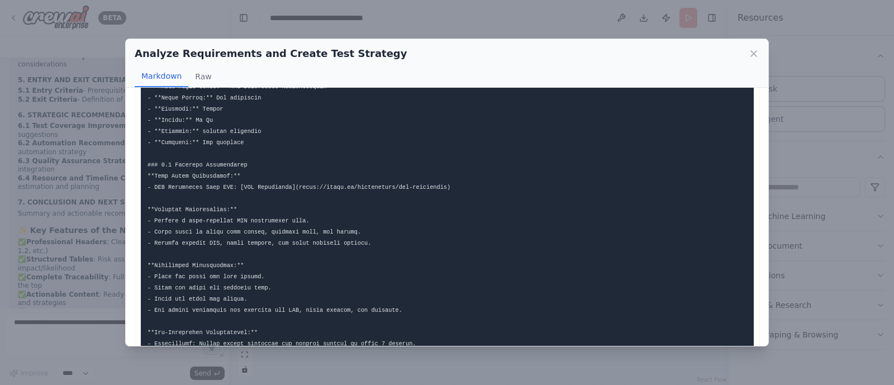
scroll to position [0, 0]
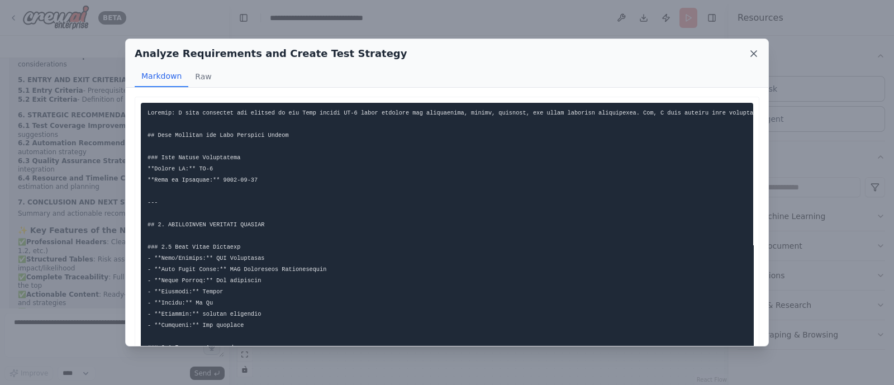
click at [751, 54] on icon at bounding box center [754, 53] width 11 height 11
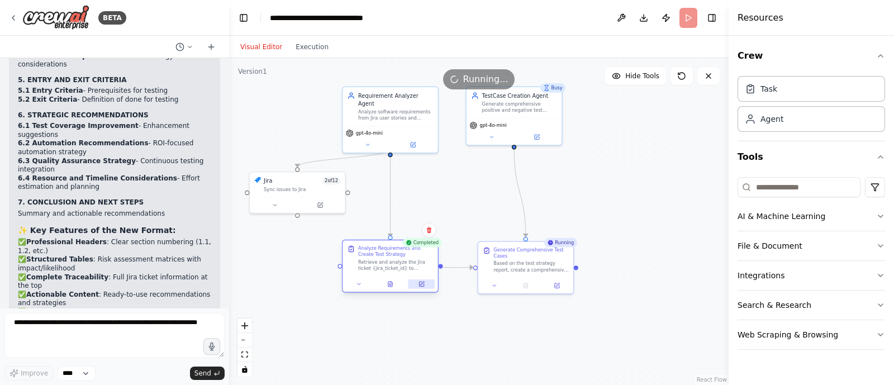
click at [421, 287] on button at bounding box center [422, 285] width 27 height 10
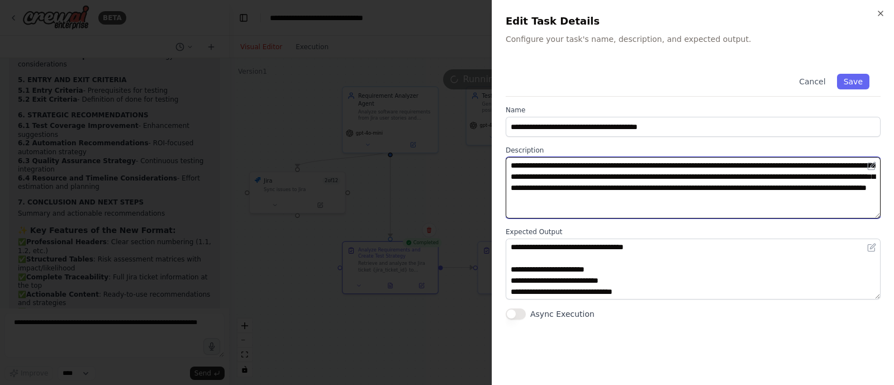
click at [778, 201] on textarea "**********" at bounding box center [693, 187] width 375 height 61
type textarea "**********"
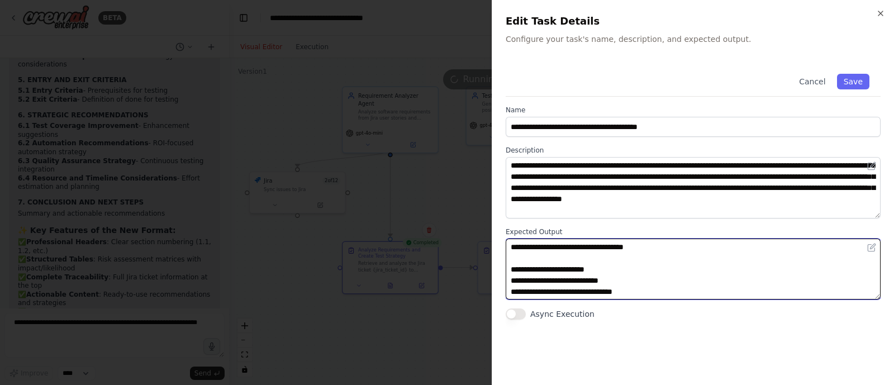
click at [669, 250] on textarea at bounding box center [693, 269] width 375 height 61
click at [655, 249] on textarea at bounding box center [693, 269] width 375 height 61
click at [511, 246] on textarea at bounding box center [693, 269] width 375 height 61
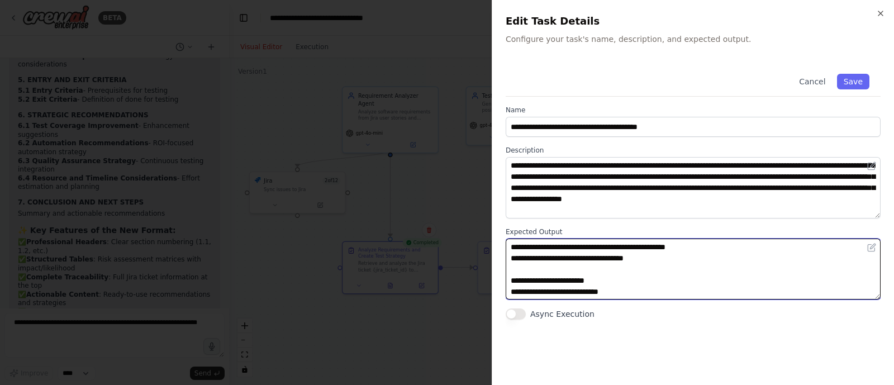
click at [518, 261] on textarea at bounding box center [693, 269] width 375 height 61
drag, startPoint x: 717, startPoint y: 250, endPoint x: 484, endPoint y: 239, distance: 233.9
click at [484, 239] on body "BETA Hello! I'm the CrewAI assistant. What kind of automation do you want to bu…" at bounding box center [447, 192] width 894 height 385
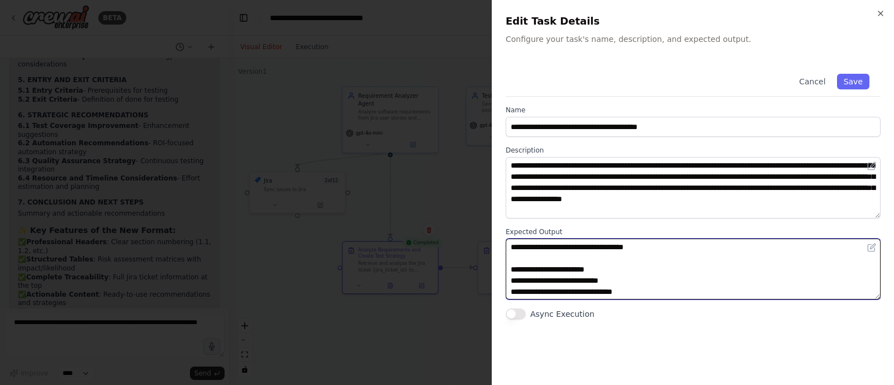
click at [517, 246] on textarea at bounding box center [693, 269] width 375 height 61
click at [523, 269] on textarea at bounding box center [693, 269] width 375 height 61
click at [517, 278] on textarea at bounding box center [693, 269] width 375 height 61
click at [517, 288] on textarea at bounding box center [693, 269] width 375 height 61
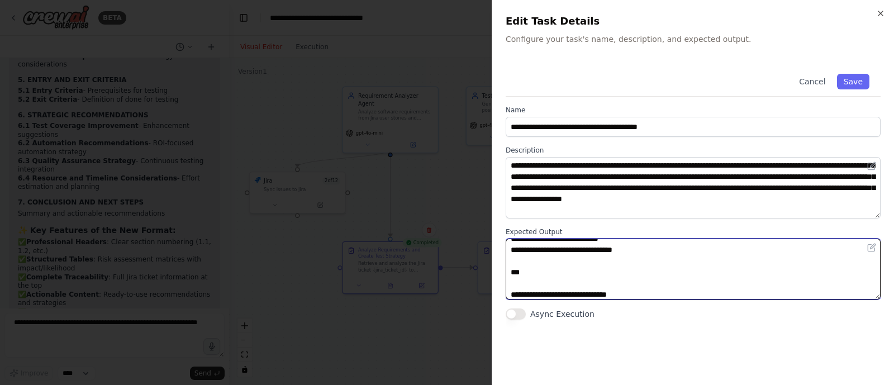
scroll to position [47, 0]
click at [523, 269] on textarea at bounding box center [693, 269] width 375 height 61
click at [524, 278] on textarea at bounding box center [693, 269] width 375 height 61
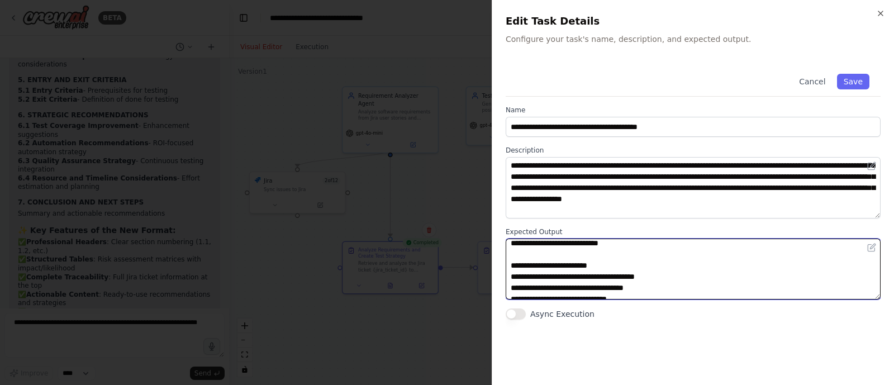
click at [522, 264] on textarea at bounding box center [693, 269] width 375 height 61
click at [522, 277] on textarea at bounding box center [693, 269] width 375 height 61
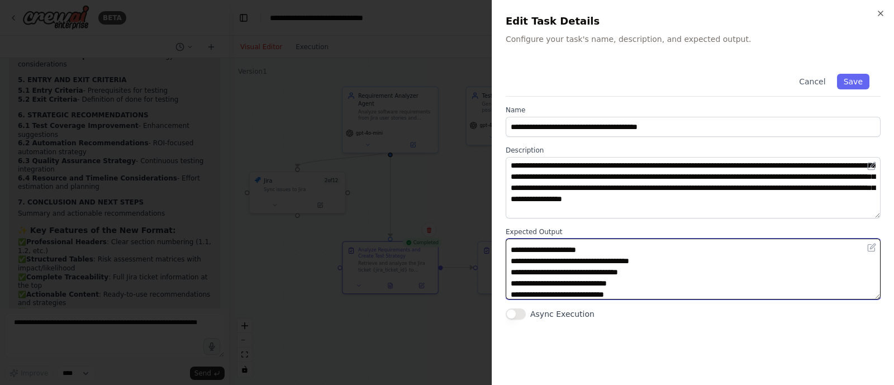
scroll to position [88, 0]
click at [570, 259] on textarea at bounding box center [693, 269] width 375 height 61
type textarea "**********"
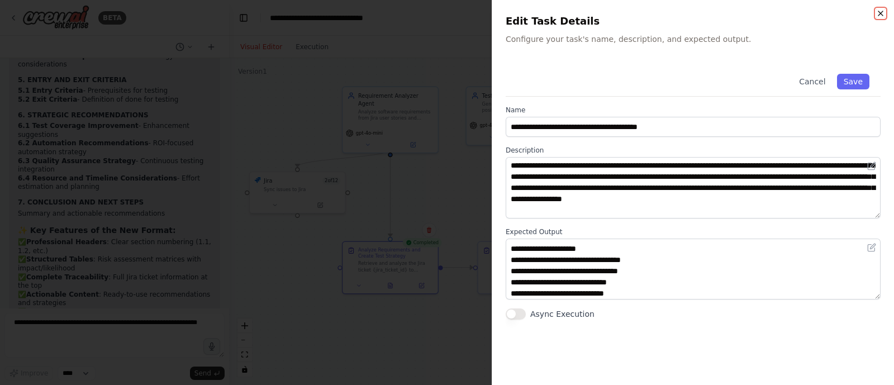
click at [882, 11] on icon "button" at bounding box center [881, 13] width 9 height 9
click at [822, 81] on button "Cancel" at bounding box center [813, 82] width 40 height 16
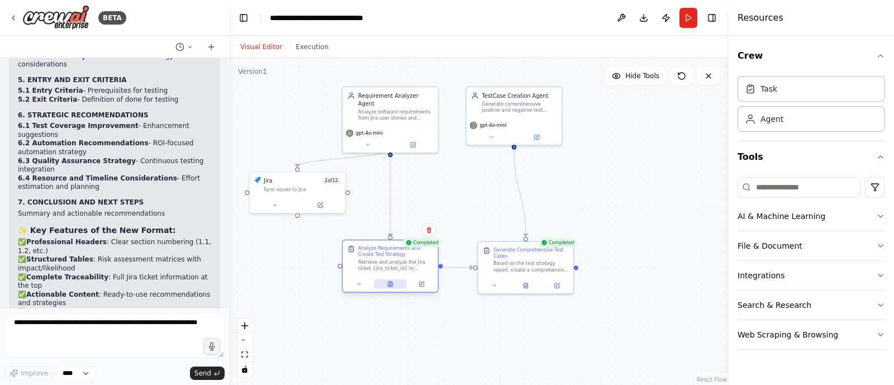
click at [391, 287] on button at bounding box center [390, 285] width 33 height 10
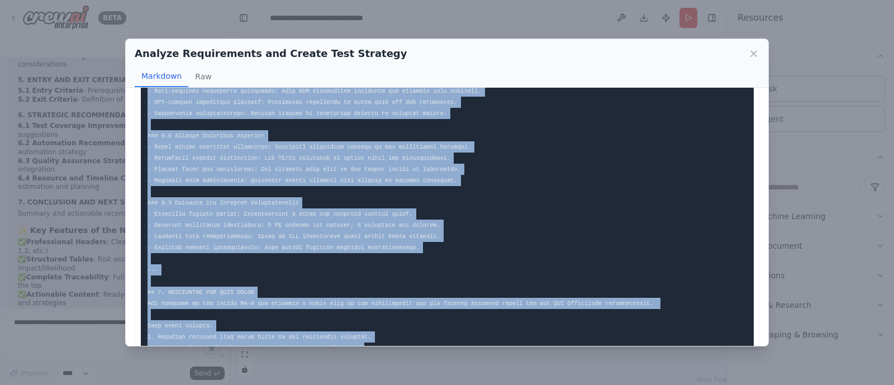
scroll to position [2060, 0]
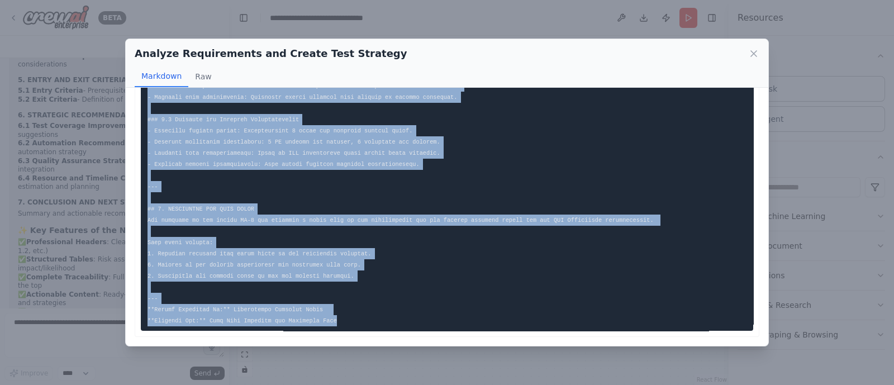
drag, startPoint x: 147, startPoint y: 111, endPoint x: 350, endPoint y: 307, distance: 282.3
click at [755, 52] on icon at bounding box center [754, 54] width 6 height 6
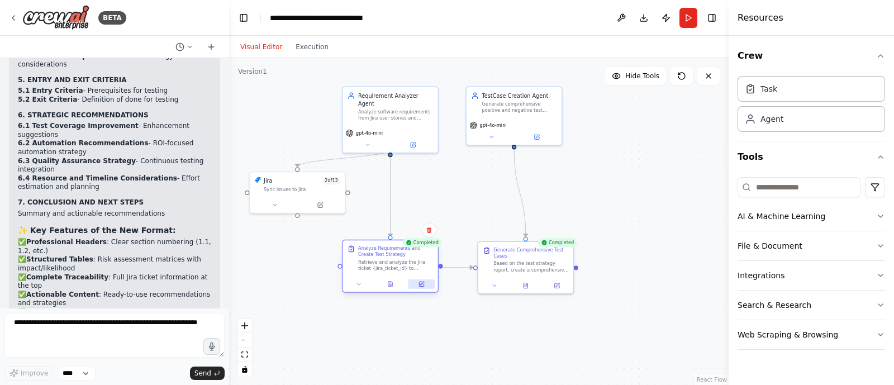
click at [414, 285] on button at bounding box center [422, 285] width 27 height 10
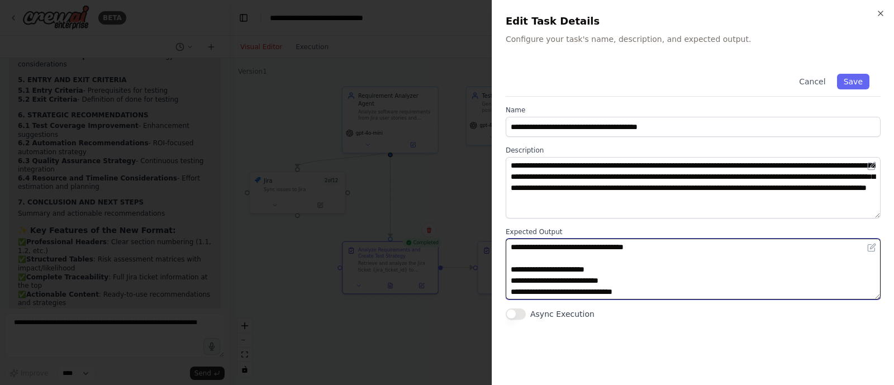
click at [548, 257] on textarea at bounding box center [693, 269] width 375 height 61
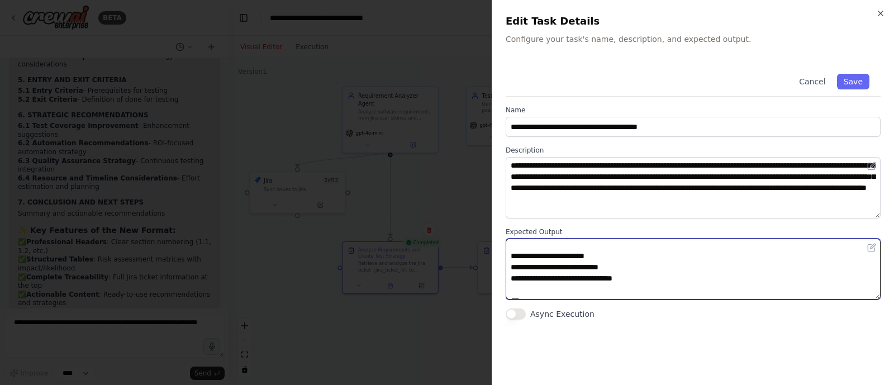
scroll to position [0, 0]
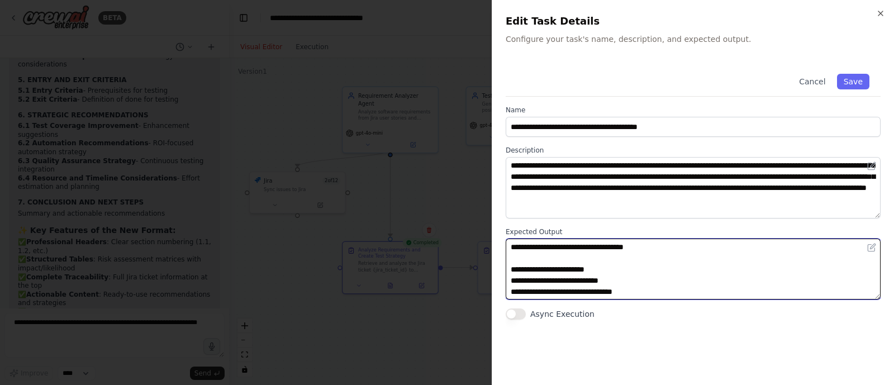
click at [518, 247] on textarea at bounding box center [693, 269] width 375 height 61
click at [522, 269] on textarea at bounding box center [693, 269] width 375 height 61
click at [515, 290] on textarea at bounding box center [693, 269] width 375 height 61
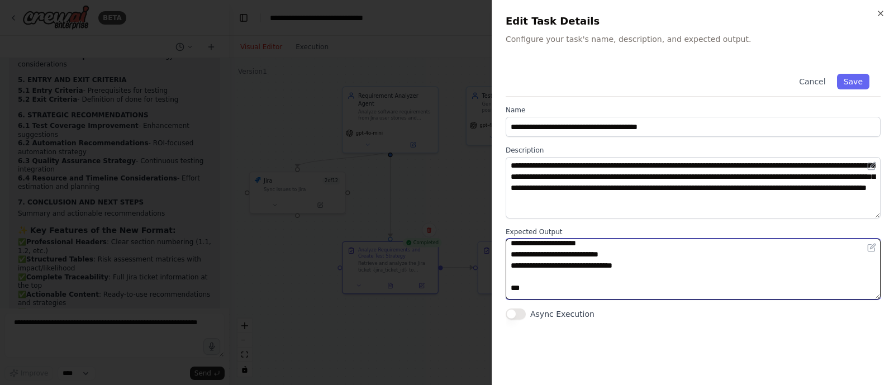
click at [527, 288] on textarea at bounding box center [693, 269] width 375 height 61
click at [520, 287] on textarea at bounding box center [693, 269] width 375 height 61
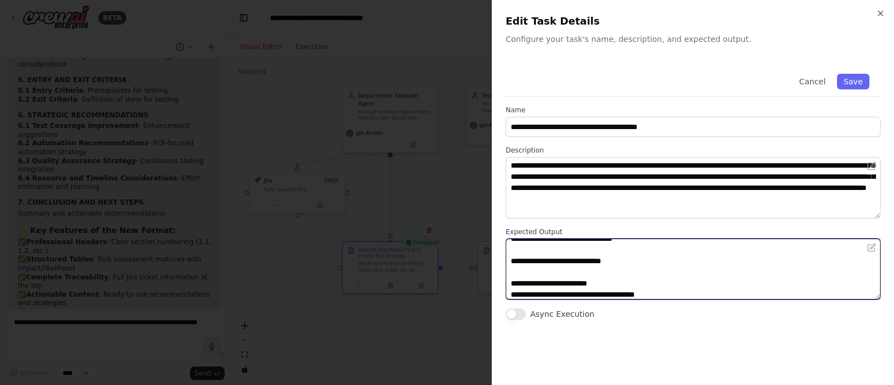
click at [525, 283] on textarea at bounding box center [693, 269] width 375 height 61
click at [520, 295] on textarea at bounding box center [693, 269] width 375 height 61
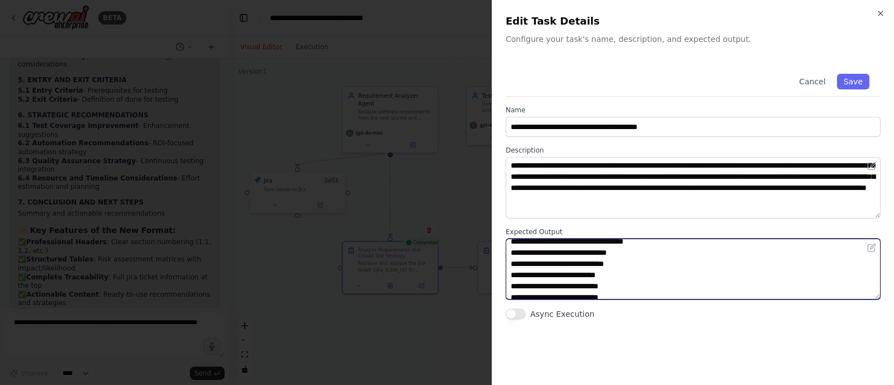
scroll to position [74, 0]
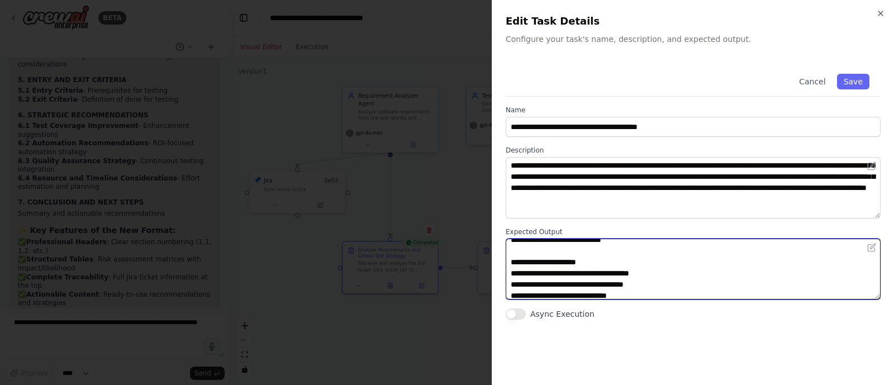
click at [523, 261] on textarea at bounding box center [693, 269] width 375 height 61
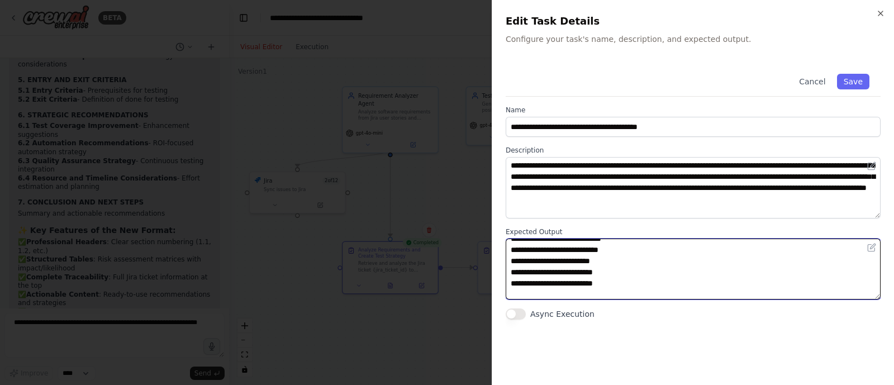
scroll to position [64, 0]
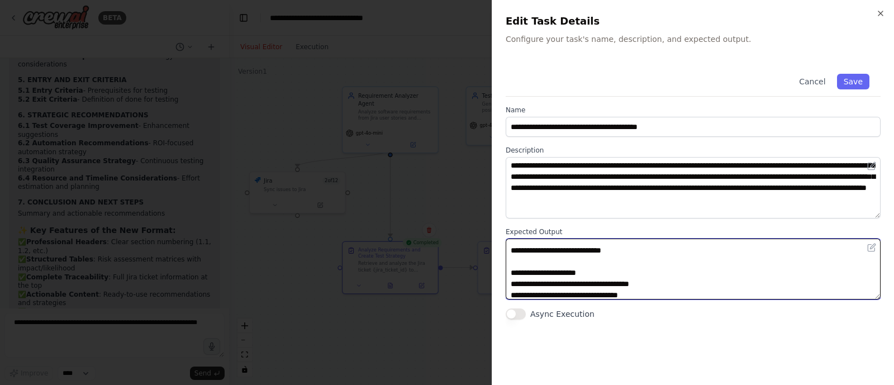
click at [566, 285] on textarea at bounding box center [693, 269] width 375 height 61
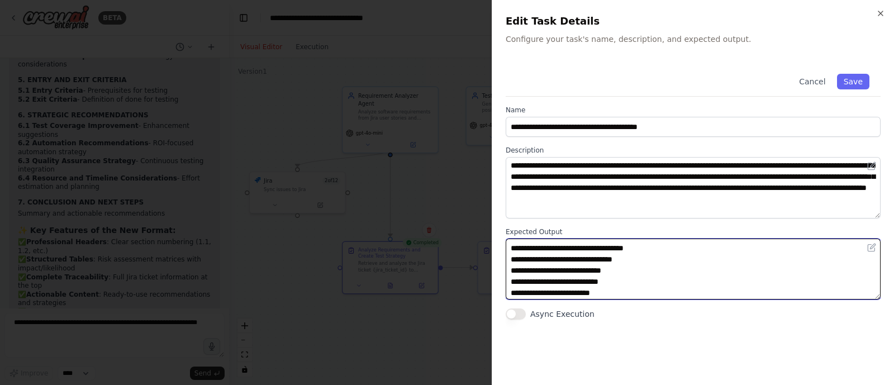
click at [564, 268] on textarea at bounding box center [693, 269] width 375 height 61
click at [550, 282] on textarea at bounding box center [693, 269] width 375 height 61
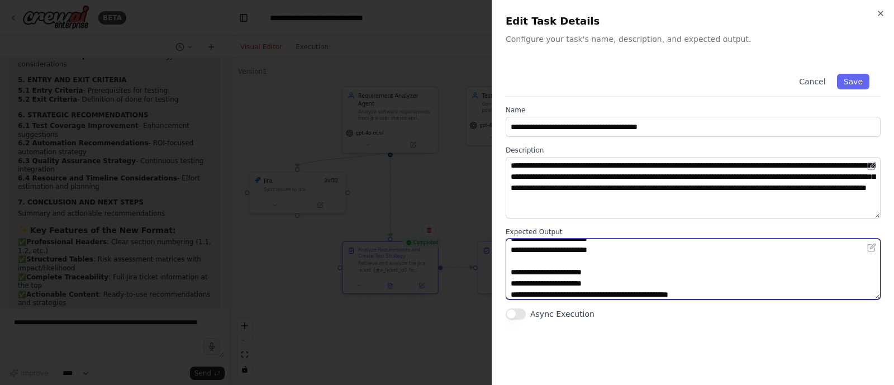
click at [593, 285] on textarea at bounding box center [693, 269] width 375 height 61
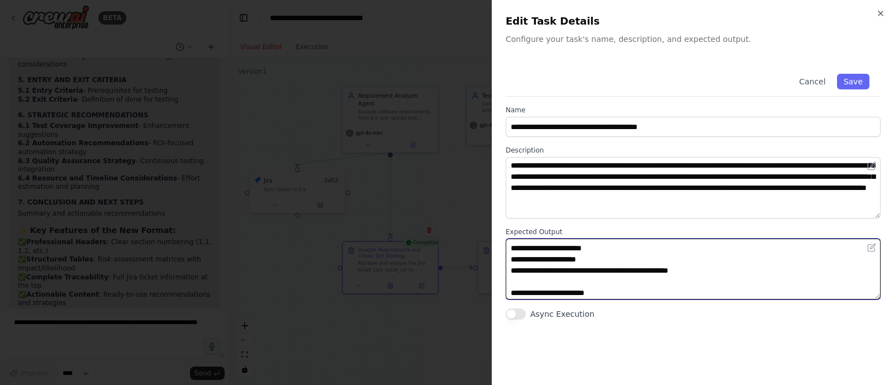
scroll to position [196, 0]
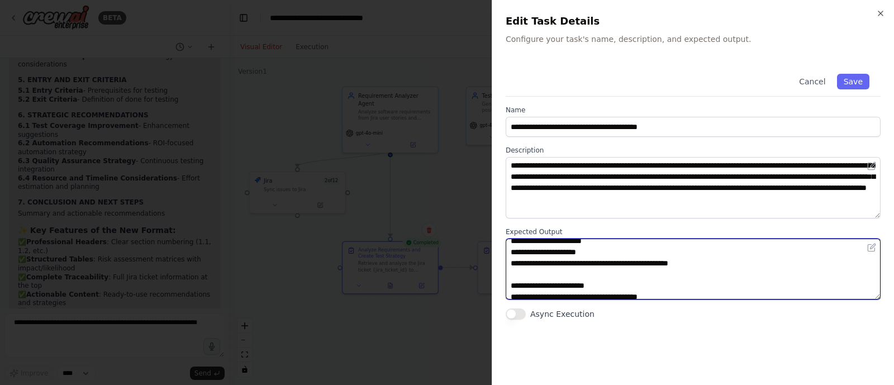
click at [514, 282] on textarea at bounding box center [693, 269] width 375 height 61
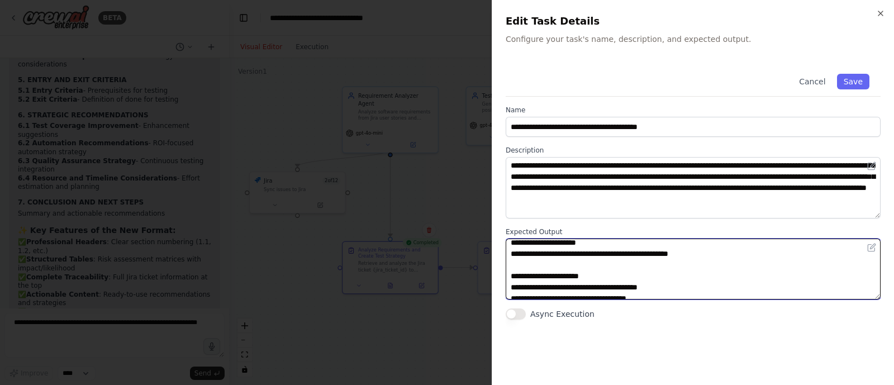
scroll to position [206, 0]
click at [613, 271] on textarea at bounding box center [693, 269] width 375 height 61
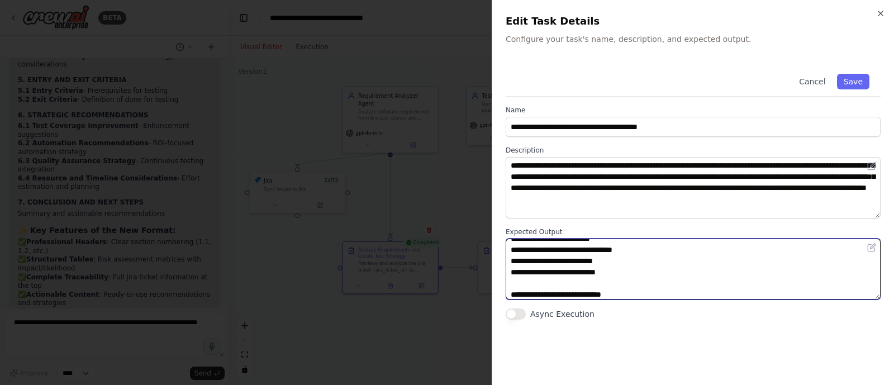
scroll to position [274, 0]
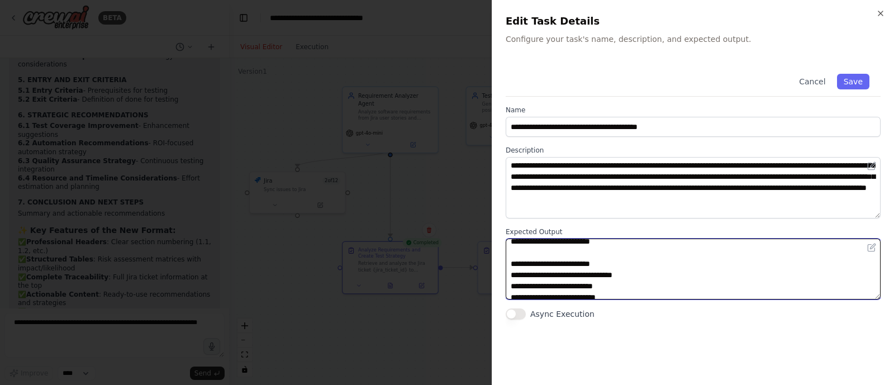
click at [629, 261] on textarea at bounding box center [693, 269] width 375 height 61
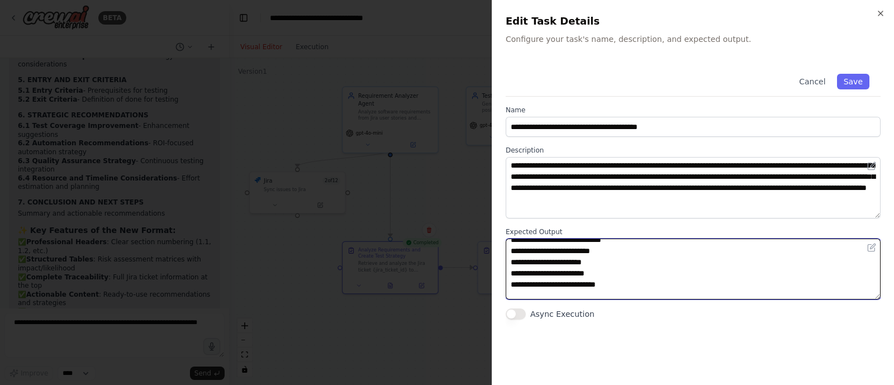
scroll to position [321, 0]
click at [634, 268] on textarea at bounding box center [693, 269] width 375 height 61
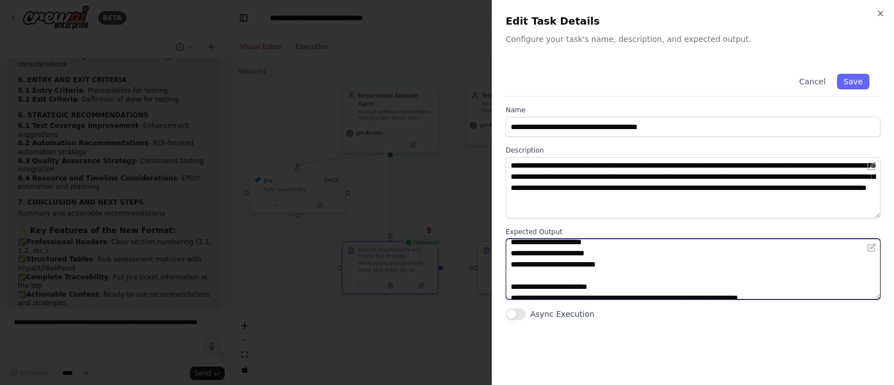
scroll to position [377, 0]
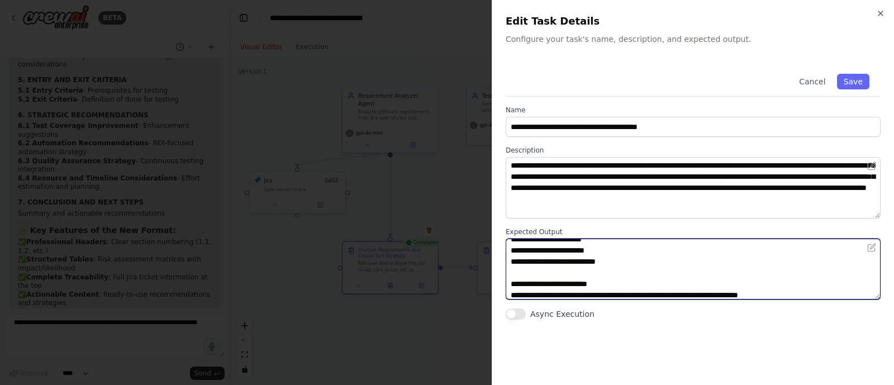
click at [528, 281] on textarea at bounding box center [693, 269] width 375 height 61
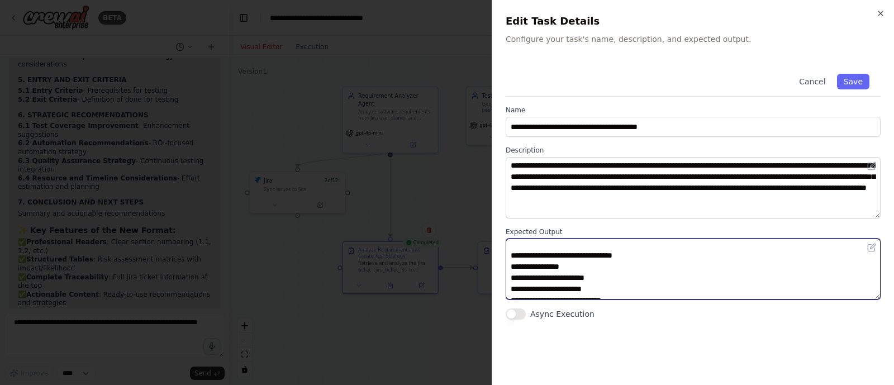
scroll to position [439, 0]
click at [527, 258] on textarea at bounding box center [693, 269] width 375 height 61
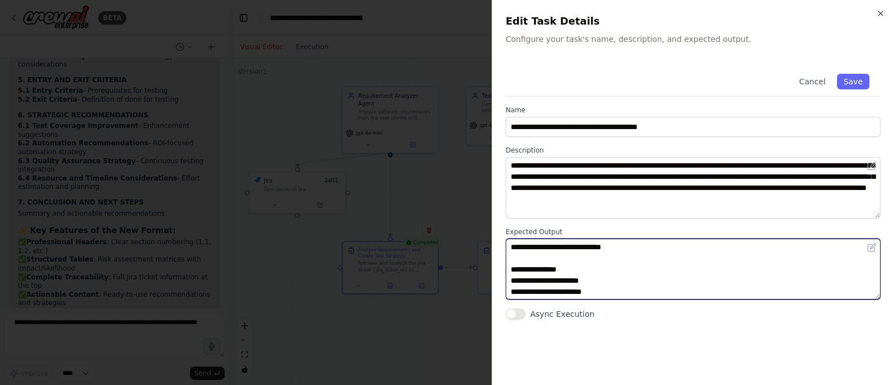
click at [579, 267] on textarea at bounding box center [693, 269] width 375 height 61
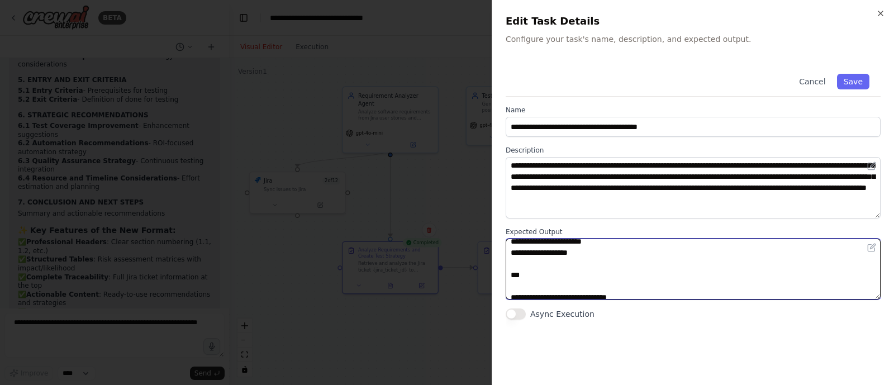
click at [558, 274] on textarea at bounding box center [693, 269] width 375 height 61
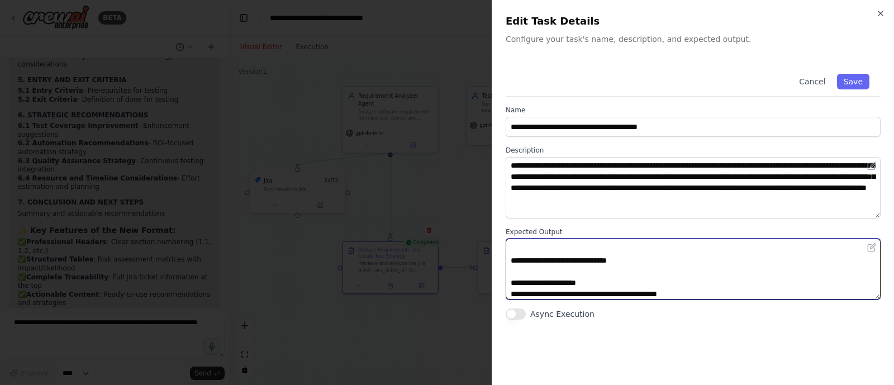
scroll to position [575, 0]
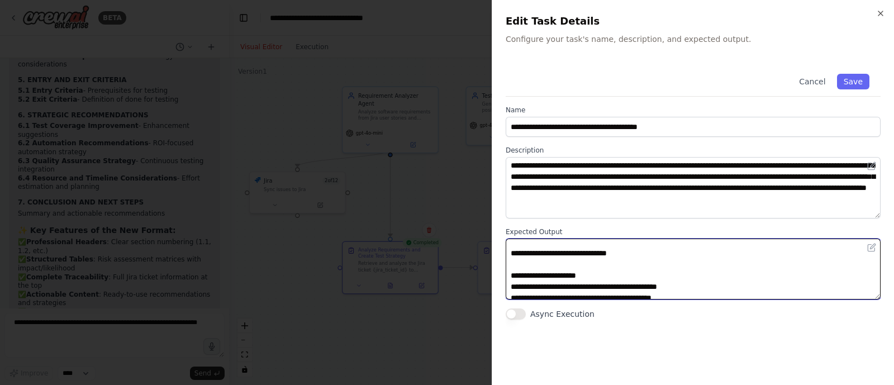
click at [524, 254] on textarea at bounding box center [693, 269] width 375 height 61
click at [525, 269] on textarea at bounding box center [693, 269] width 375 height 61
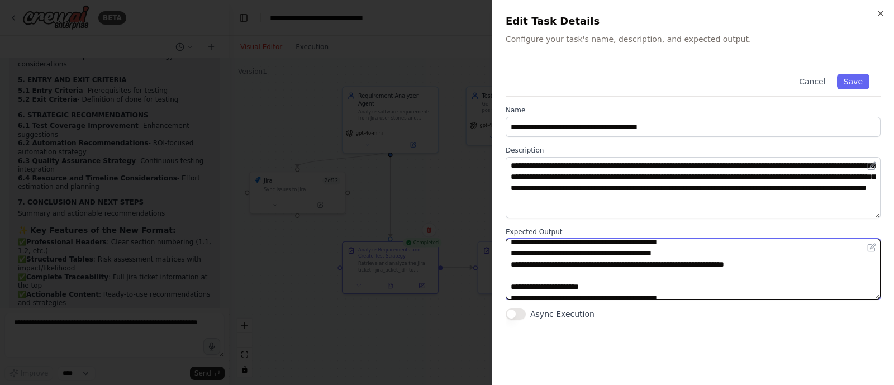
scroll to position [604, 0]
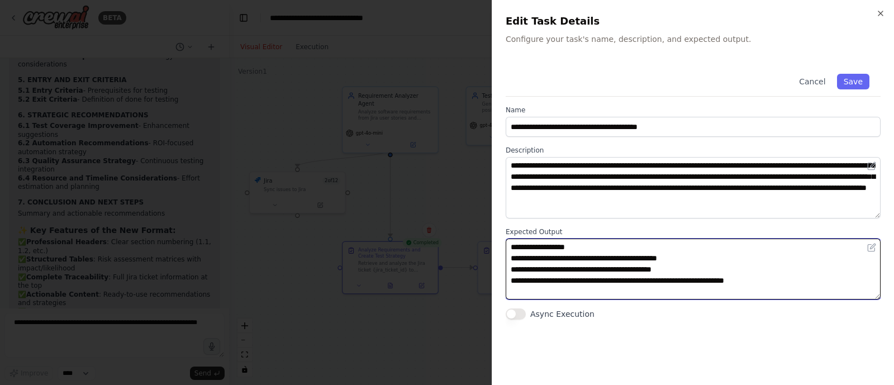
drag, startPoint x: 679, startPoint y: 271, endPoint x: 511, endPoint y: 264, distance: 168.4
click at [511, 264] on textarea at bounding box center [693, 269] width 375 height 61
click at [516, 255] on textarea at bounding box center [693, 269] width 375 height 61
click at [529, 259] on textarea at bounding box center [693, 269] width 375 height 61
drag, startPoint x: 514, startPoint y: 278, endPoint x: 573, endPoint y: 281, distance: 59.3
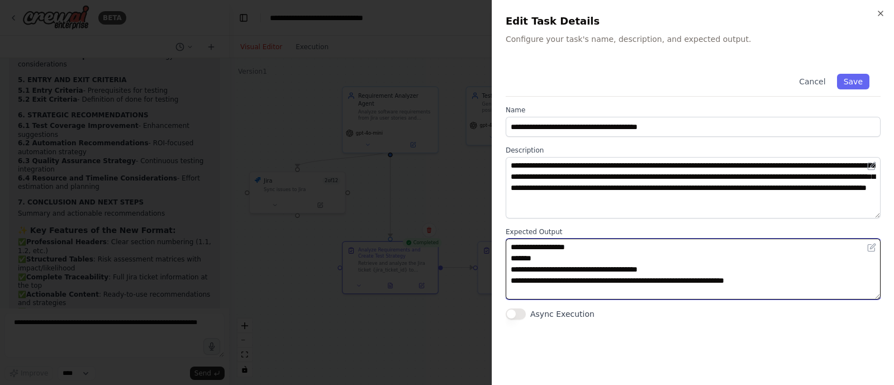
click at [573, 281] on textarea at bounding box center [693, 269] width 375 height 61
click at [548, 259] on textarea at bounding box center [693, 269] width 375 height 61
paste textarea "**********"
drag, startPoint x: 575, startPoint y: 280, endPoint x: 522, endPoint y: 281, distance: 53.1
click at [522, 281] on textarea at bounding box center [693, 269] width 375 height 61
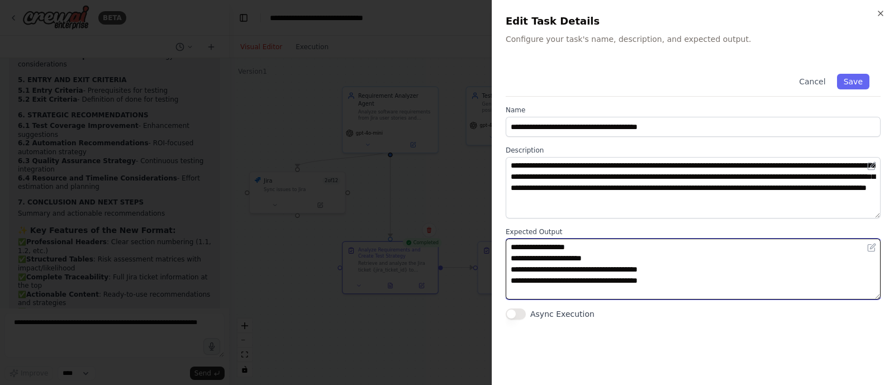
click at [541, 268] on textarea at bounding box center [693, 269] width 375 height 61
paste textarea "**********"
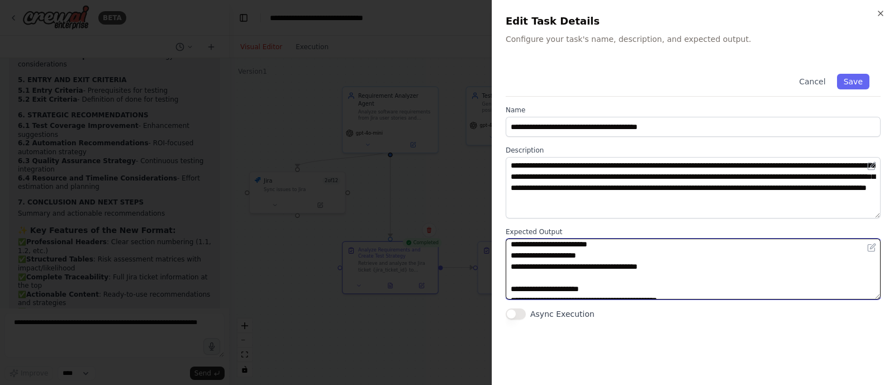
drag, startPoint x: 659, startPoint y: 266, endPoint x: 584, endPoint y: 265, distance: 74.9
click at [584, 265] on textarea at bounding box center [693, 269] width 375 height 61
click at [593, 255] on textarea at bounding box center [693, 269] width 375 height 61
paste textarea "**********"
drag, startPoint x: 593, startPoint y: 269, endPoint x: 510, endPoint y: 268, distance: 82.7
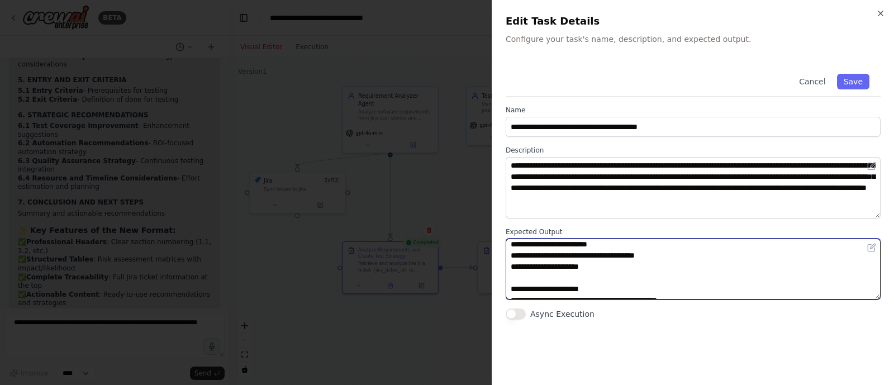
click at [510, 268] on textarea at bounding box center [693, 269] width 375 height 61
click at [525, 285] on textarea at bounding box center [693, 269] width 375 height 61
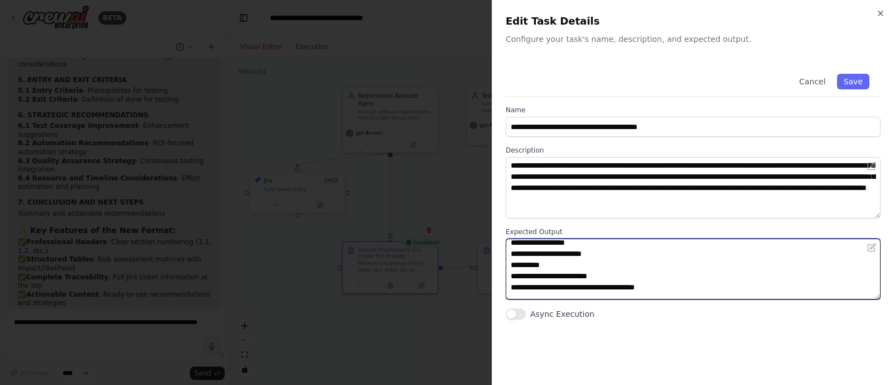
scroll to position [607, 0]
click at [676, 285] on textarea at bounding box center [693, 269] width 375 height 61
click at [678, 282] on textarea at bounding box center [693, 269] width 375 height 61
drag, startPoint x: 662, startPoint y: 290, endPoint x: 510, endPoint y: 255, distance: 155.8
click at [510, 255] on textarea at bounding box center [693, 269] width 375 height 61
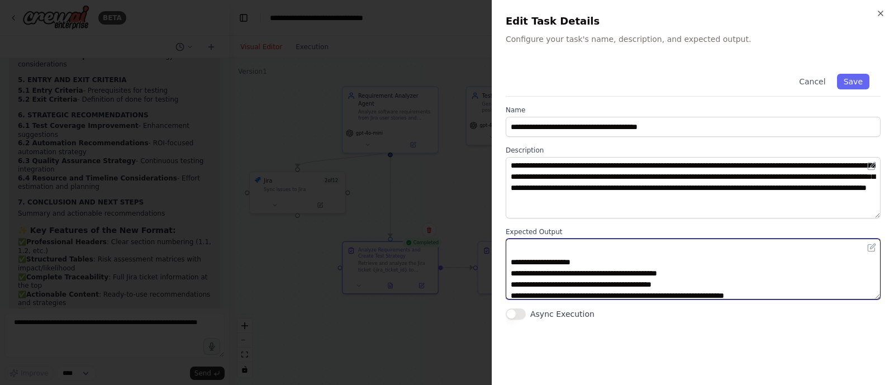
scroll to position [673, 0]
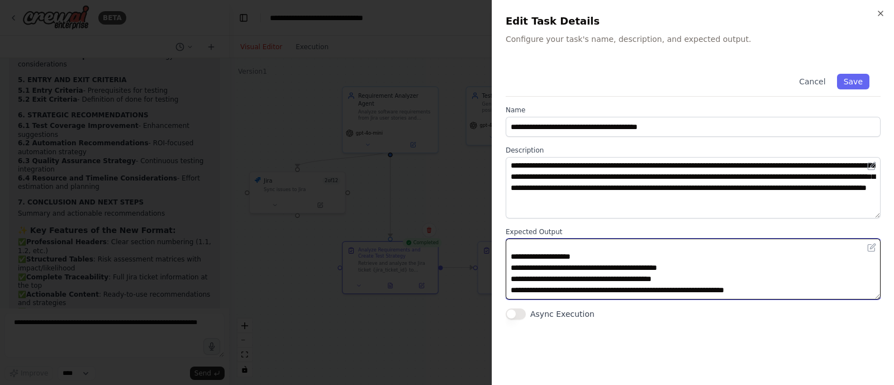
drag, startPoint x: 788, startPoint y: 286, endPoint x: 504, endPoint y: 268, distance: 284.5
click at [504, 268] on div "**********" at bounding box center [693, 192] width 402 height 385
paste textarea "**********"
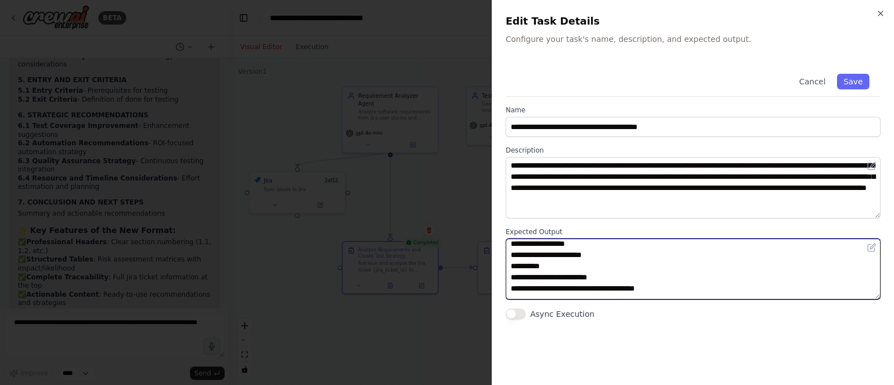
scroll to position [604, 0]
drag, startPoint x: 616, startPoint y: 277, endPoint x: 557, endPoint y: 279, distance: 59.3
click at [557, 279] on textarea at bounding box center [693, 269] width 375 height 61
click at [550, 267] on textarea at bounding box center [693, 269] width 375 height 61
paste textarea "**********"
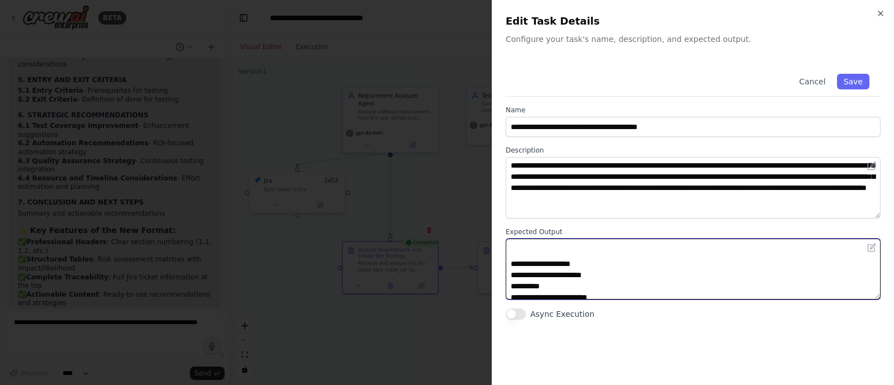
scroll to position [668, 0]
click at [556, 281] on textarea at bounding box center [693, 269] width 375 height 61
paste textarea "**********"
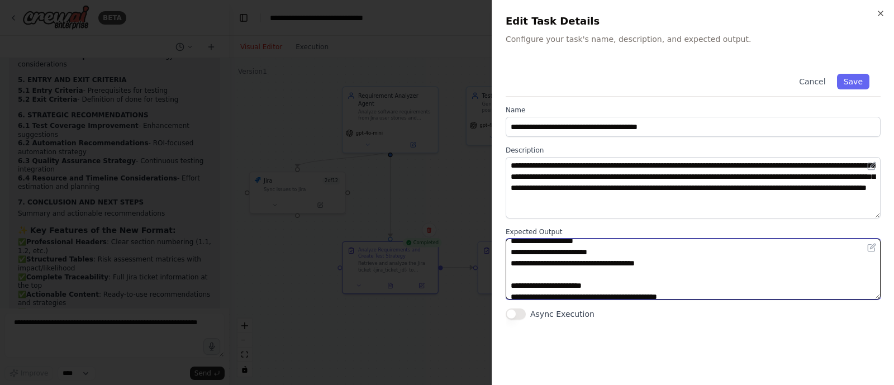
scroll to position [663, 0]
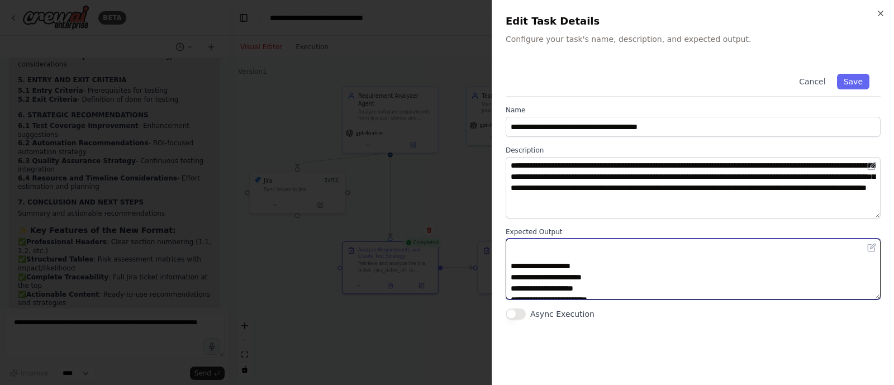
drag, startPoint x: 656, startPoint y: 274, endPoint x: 507, endPoint y: 273, distance: 149.3
click at [507, 273] on textarea at bounding box center [693, 269] width 375 height 61
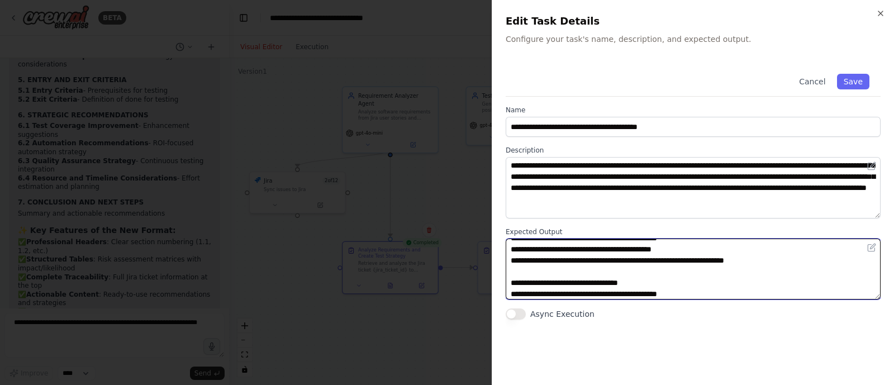
scroll to position [771, 0]
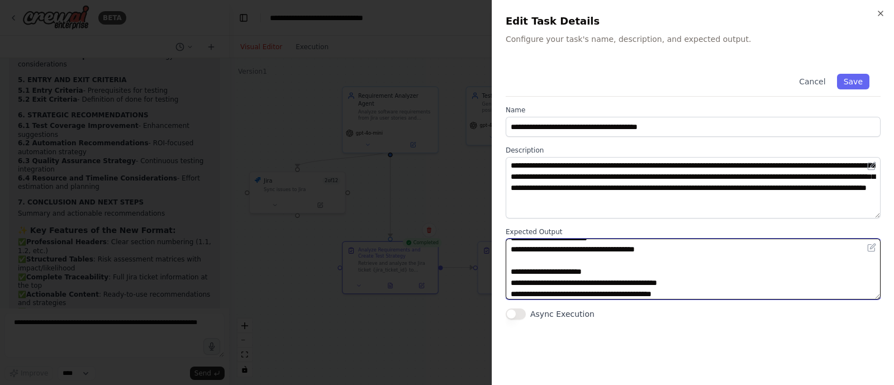
drag, startPoint x: 788, startPoint y: 254, endPoint x: 514, endPoint y: 243, distance: 273.6
click at [514, 243] on textarea at bounding box center [693, 269] width 375 height 61
click at [628, 278] on textarea at bounding box center [693, 269] width 375 height 61
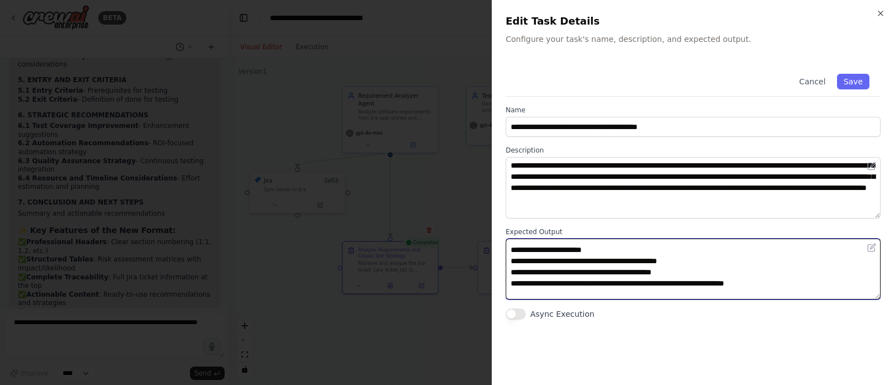
scroll to position [751, 0]
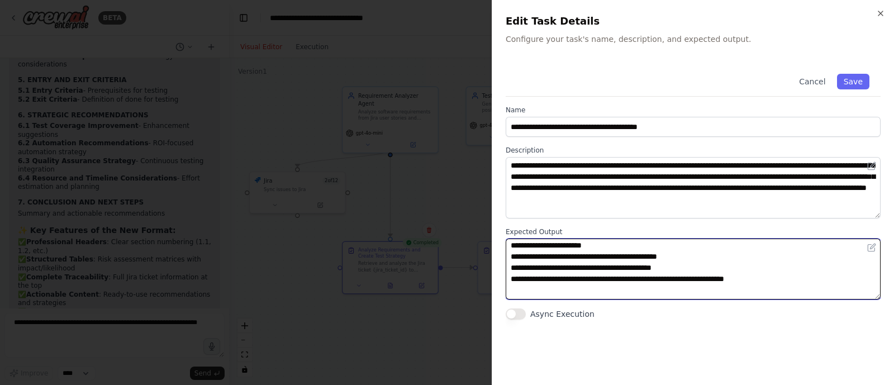
drag, startPoint x: 788, startPoint y: 283, endPoint x: 503, endPoint y: 256, distance: 286.9
click at [503, 256] on div "**********" at bounding box center [693, 192] width 402 height 385
paste textarea "**********"
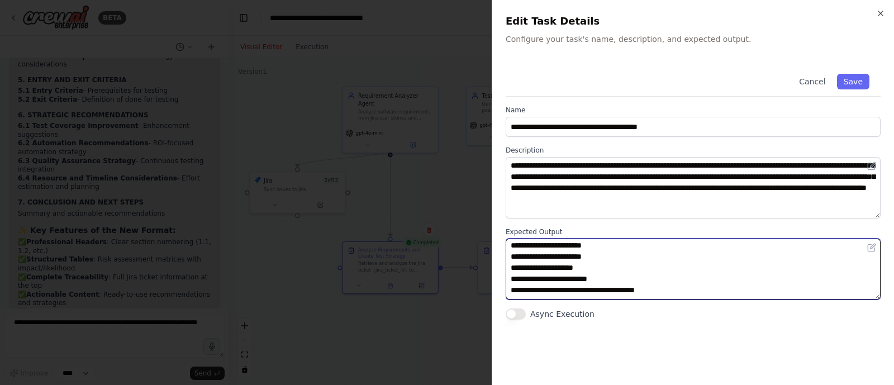
click at [525, 247] on textarea at bounding box center [693, 269] width 375 height 61
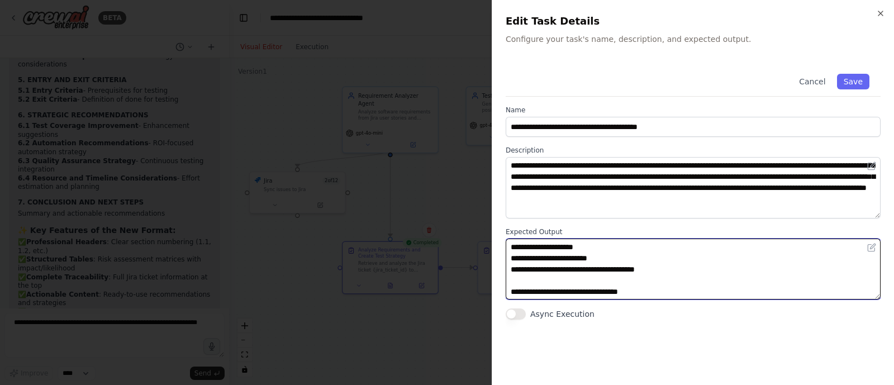
scroll to position [797, 0]
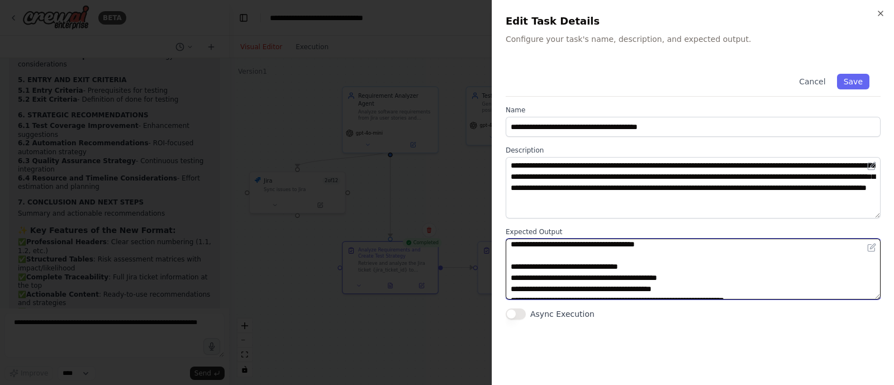
click at [529, 263] on textarea at bounding box center [693, 269] width 375 height 61
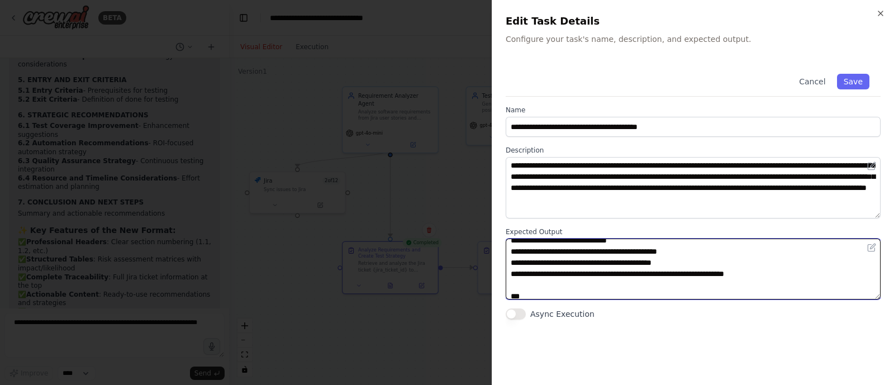
drag, startPoint x: 774, startPoint y: 272, endPoint x: 500, endPoint y: 253, distance: 274.6
click at [500, 253] on div "**********" at bounding box center [693, 192] width 402 height 385
paste textarea "**********"
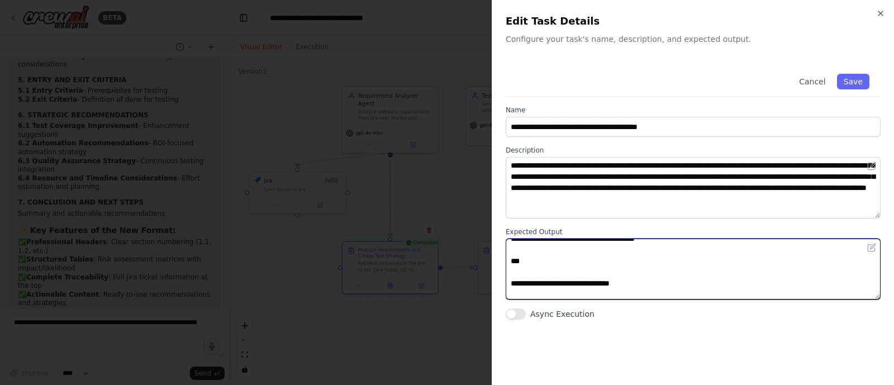
scroll to position [876, 0]
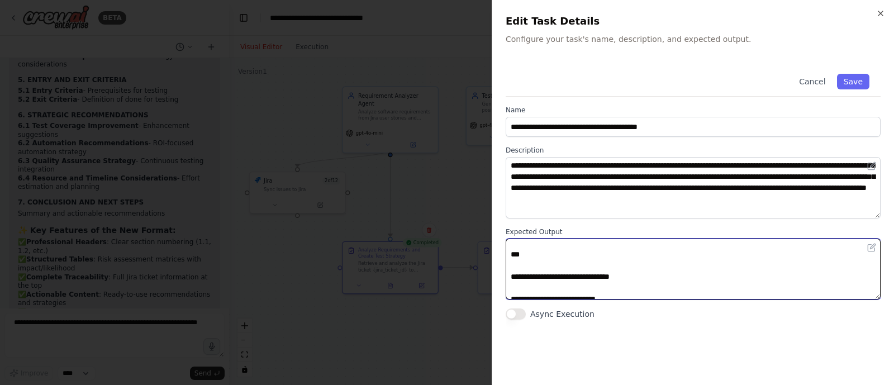
click at [528, 258] on textarea at bounding box center [693, 269] width 375 height 61
click at [520, 276] on textarea at bounding box center [693, 269] width 375 height 61
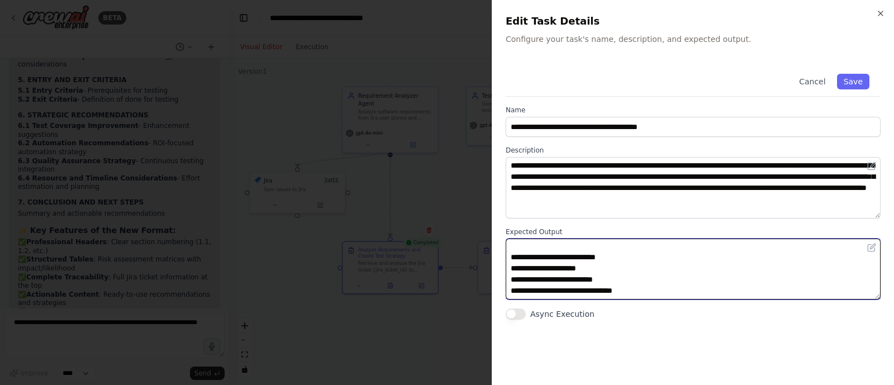
scroll to position [919, 0]
click at [528, 251] on textarea at bounding box center [693, 269] width 375 height 61
click at [517, 267] on textarea at bounding box center [693, 269] width 375 height 61
click at [593, 261] on textarea at bounding box center [693, 269] width 375 height 61
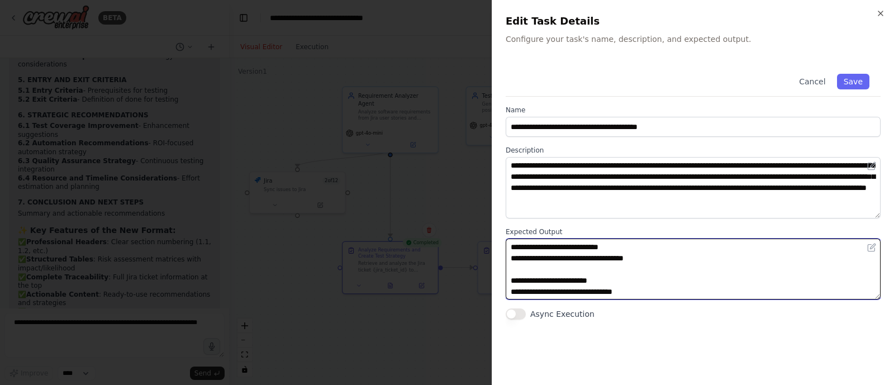
scroll to position [985, 0]
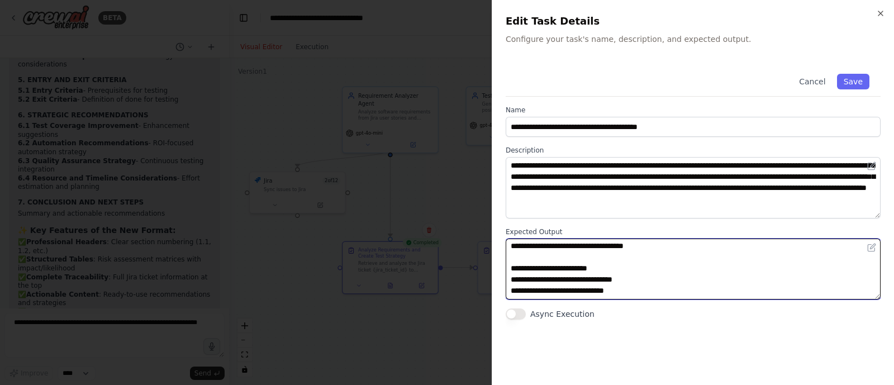
click at [612, 267] on textarea at bounding box center [693, 269] width 375 height 61
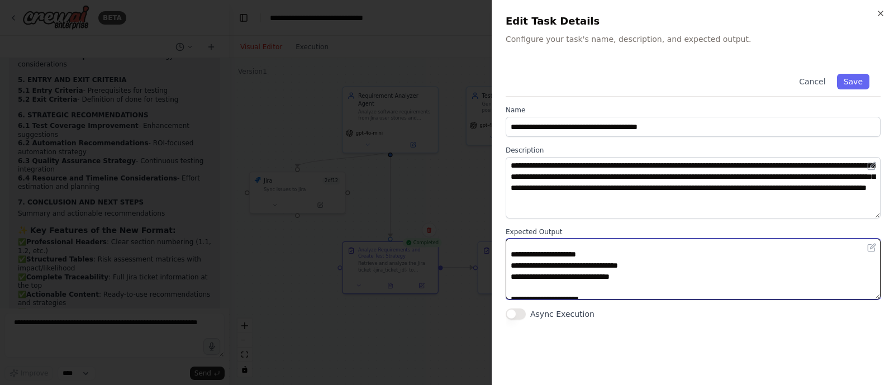
scroll to position [1073, 0]
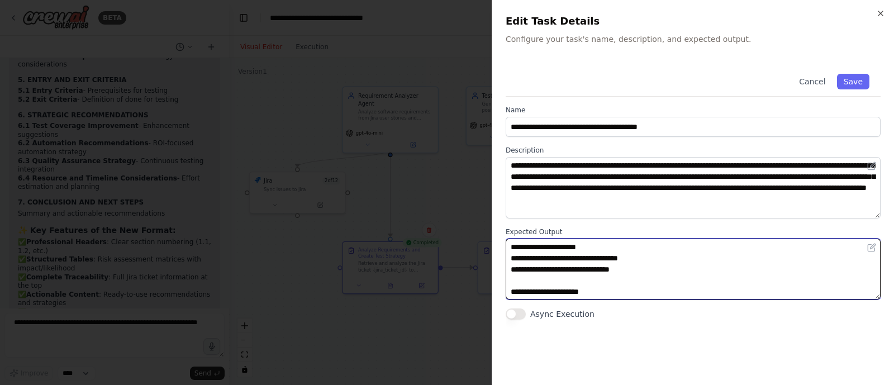
click at [594, 244] on textarea at bounding box center [693, 269] width 375 height 61
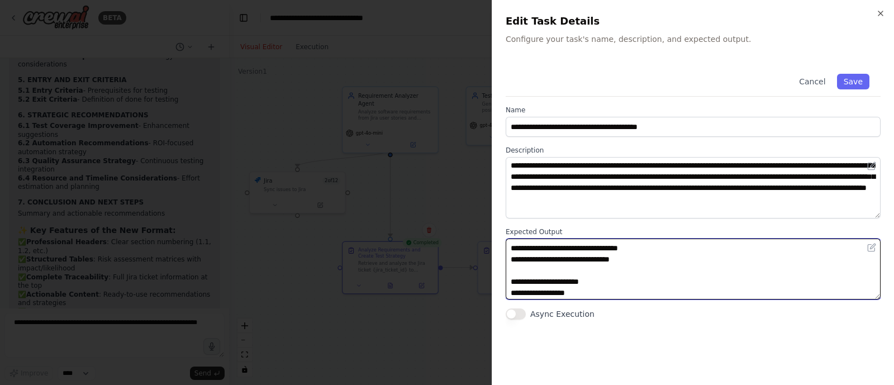
click at [525, 281] on textarea at bounding box center [693, 269] width 375 height 61
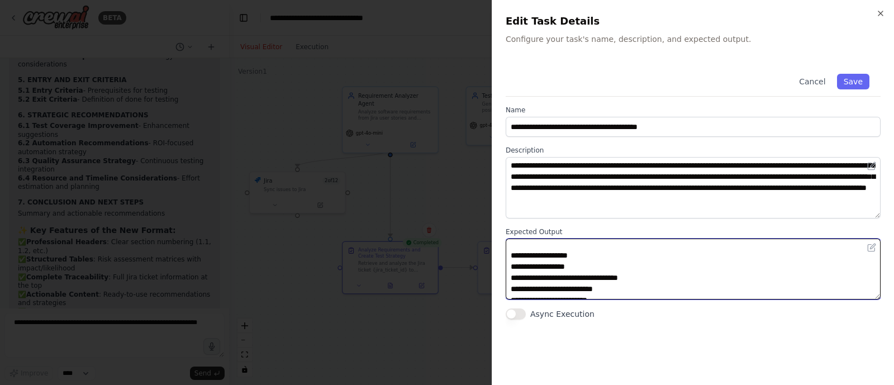
scroll to position [1111, 0]
click at [579, 262] on textarea at bounding box center [693, 269] width 375 height 61
click at [593, 254] on textarea at bounding box center [693, 269] width 375 height 61
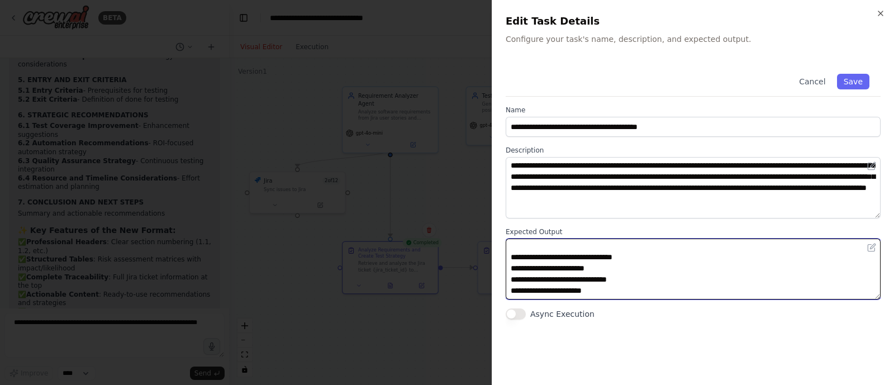
click at [530, 258] on textarea at bounding box center [693, 269] width 375 height 61
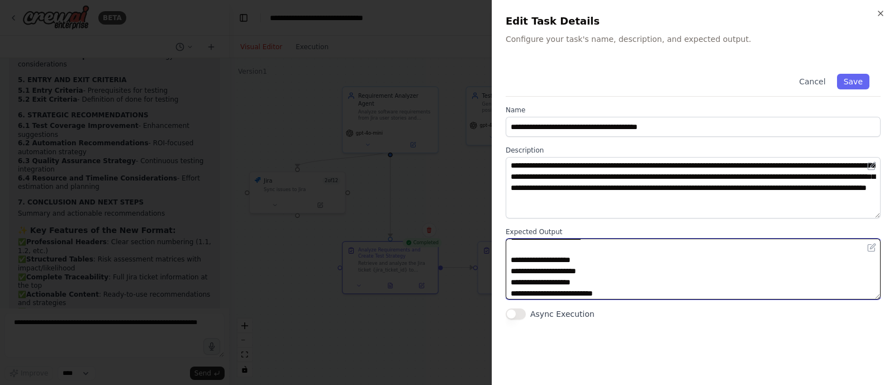
scroll to position [1286, 0]
click at [590, 254] on textarea at bounding box center [693, 269] width 375 height 61
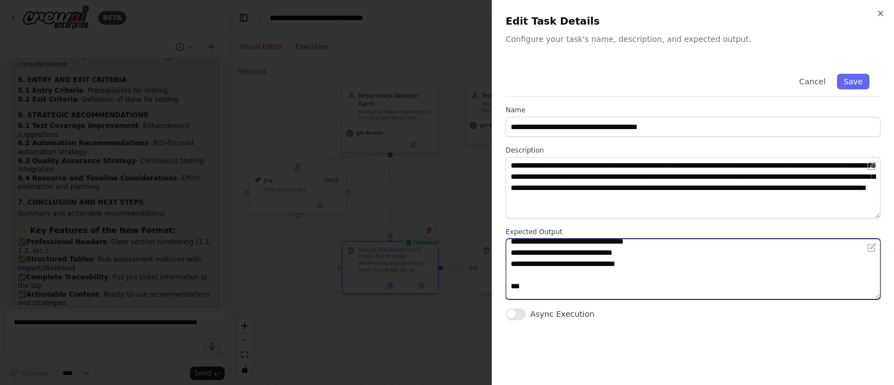
scroll to position [1337, 0]
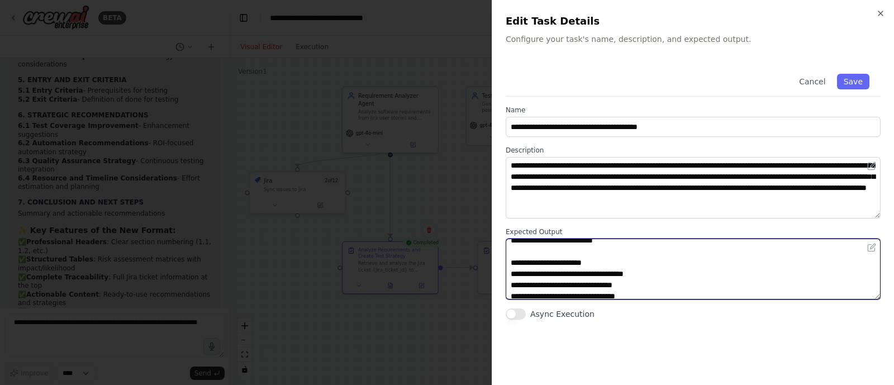
click at [599, 265] on textarea at bounding box center [693, 269] width 375 height 61
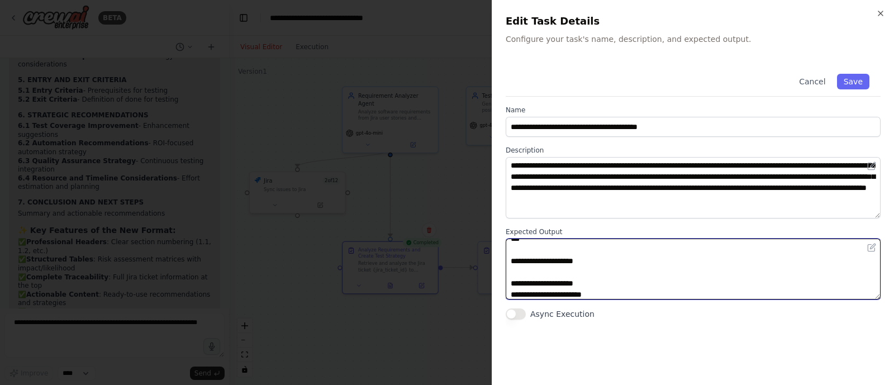
scroll to position [1396, 0]
click at [546, 257] on textarea at bounding box center [693, 269] width 375 height 61
click at [522, 267] on textarea at bounding box center [693, 269] width 375 height 61
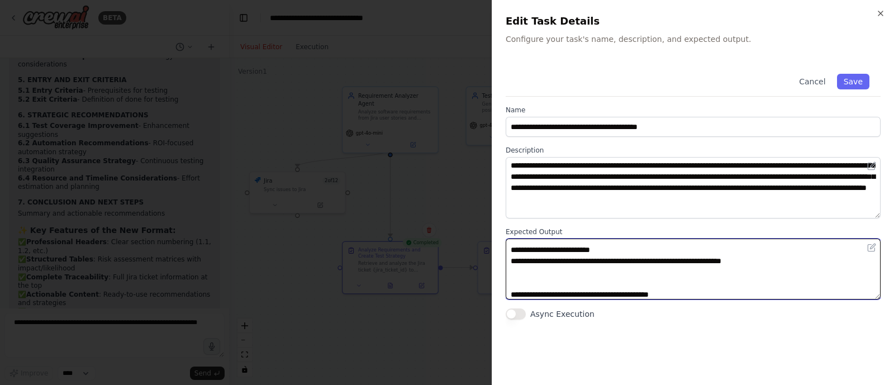
scroll to position [2110, 0]
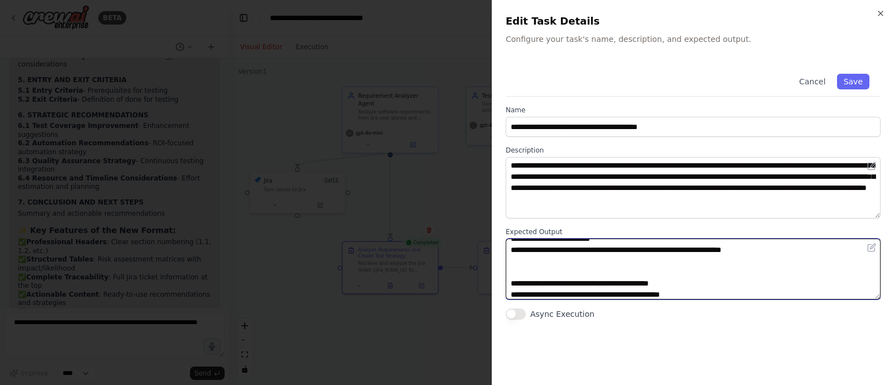
click at [520, 290] on textarea at bounding box center [693, 269] width 375 height 61
type textarea "**********"
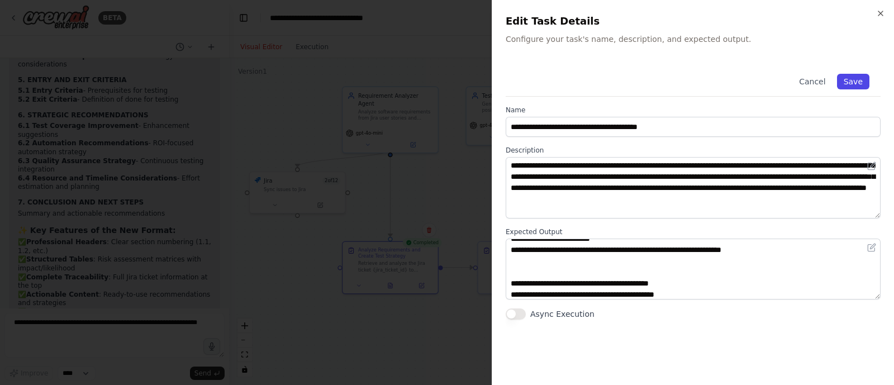
click at [859, 79] on button "Save" at bounding box center [853, 82] width 32 height 16
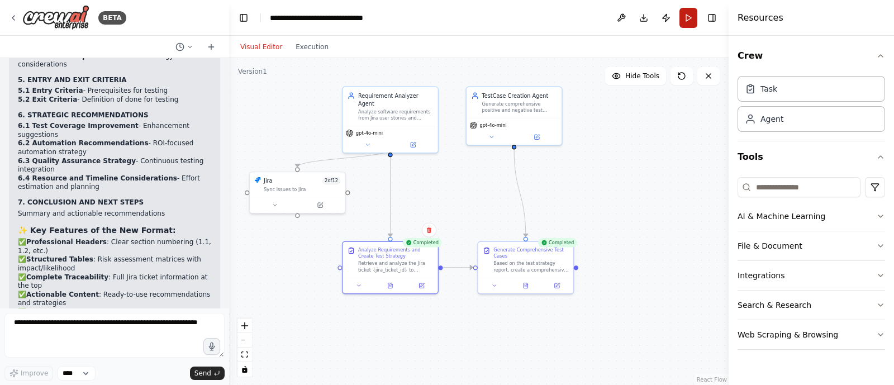
click at [690, 13] on button "Run" at bounding box center [689, 18] width 18 height 20
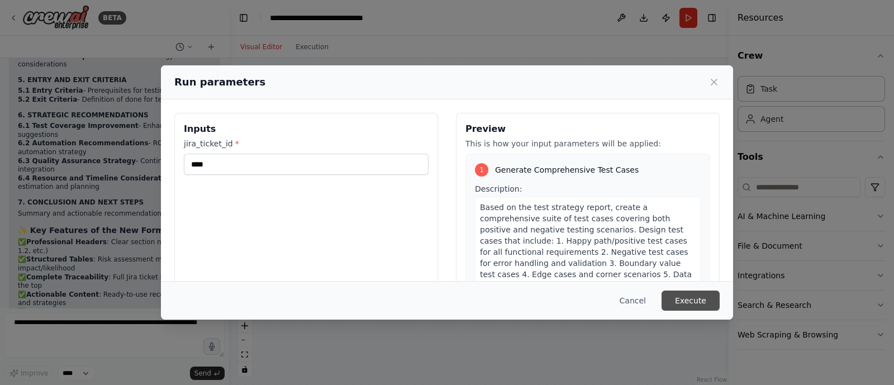
click at [691, 299] on button "Execute" at bounding box center [691, 301] width 58 height 20
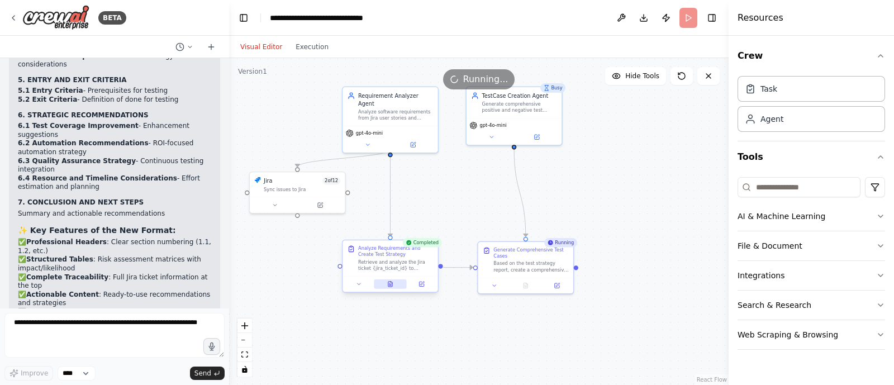
click at [392, 283] on icon at bounding box center [391, 284] width 4 height 5
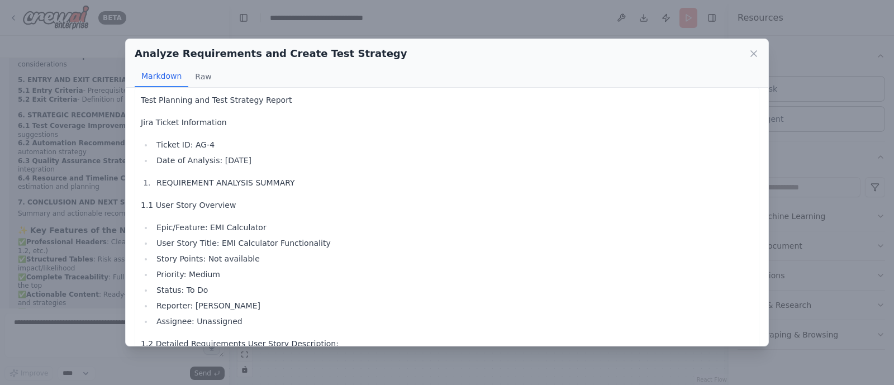
scroll to position [0, 0]
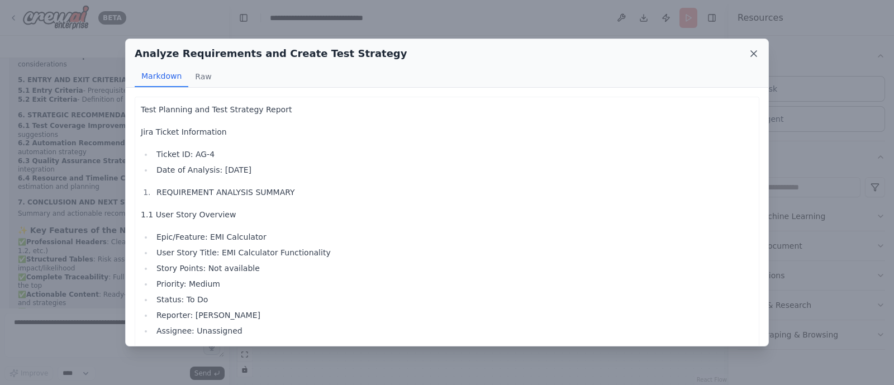
click at [752, 53] on icon at bounding box center [754, 53] width 11 height 11
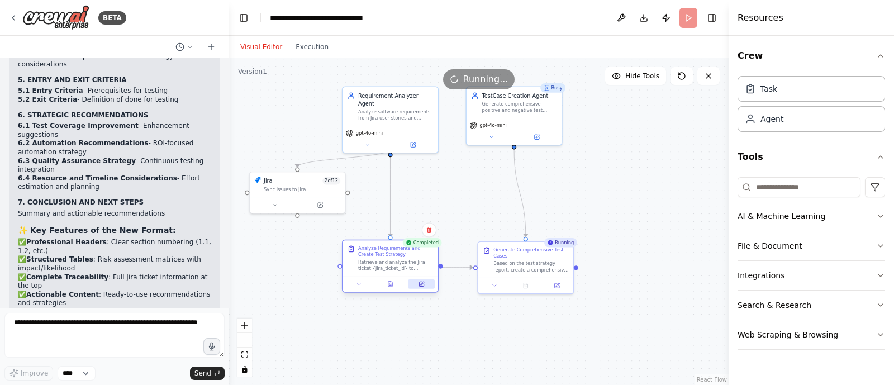
click at [424, 282] on icon at bounding box center [421, 283] width 3 height 3
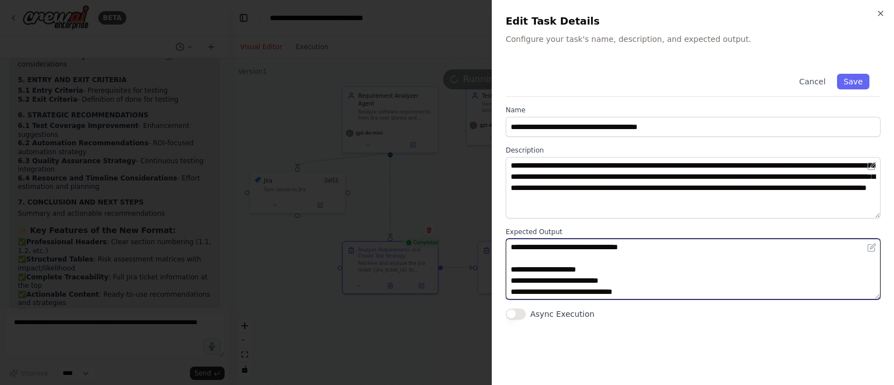
click at [512, 249] on textarea at bounding box center [693, 269] width 375 height 61
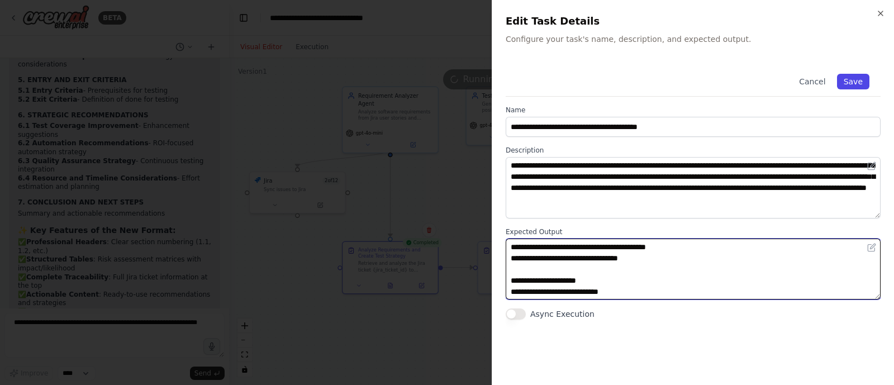
type textarea "**********"
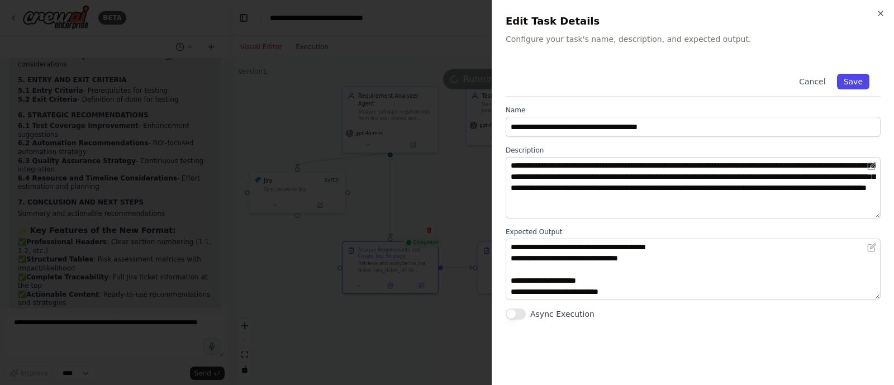
click at [847, 76] on button "Save" at bounding box center [853, 82] width 32 height 16
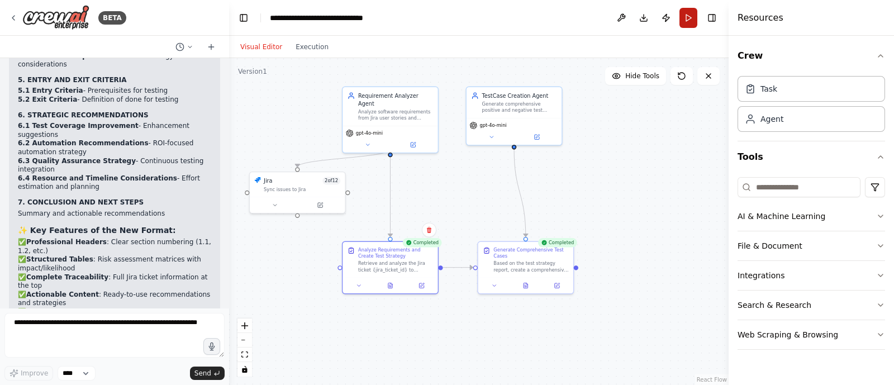
click at [688, 18] on button "Run" at bounding box center [689, 18] width 18 height 20
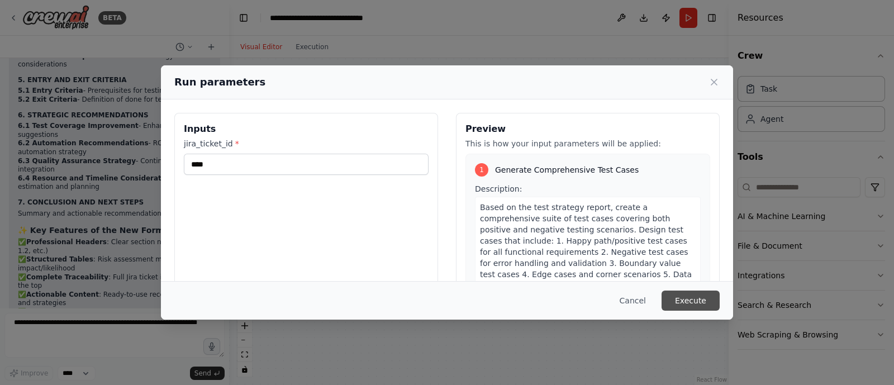
click at [694, 299] on button "Execute" at bounding box center [691, 301] width 58 height 20
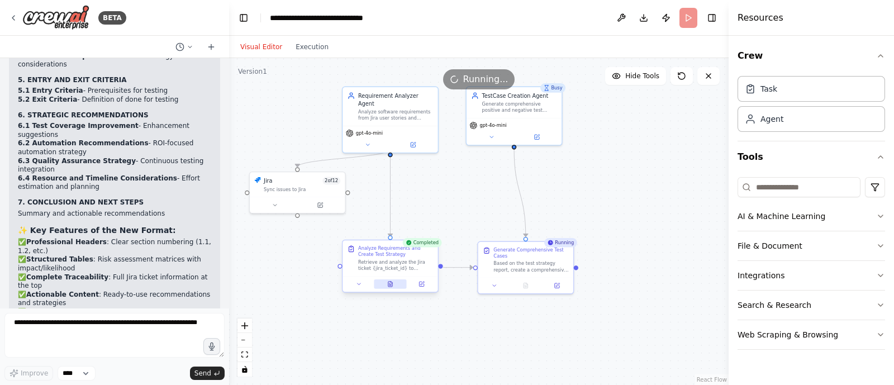
click at [392, 283] on icon at bounding box center [392, 283] width 2 height 2
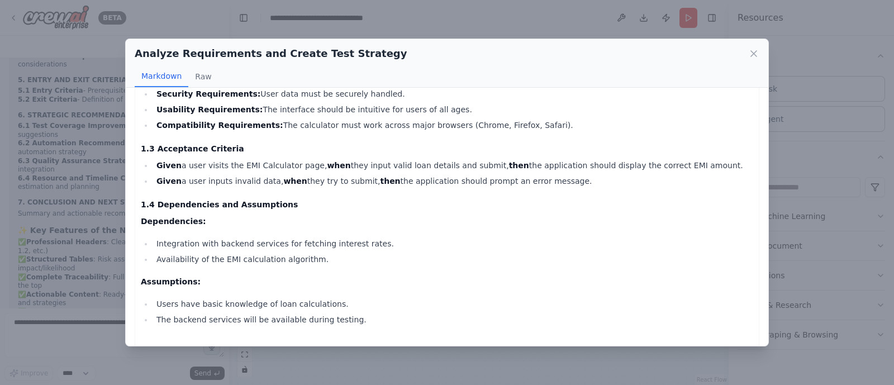
scroll to position [627, 0]
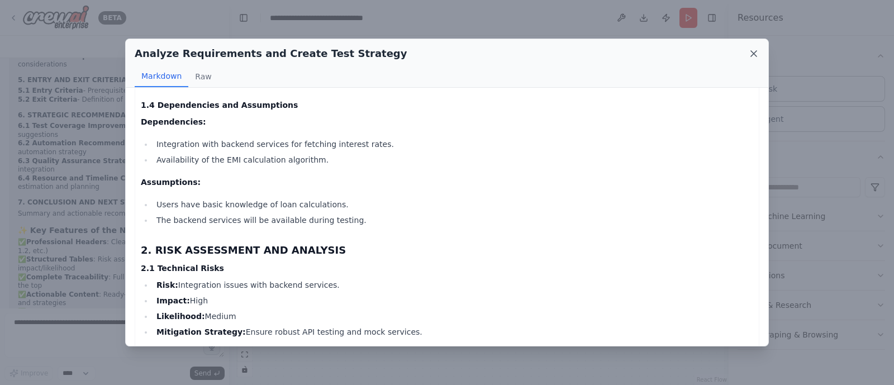
click at [755, 54] on icon at bounding box center [754, 53] width 11 height 11
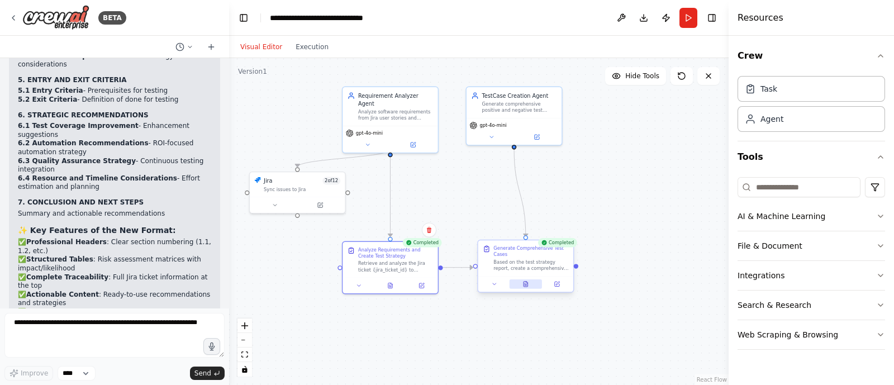
click at [528, 283] on icon at bounding box center [526, 284] width 6 height 6
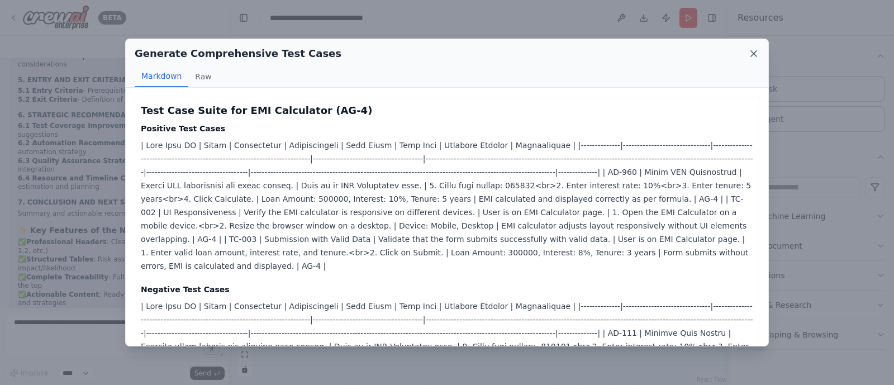
click at [755, 55] on icon at bounding box center [754, 53] width 11 height 11
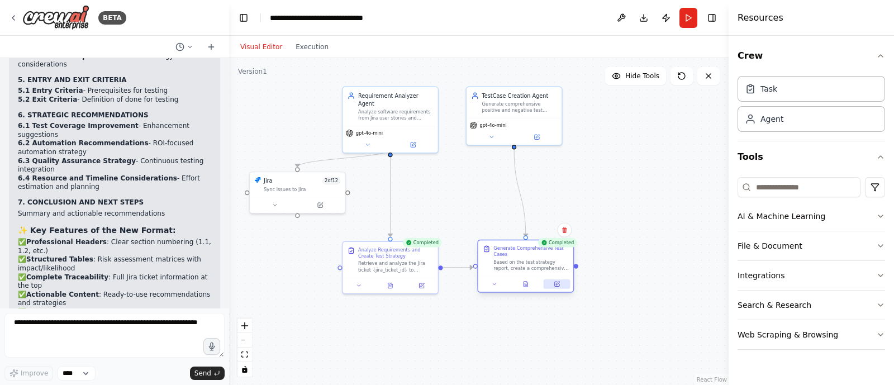
click at [559, 286] on icon at bounding box center [557, 284] width 4 height 4
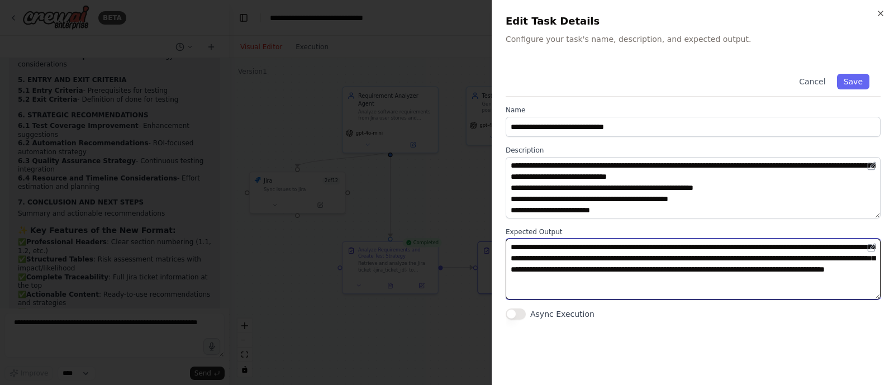
click at [670, 247] on textarea "**********" at bounding box center [693, 269] width 375 height 61
type textarea "**********"
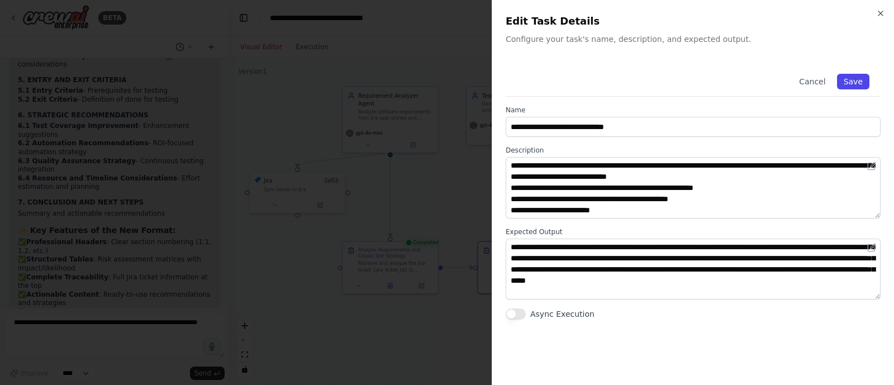
click at [860, 85] on button "Save" at bounding box center [853, 82] width 32 height 16
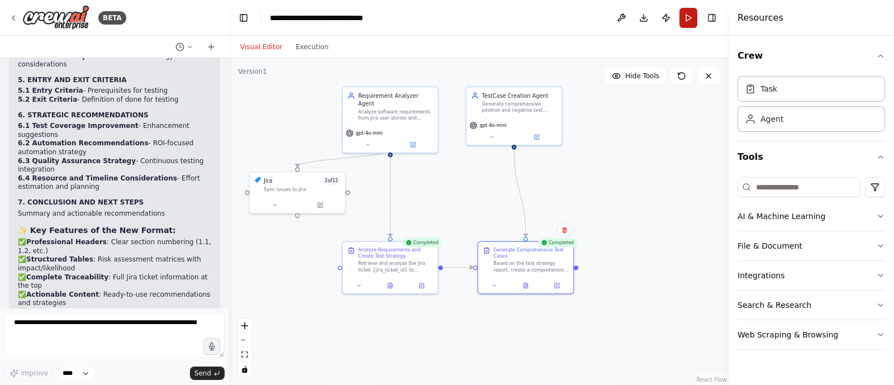
click at [688, 15] on button "Run" at bounding box center [689, 18] width 18 height 20
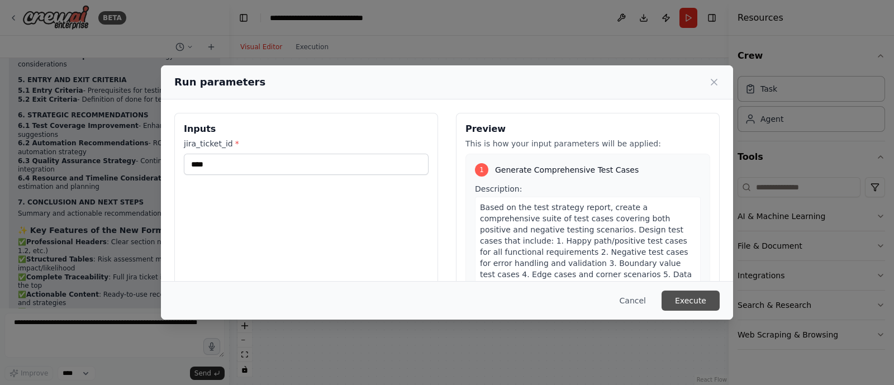
click at [676, 296] on button "Execute" at bounding box center [691, 301] width 58 height 20
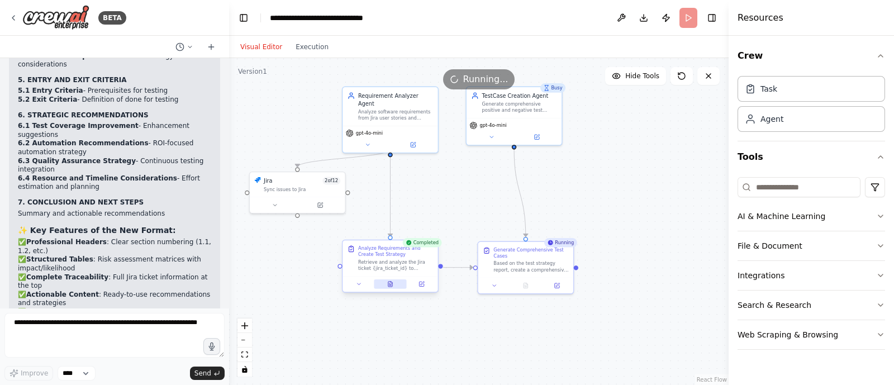
click at [389, 286] on icon at bounding box center [391, 284] width 4 height 5
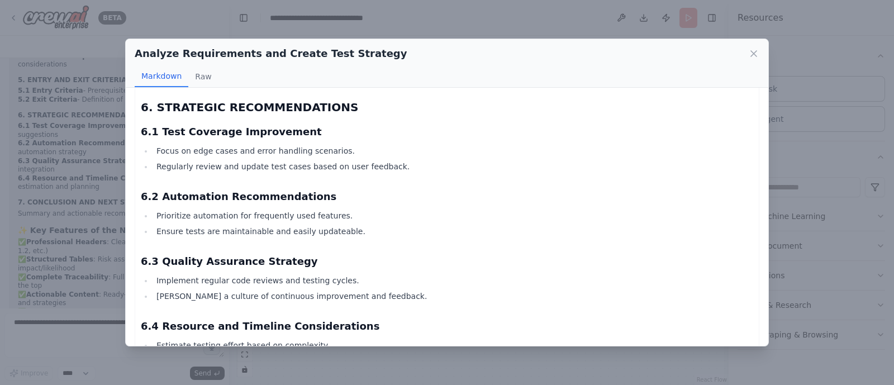
scroll to position [2475, 0]
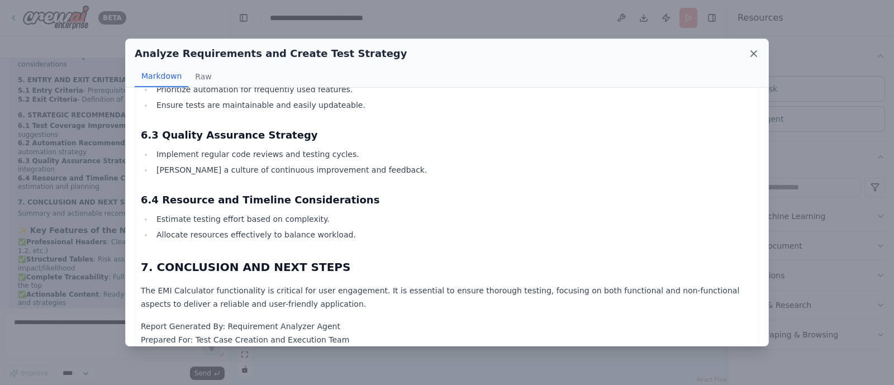
click at [757, 55] on icon at bounding box center [754, 53] width 11 height 11
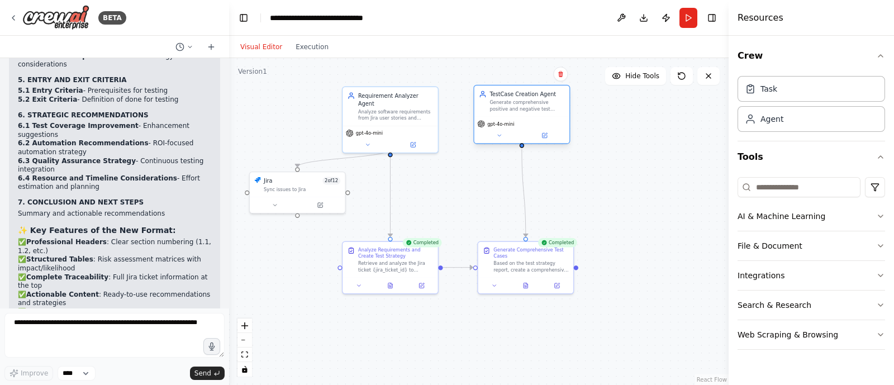
drag, startPoint x: 509, startPoint y: 100, endPoint x: 520, endPoint y: 102, distance: 11.4
click at [520, 102] on div "Generate comprehensive positive and negative test cases in well-structured form…" at bounding box center [527, 106] width 75 height 12
click at [523, 286] on icon at bounding box center [526, 284] width 6 height 6
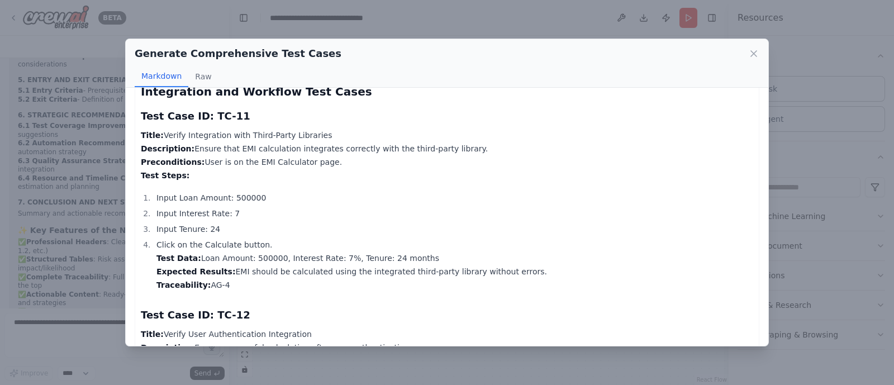
scroll to position [2374, 0]
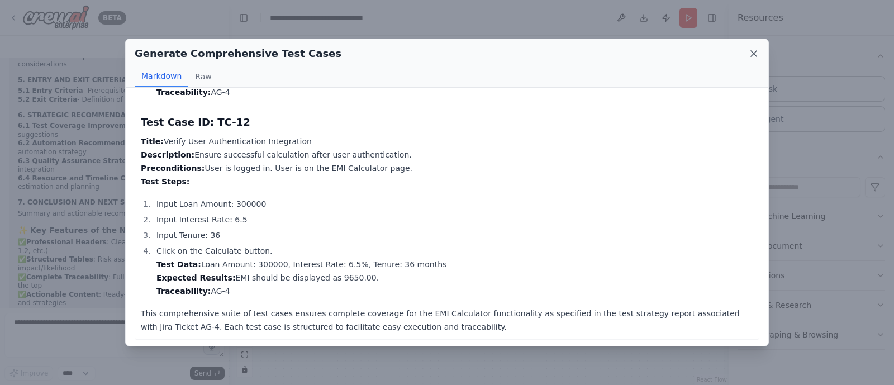
click at [755, 51] on icon at bounding box center [754, 53] width 11 height 11
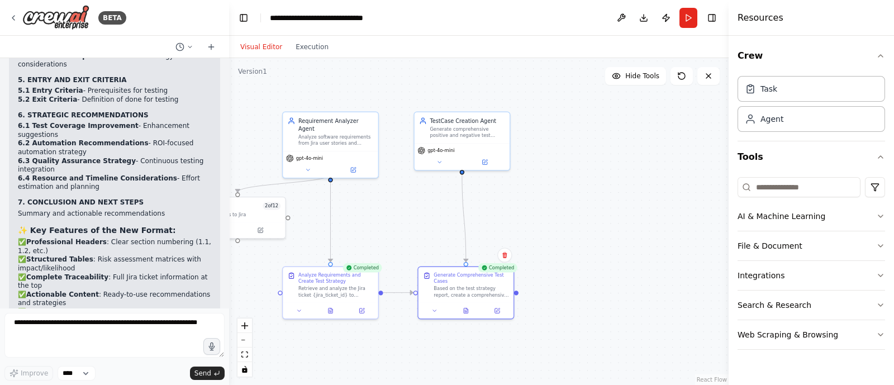
drag, startPoint x: 634, startPoint y: 191, endPoint x: 565, endPoint y: 216, distance: 74.3
click at [565, 216] on div ".deletable-edge-delete-btn { width: 20px; height: 20px; border: 0px solid #ffff…" at bounding box center [479, 221] width 500 height 327
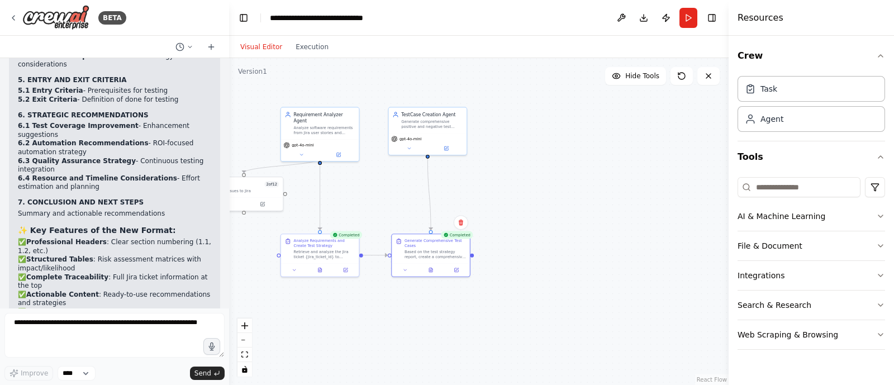
drag, startPoint x: 568, startPoint y: 202, endPoint x: 521, endPoint y: 181, distance: 51.8
click at [521, 181] on div ".deletable-edge-delete-btn { width: 20px; height: 20px; border: 0px solid #ffff…" at bounding box center [479, 221] width 500 height 327
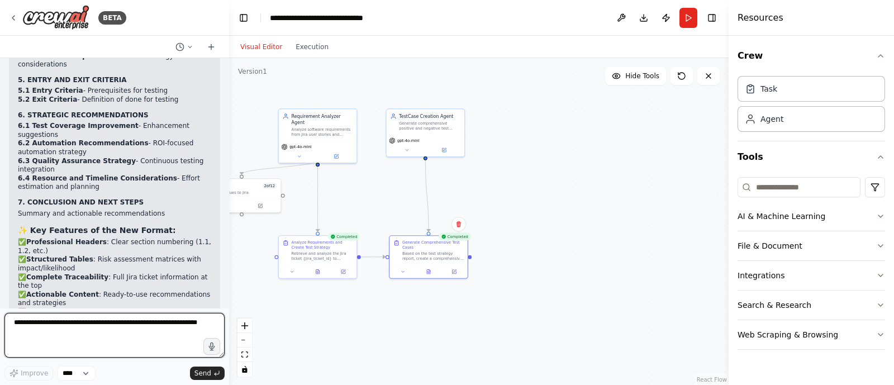
click at [73, 328] on textarea at bounding box center [114, 335] width 220 height 45
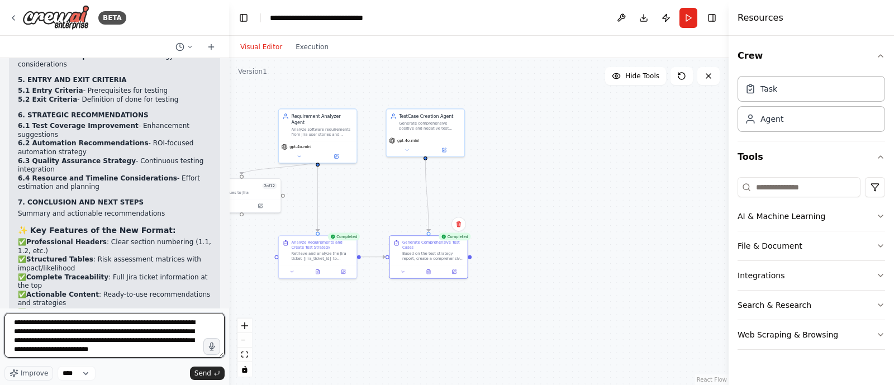
scroll to position [6, 0]
type textarea "**********"
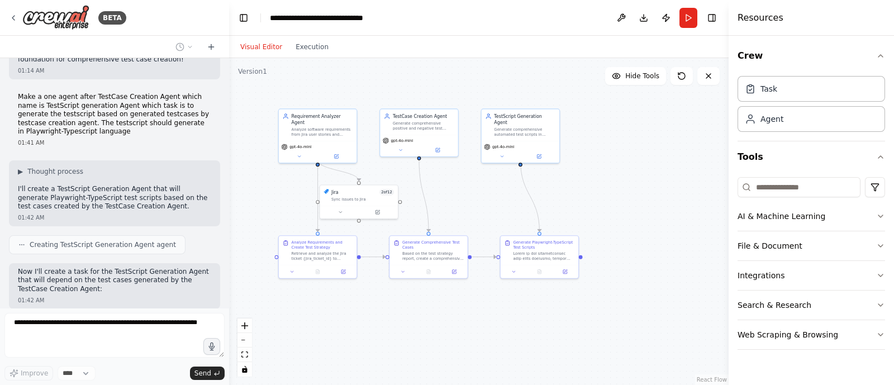
scroll to position [3462, 0]
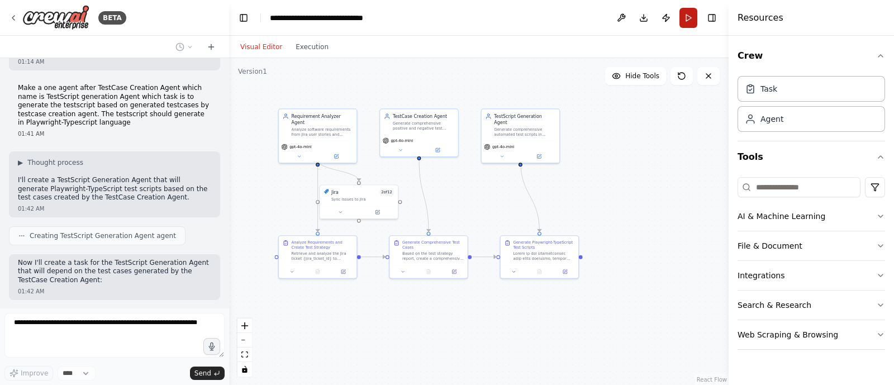
click at [685, 22] on button "Run" at bounding box center [689, 18] width 18 height 20
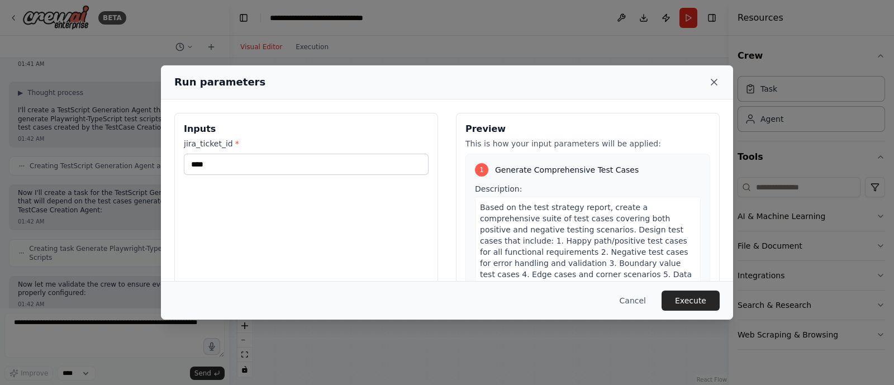
click at [713, 77] on icon at bounding box center [714, 82] width 11 height 11
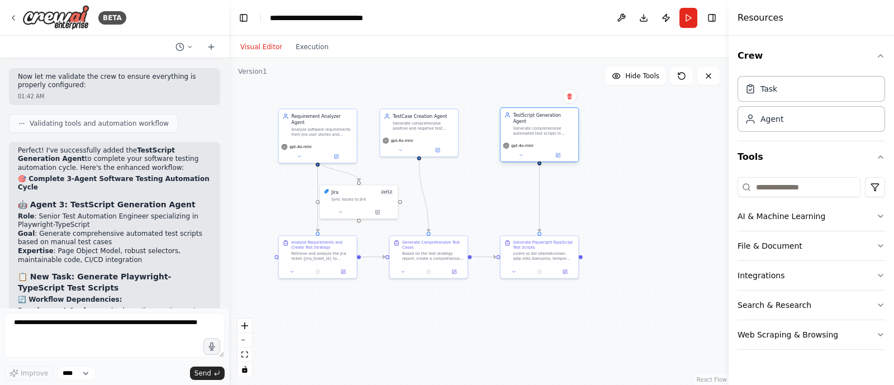
drag, startPoint x: 524, startPoint y: 120, endPoint x: 544, endPoint y: 122, distance: 20.2
click at [544, 126] on div "Generate comprehensive automated test scripts in Playwright-TypeScript format b…" at bounding box center [543, 131] width 61 height 10
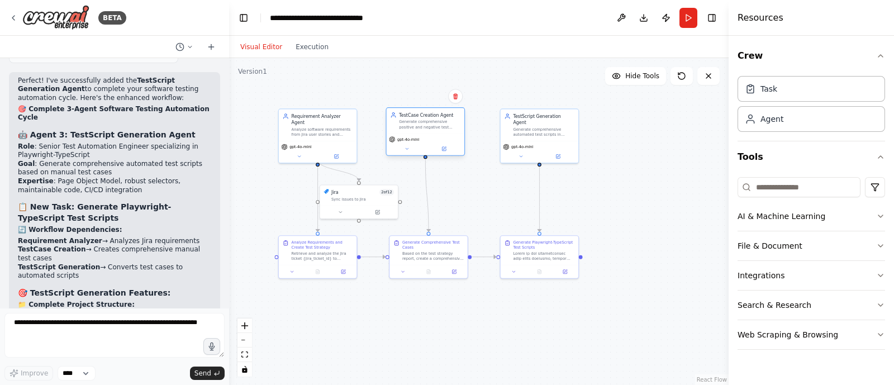
drag, startPoint x: 416, startPoint y: 127, endPoint x: 432, endPoint y: 127, distance: 15.1
click at [432, 127] on div "Generate comprehensive positive and negative test cases in well-structured form…" at bounding box center [429, 125] width 61 height 10
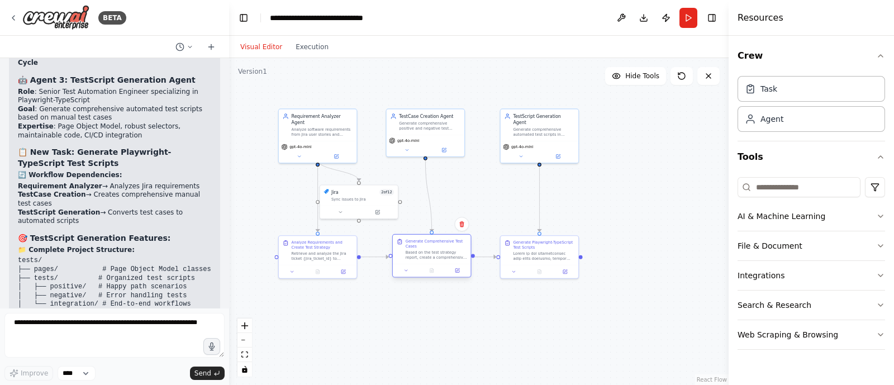
click at [419, 253] on div "Based on the test strategy report, create a comprehensive suite of test cases c…" at bounding box center [436, 255] width 61 height 10
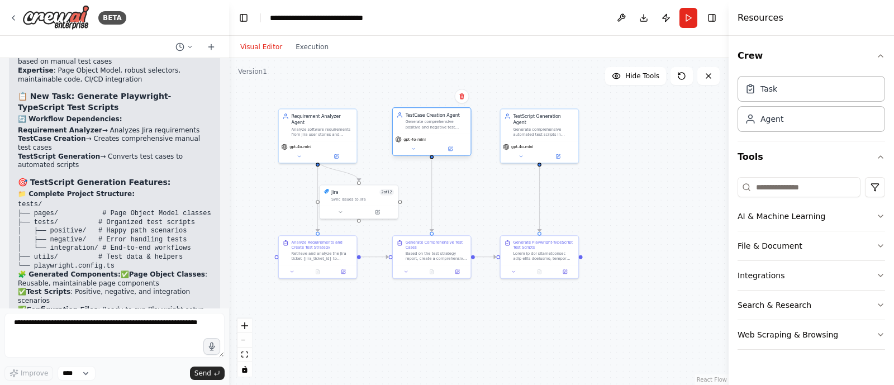
drag, startPoint x: 430, startPoint y: 126, endPoint x: 436, endPoint y: 126, distance: 6.1
click at [436, 126] on div "Generate comprehensive positive and negative test cases in well-structured form…" at bounding box center [436, 125] width 61 height 10
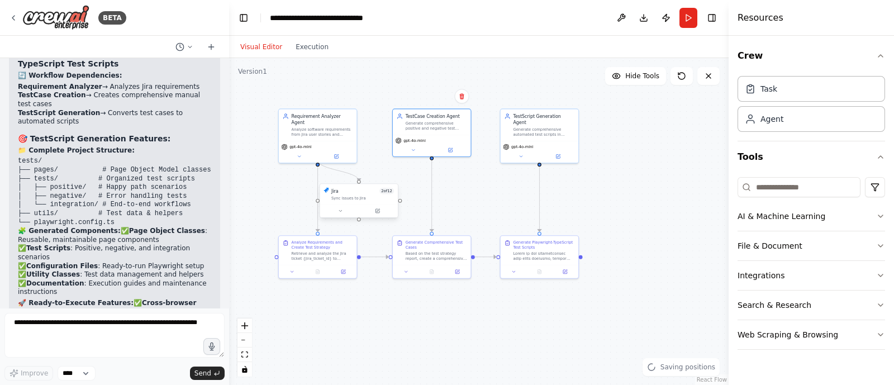
scroll to position [3973, 0]
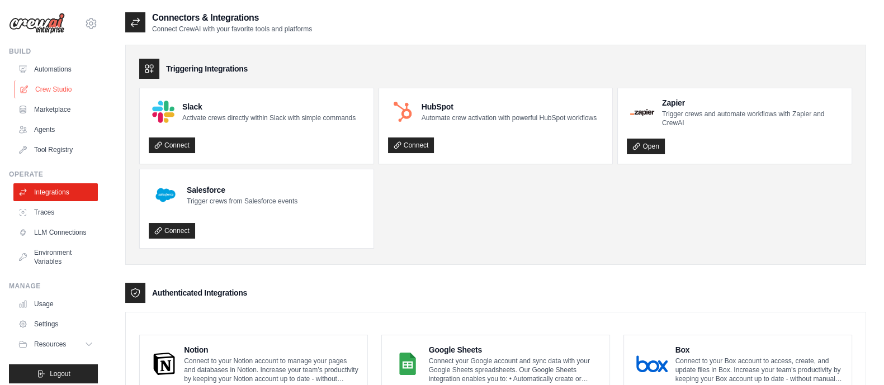
drag, startPoint x: 0, startPoint y: 0, endPoint x: 45, endPoint y: 93, distance: 103.5
click at [45, 93] on link "Crew Studio" at bounding box center [57, 89] width 84 height 18
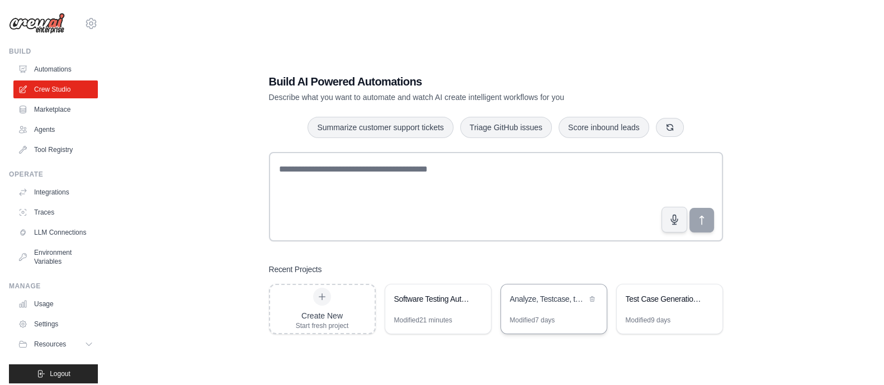
click at [542, 291] on div "Analyze, Testcase, testscript" at bounding box center [554, 300] width 106 height 31
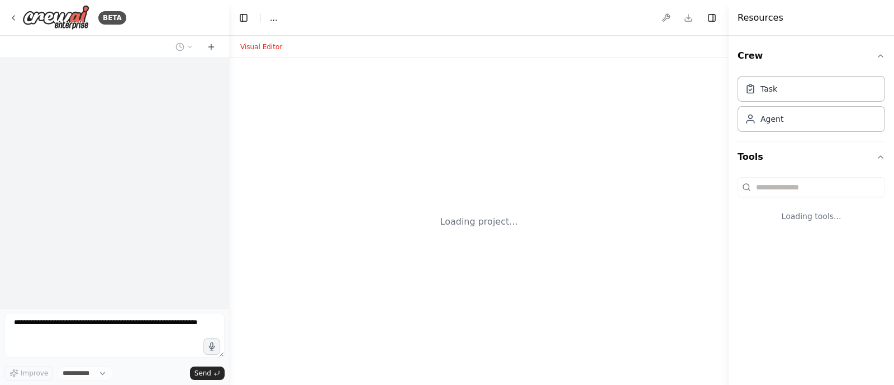
select select "****"
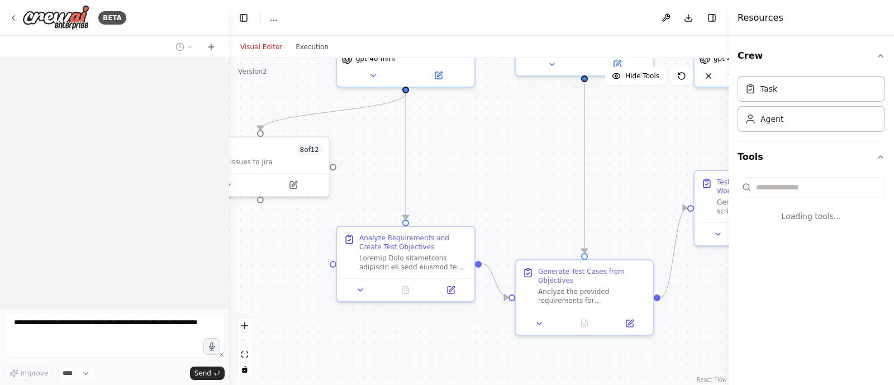
drag, startPoint x: 416, startPoint y: 264, endPoint x: 466, endPoint y: 112, distance: 159.5
click at [466, 112] on div ".deletable-edge-delete-btn { width: 20px; height: 20px; border: 0px solid #ffff…" at bounding box center [479, 221] width 500 height 327
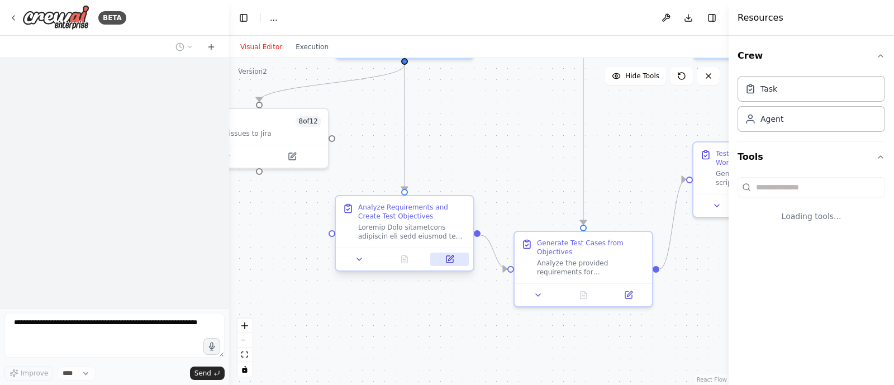
click at [452, 256] on icon at bounding box center [450, 257] width 5 height 5
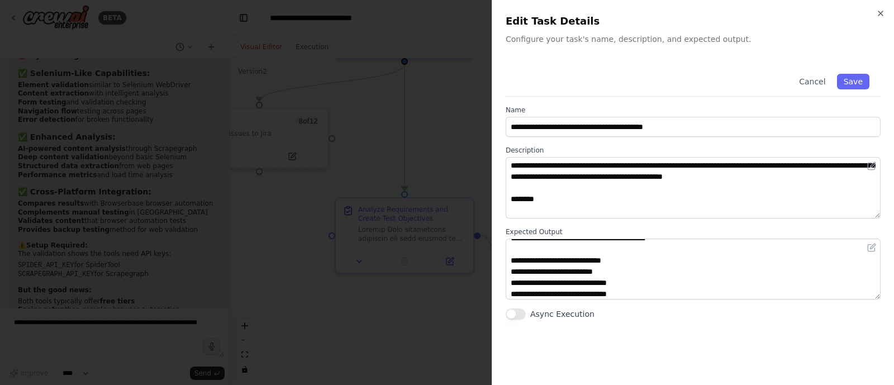
scroll to position [336, 0]
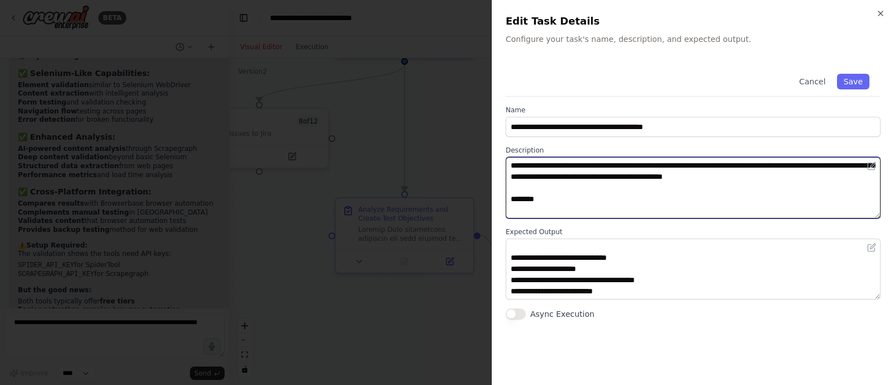
click at [574, 183] on textarea at bounding box center [693, 187] width 375 height 61
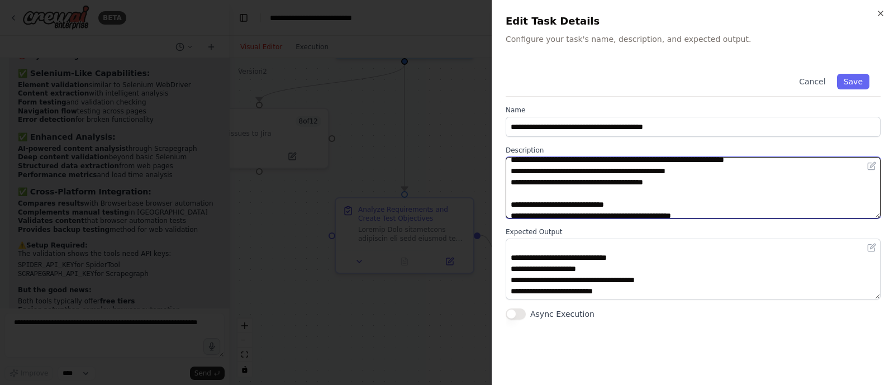
scroll to position [0, 0]
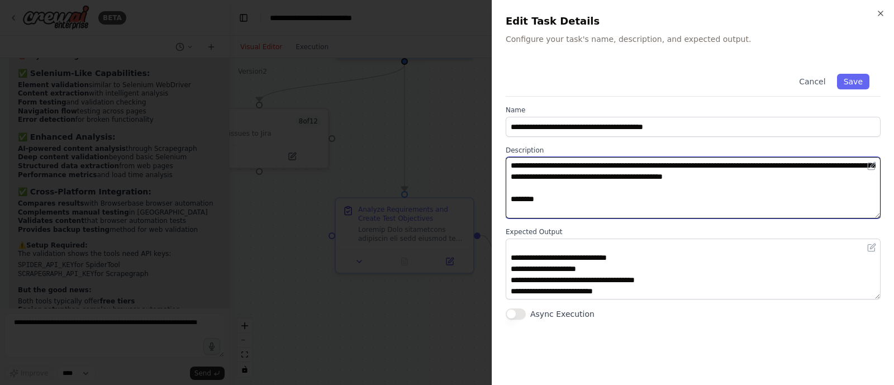
click at [585, 191] on textarea at bounding box center [693, 187] width 375 height 61
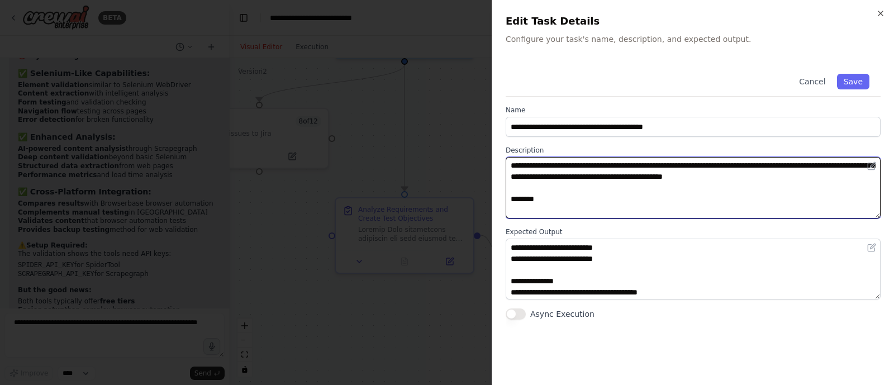
scroll to position [451, 0]
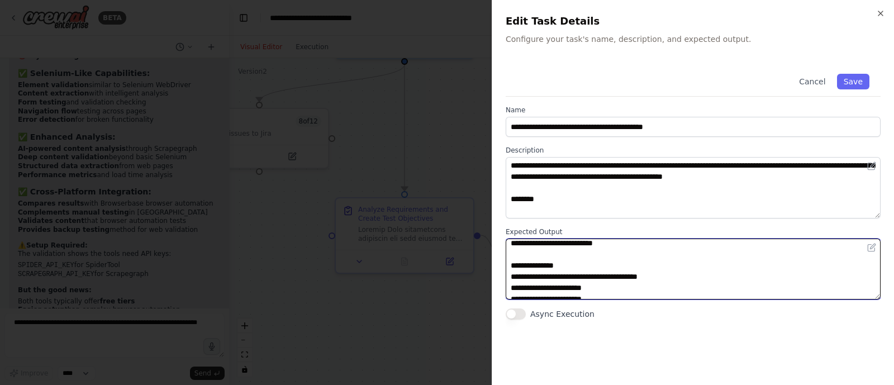
click at [603, 263] on textarea at bounding box center [693, 269] width 375 height 61
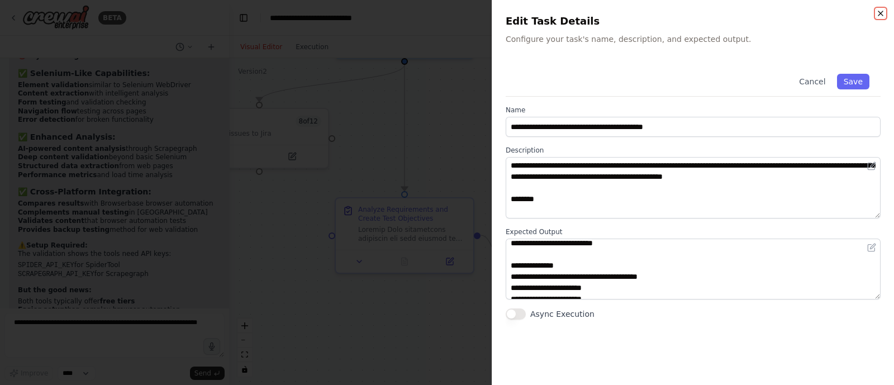
click at [883, 15] on icon "button" at bounding box center [881, 13] width 4 height 4
